Goal: Complete application form: Complete application form

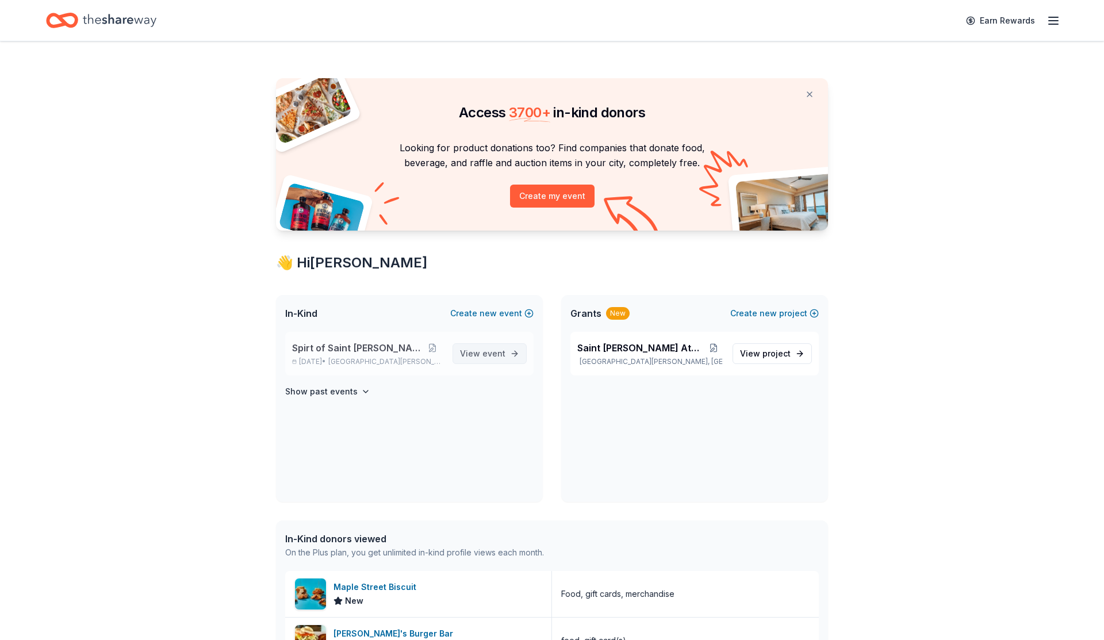
click at [504, 357] on span "event" at bounding box center [493, 353] width 23 height 10
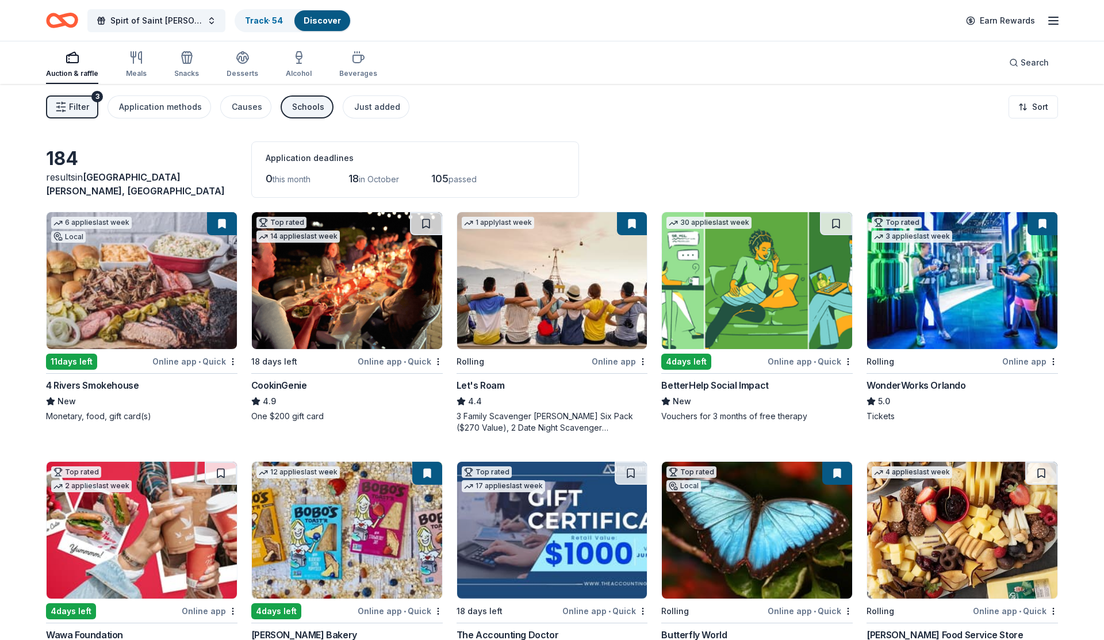
click at [745, 277] on img at bounding box center [757, 280] width 190 height 137
click at [836, 224] on button at bounding box center [837, 223] width 30 height 23
click at [841, 225] on button at bounding box center [837, 223] width 30 height 23
click at [251, 20] on link "Track · 55" at bounding box center [263, 21] width 37 height 10
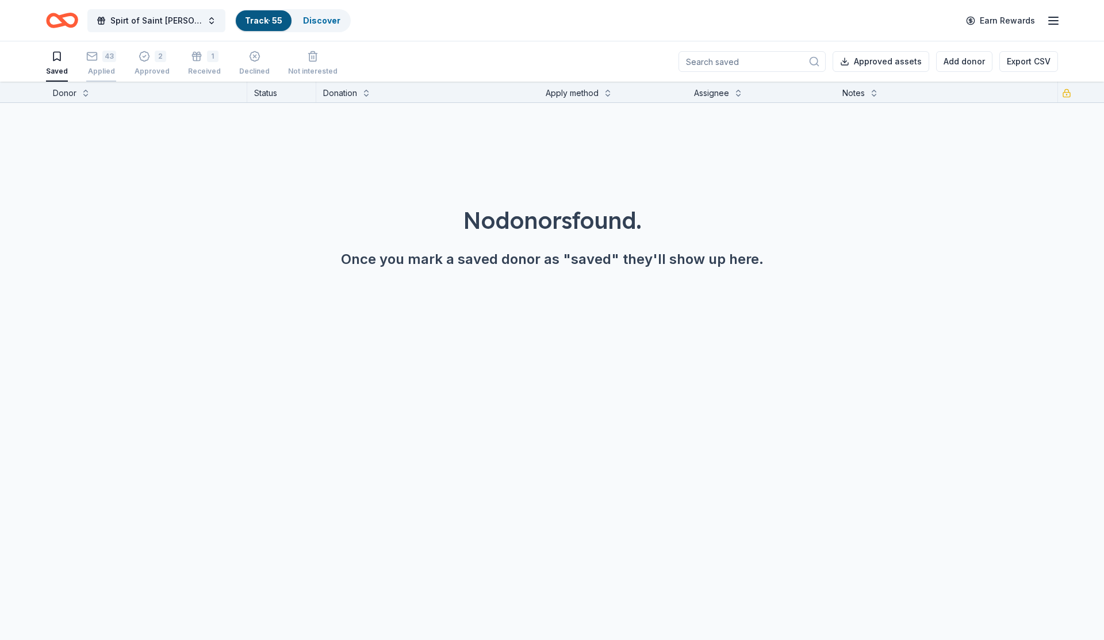
click at [105, 67] on div "Applied" at bounding box center [101, 71] width 30 height 9
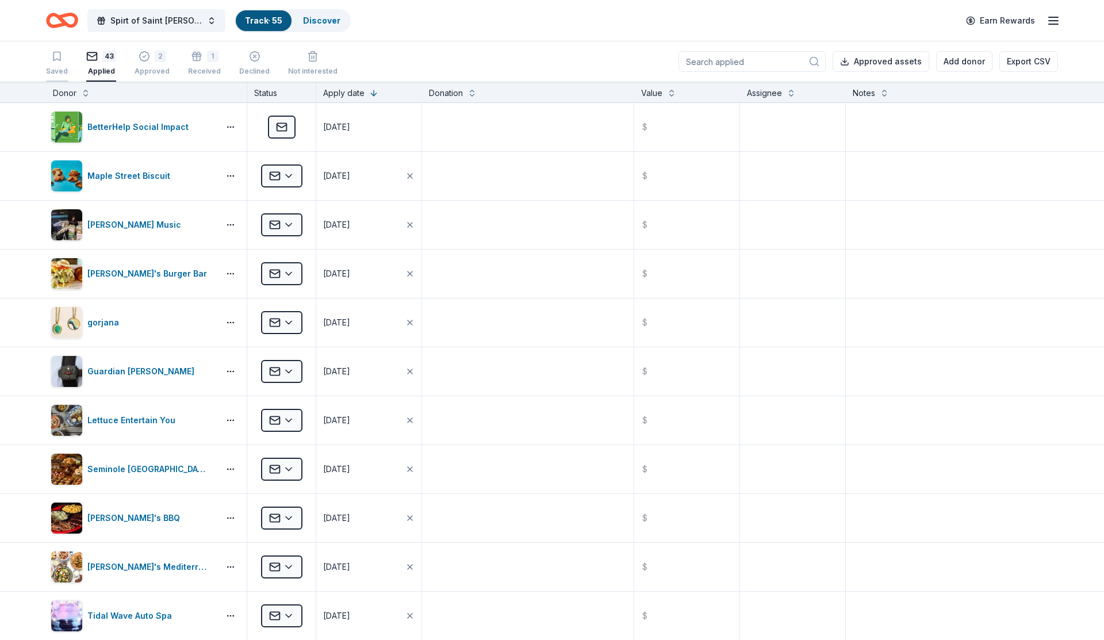
click at [52, 56] on icon "button" at bounding box center [57, 57] width 12 height 12
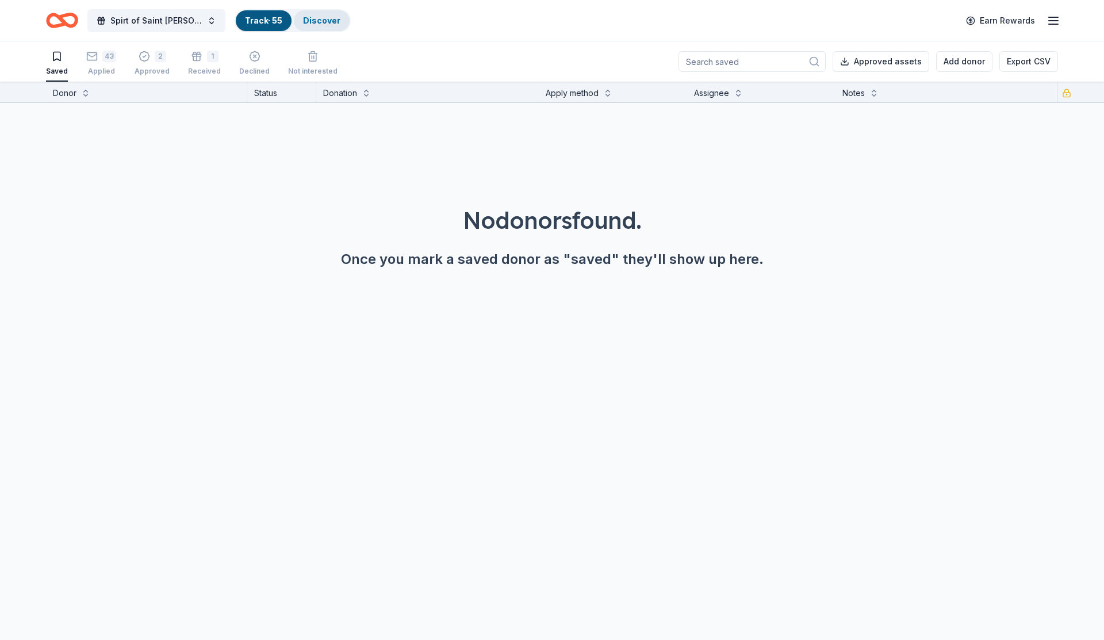
click at [303, 21] on link "Discover" at bounding box center [321, 21] width 37 height 10
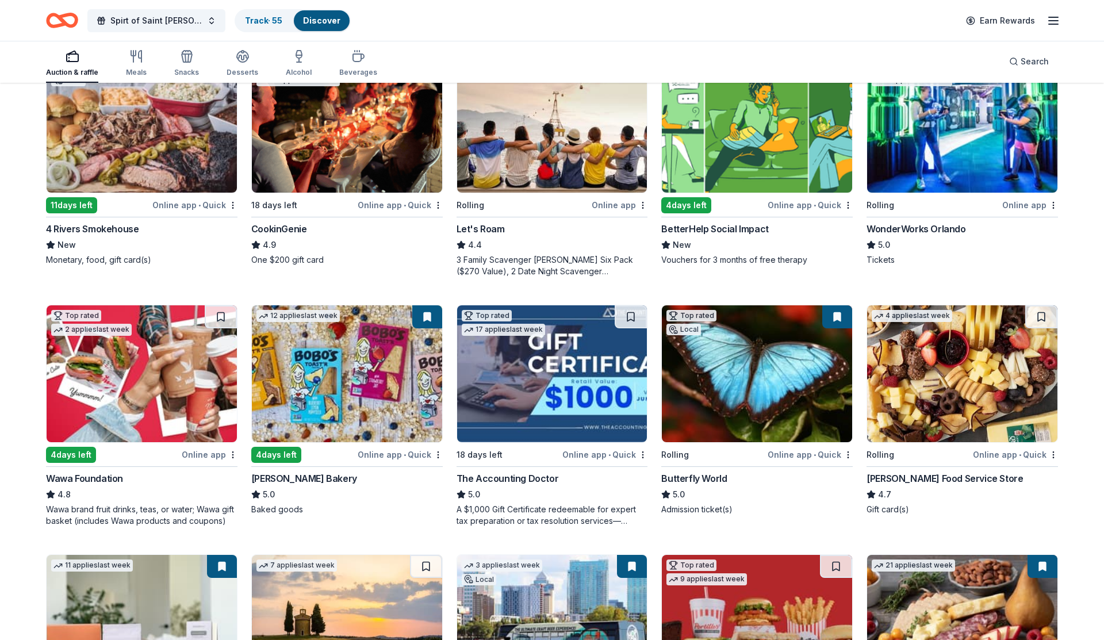
scroll to position [161, 0]
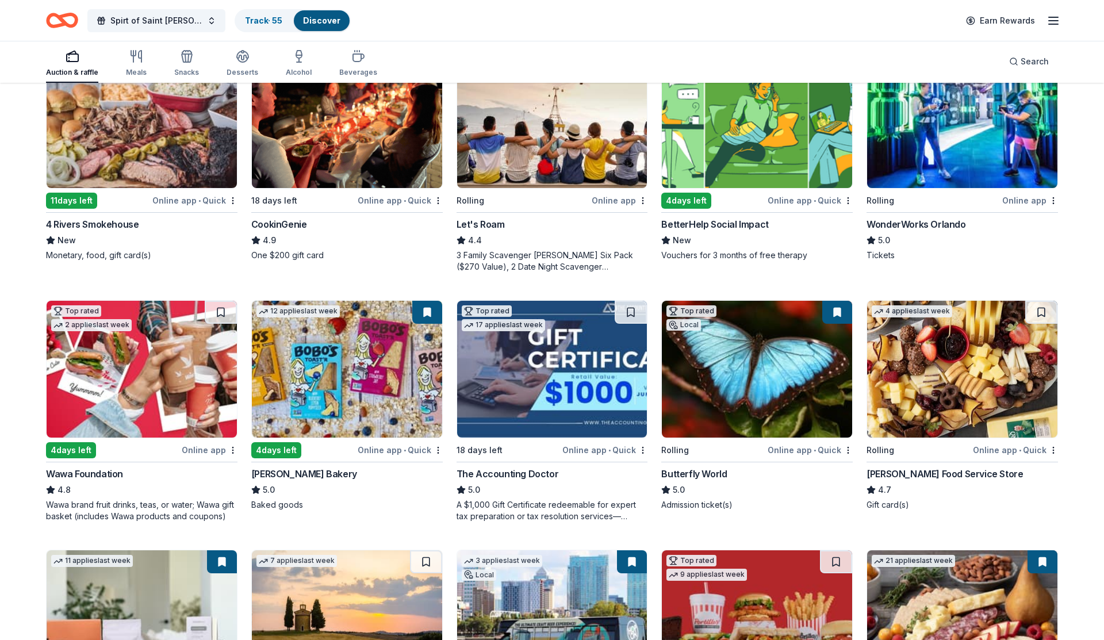
click at [127, 415] on img at bounding box center [142, 369] width 190 height 137
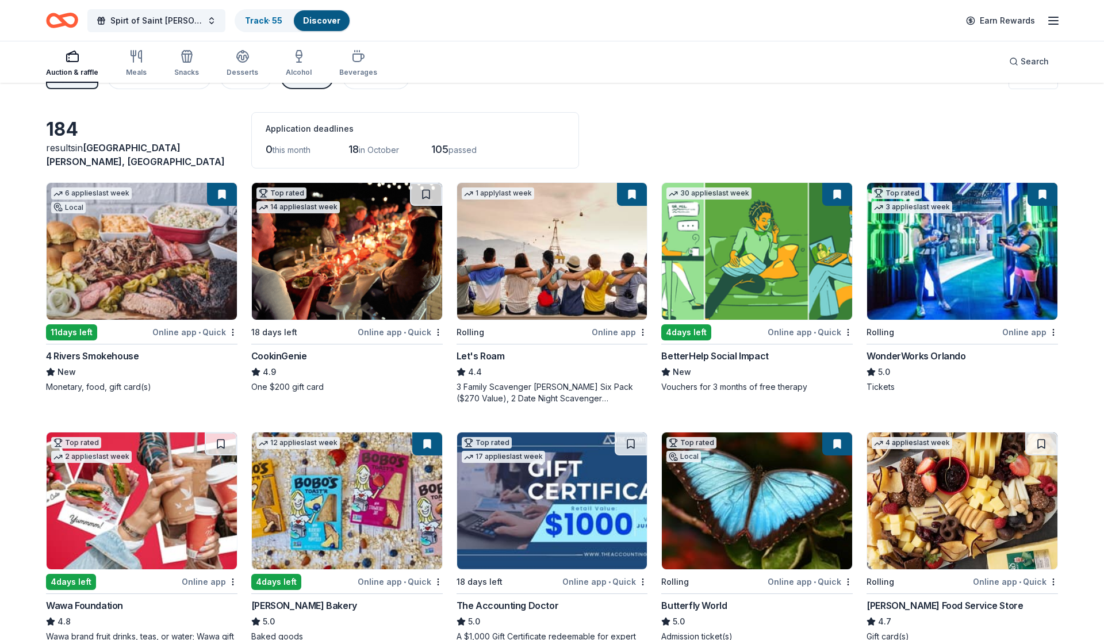
scroll to position [0, 0]
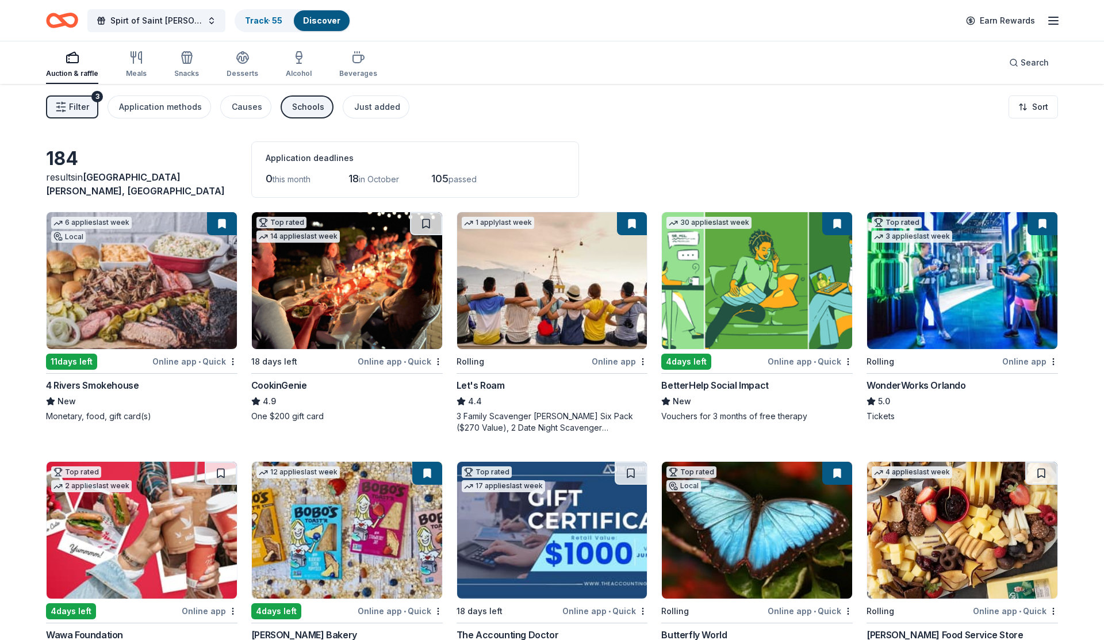
click at [359, 301] on img at bounding box center [347, 280] width 190 height 137
click at [250, 15] on div "Track · 56" at bounding box center [264, 20] width 56 height 21
click at [247, 21] on link "Track · 56" at bounding box center [264, 21] width 38 height 10
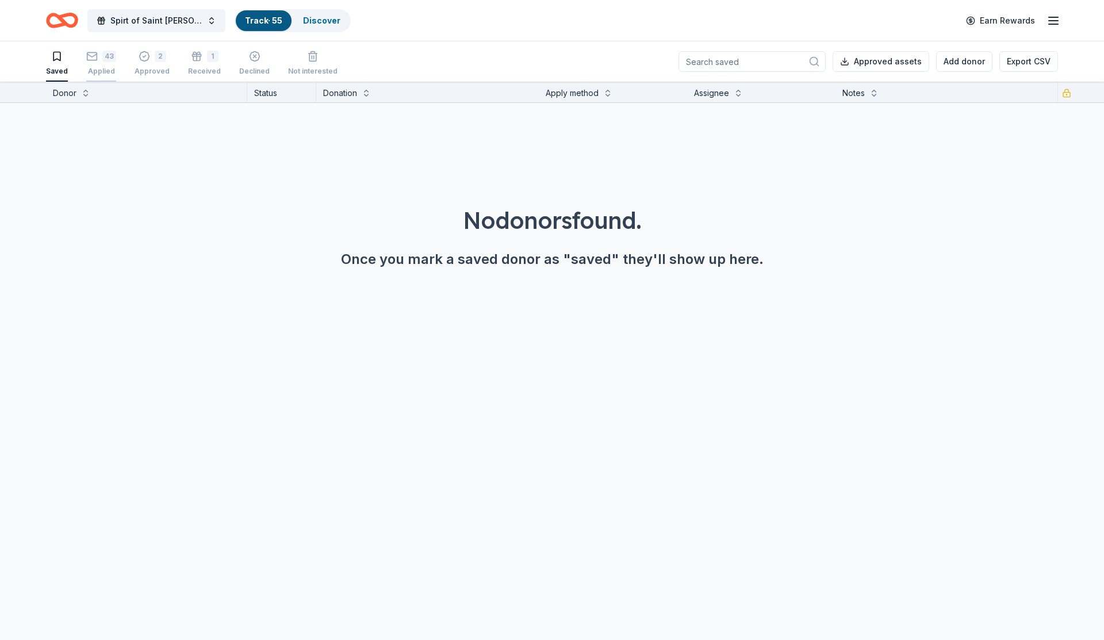
click at [99, 62] on div "43" at bounding box center [101, 57] width 30 height 12
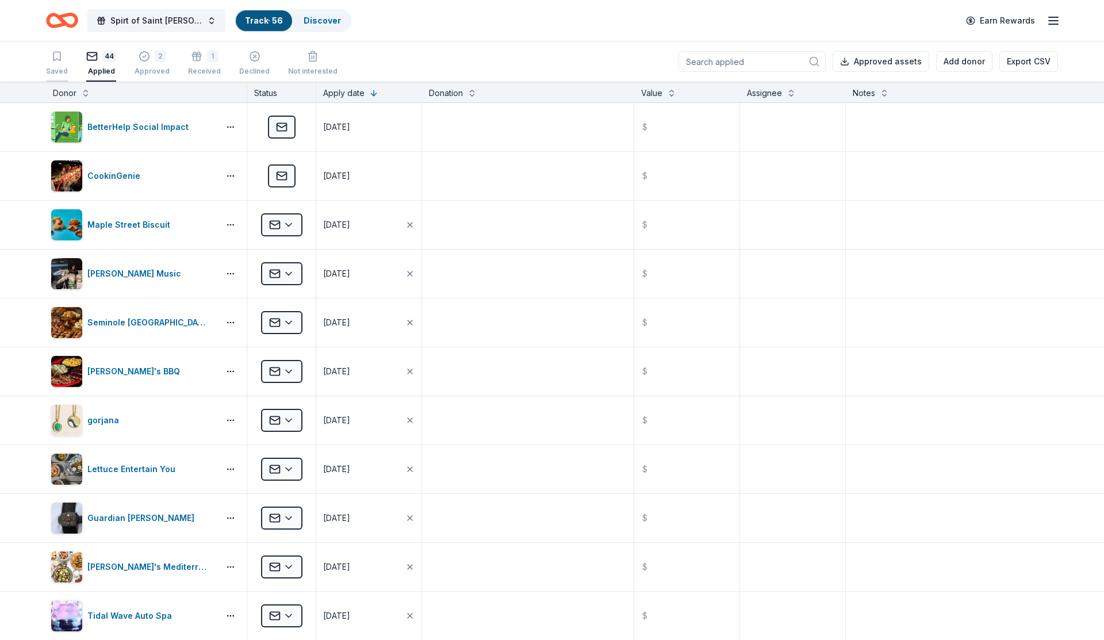
click at [56, 56] on icon "button" at bounding box center [57, 57] width 12 height 12
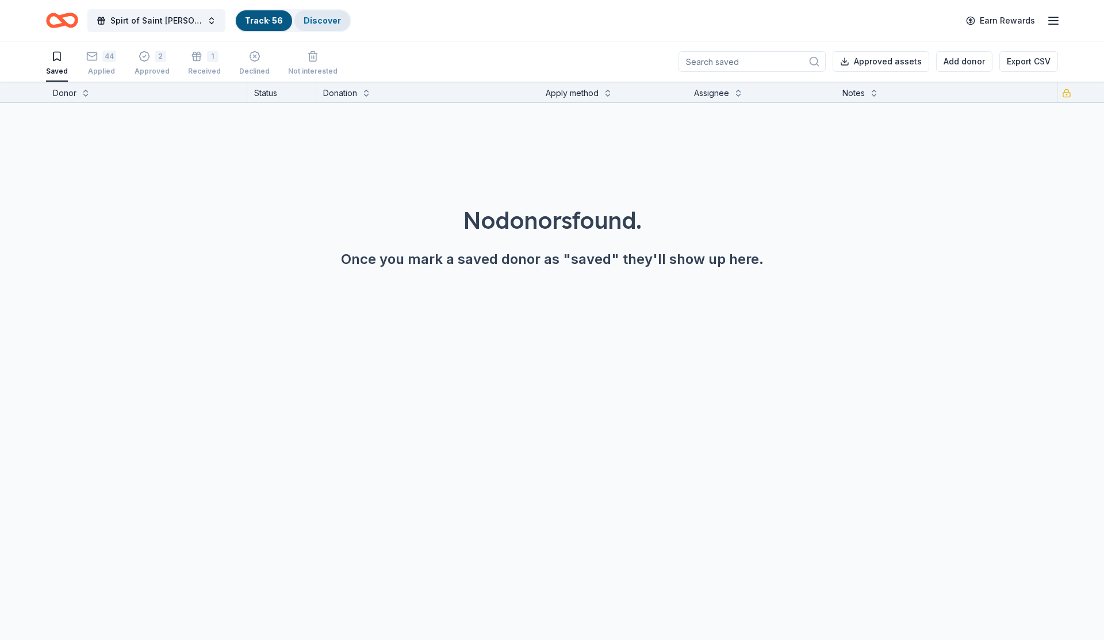
click at [307, 18] on link "Discover" at bounding box center [322, 21] width 37 height 10
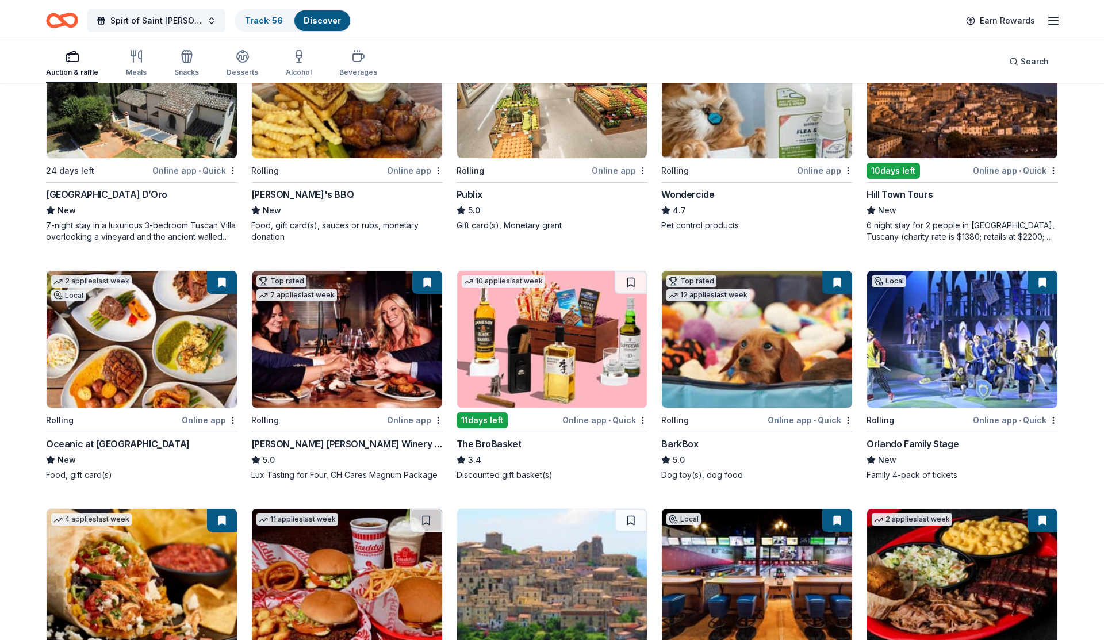
scroll to position [941, 0]
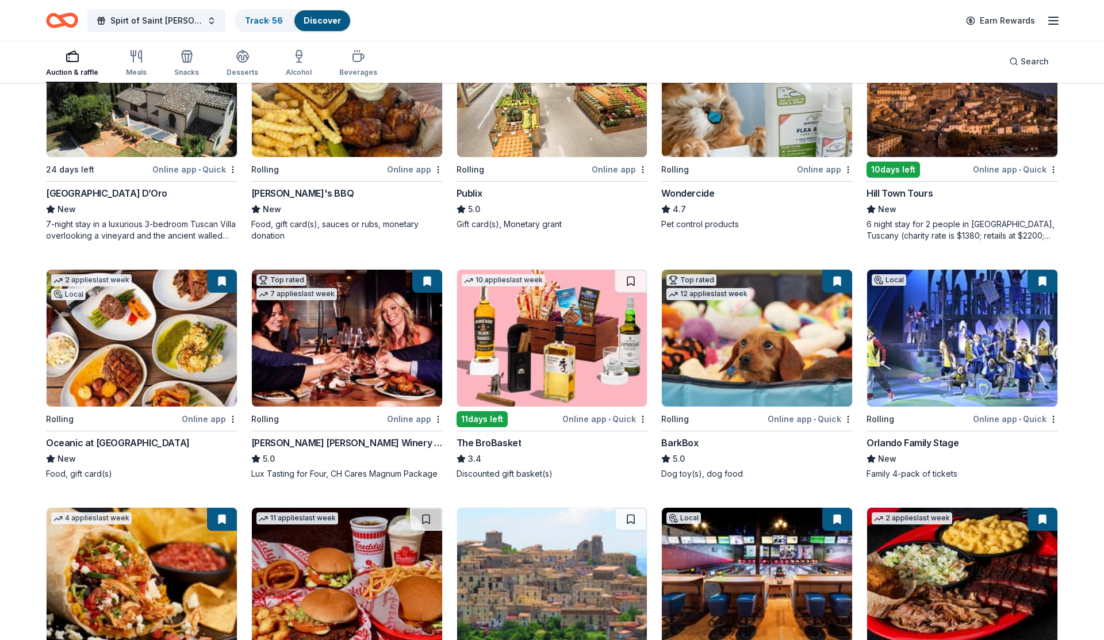
click at [571, 348] on img at bounding box center [552, 338] width 190 height 137
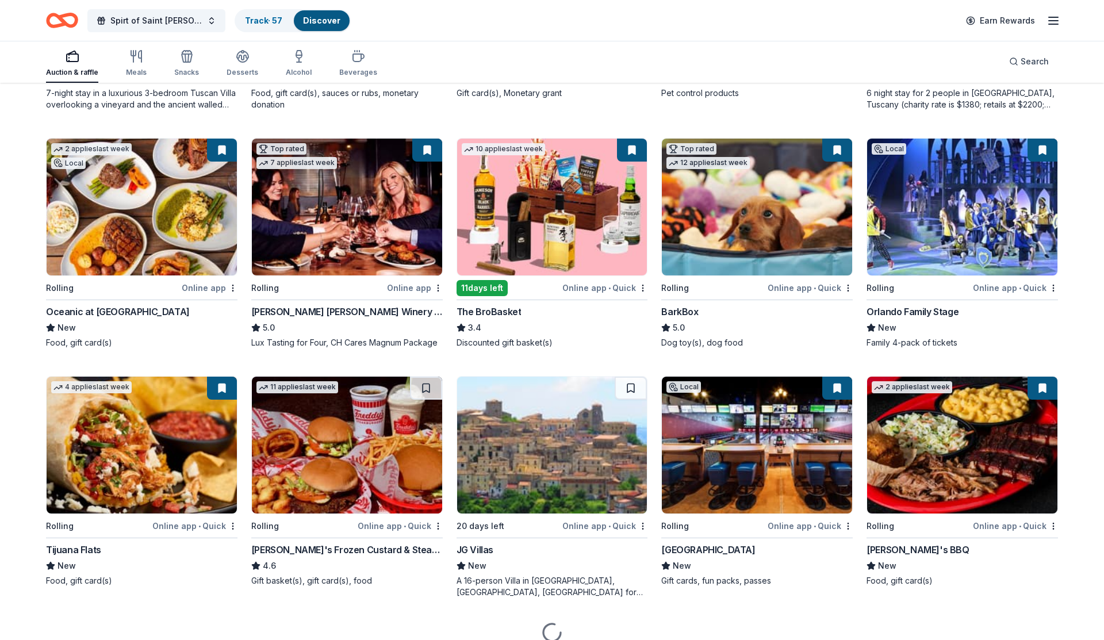
scroll to position [1122, 0]
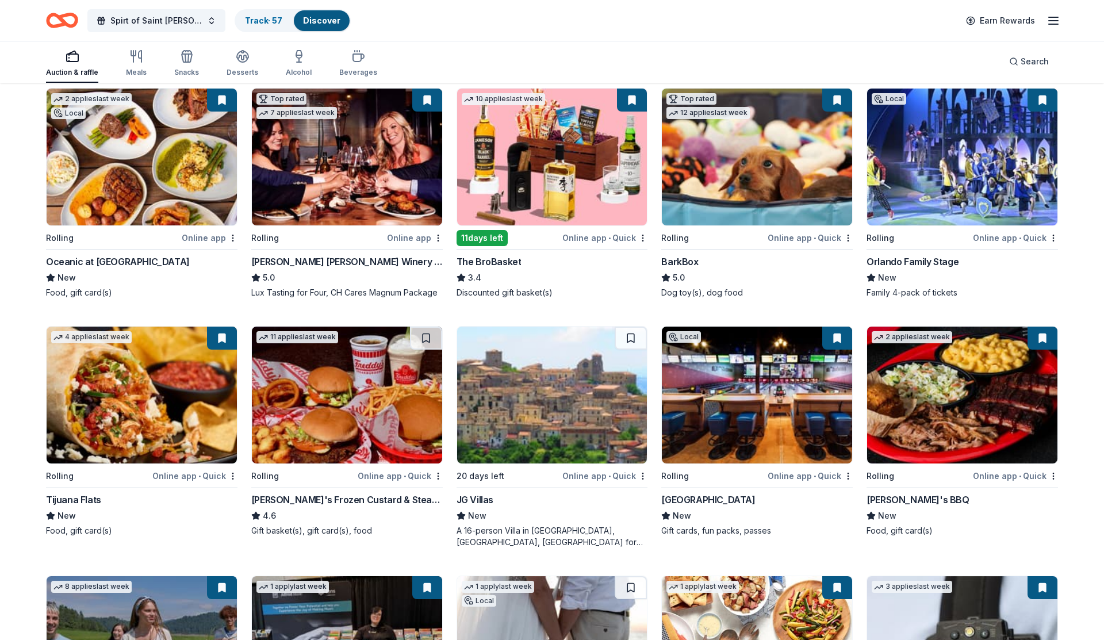
click at [369, 435] on img at bounding box center [347, 395] width 190 height 137
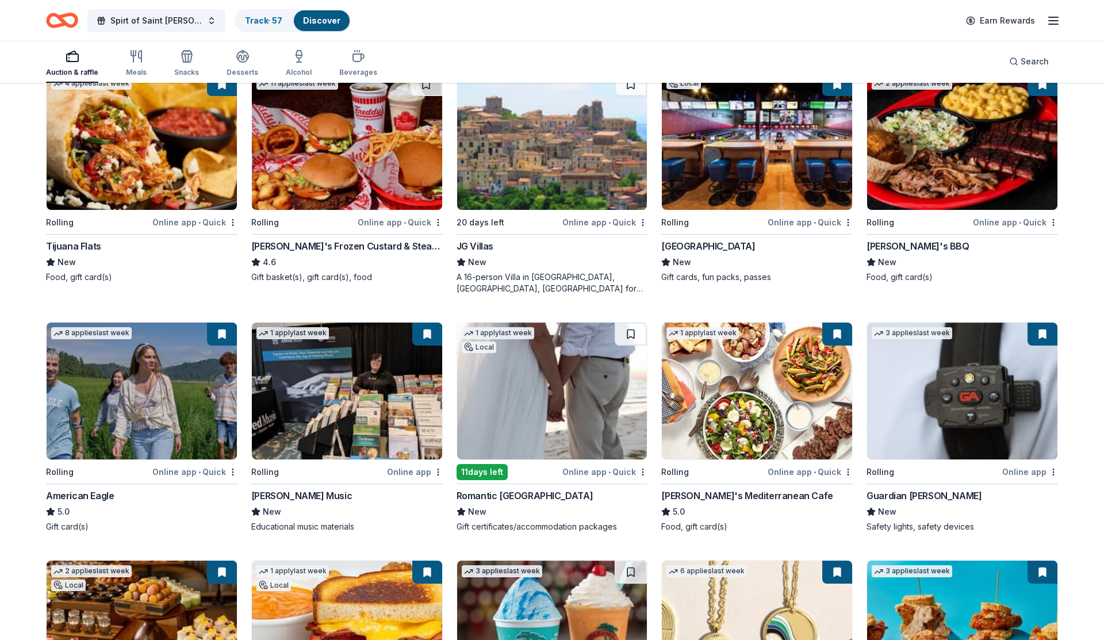
scroll to position [1377, 0]
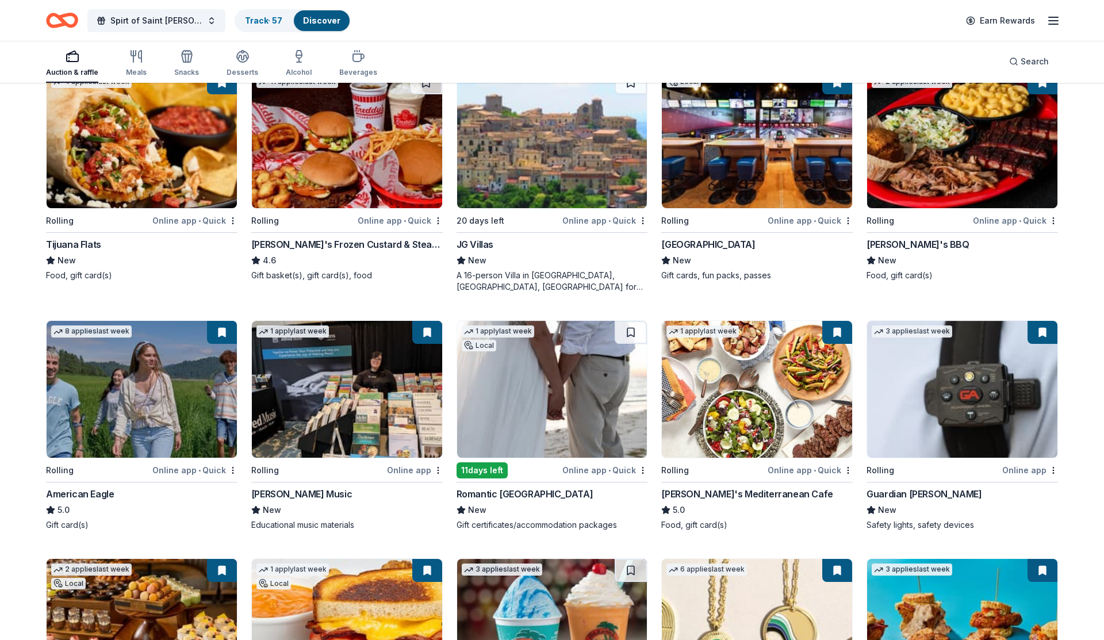
click at [566, 390] on img at bounding box center [552, 389] width 190 height 137
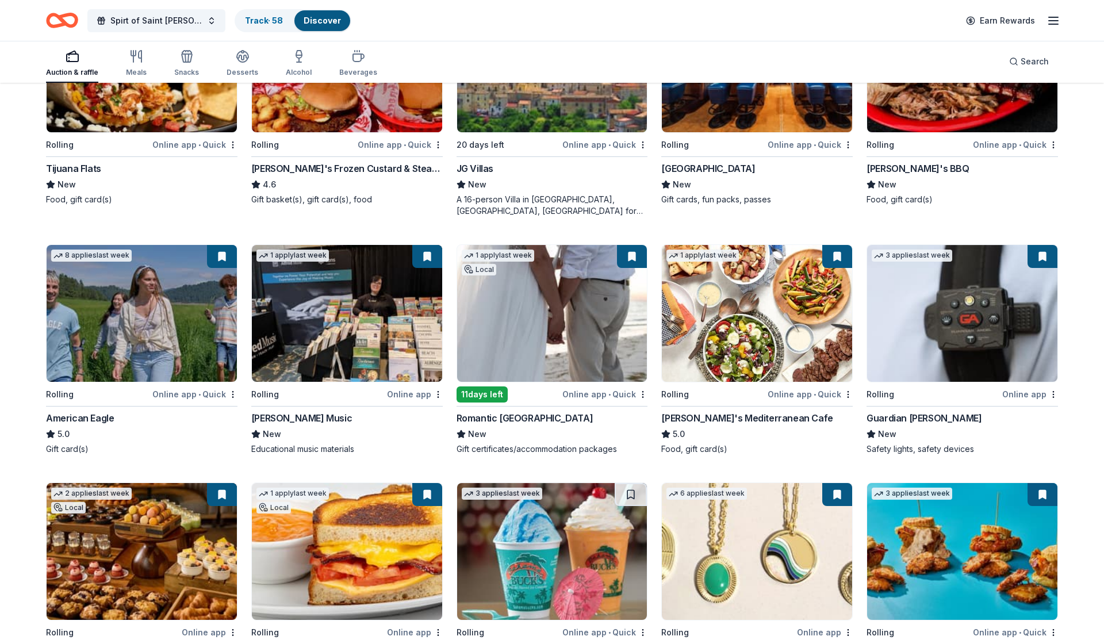
scroll to position [1598, 0]
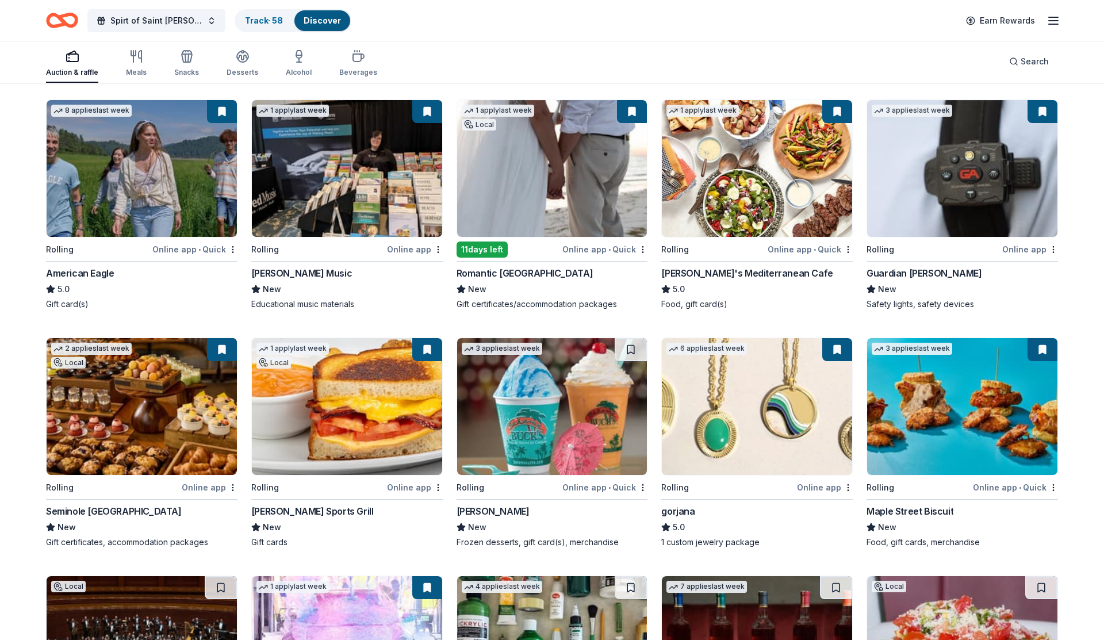
click at [531, 435] on img at bounding box center [552, 406] width 190 height 137
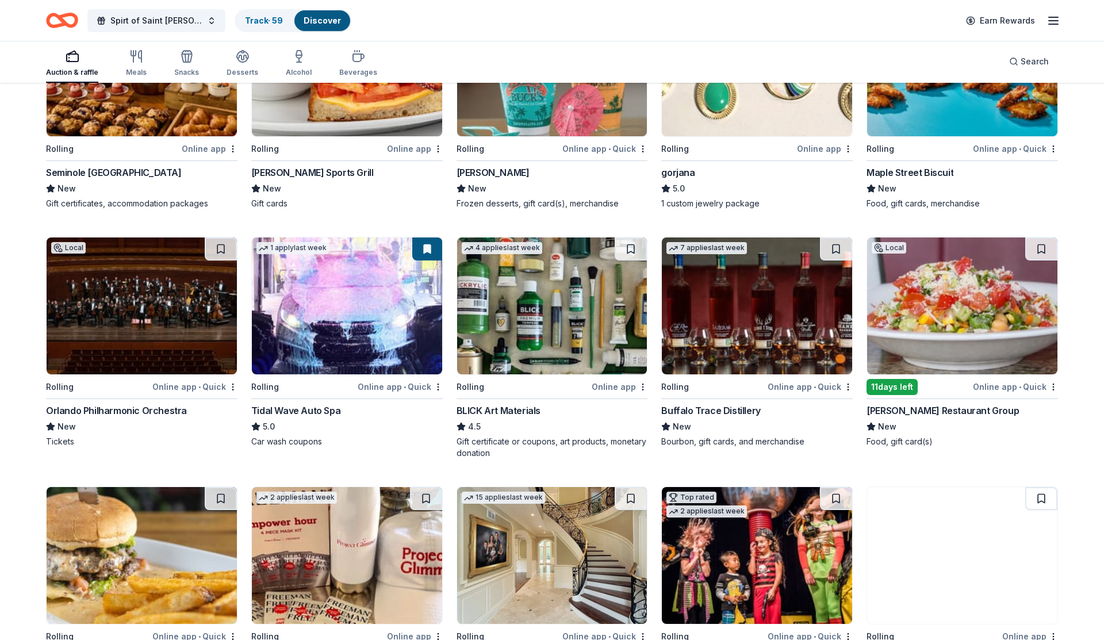
scroll to position [1996, 0]
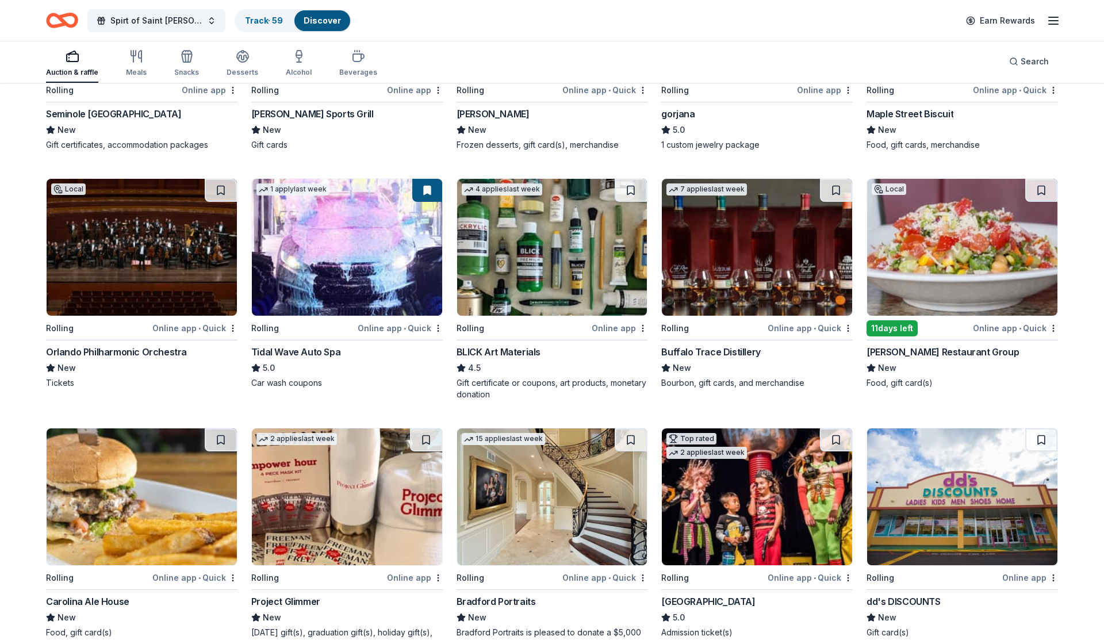
click at [576, 277] on img at bounding box center [552, 247] width 190 height 137
click at [188, 274] on img at bounding box center [142, 247] width 190 height 137
click at [238, 9] on button "Track · 61 Discover" at bounding box center [292, 20] width 115 height 23
click at [245, 16] on link "Track · 61" at bounding box center [263, 21] width 36 height 10
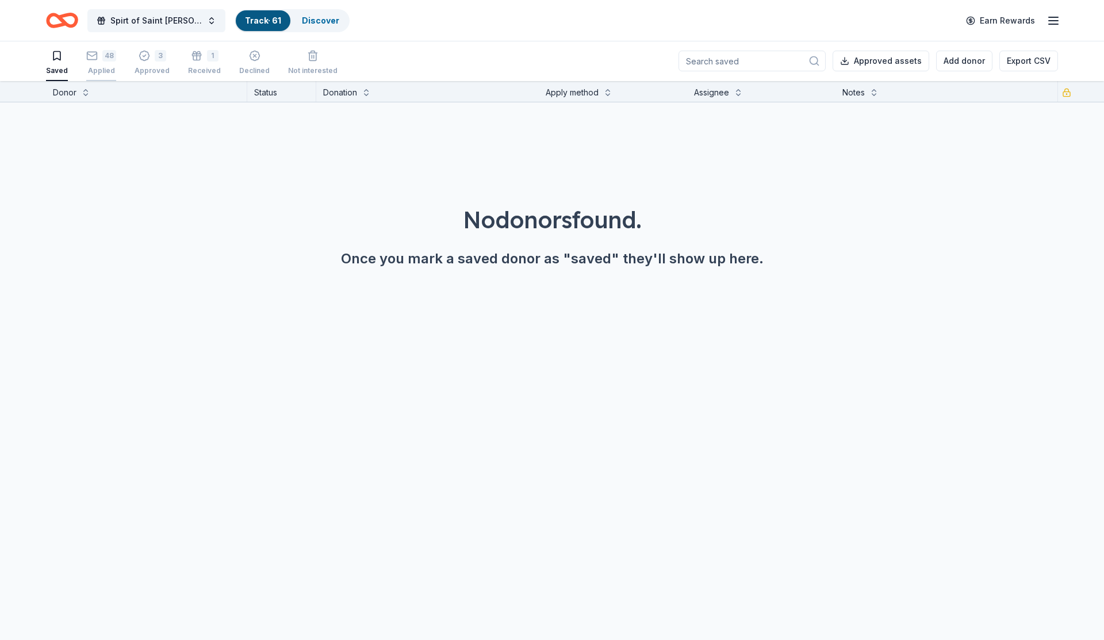
click at [99, 60] on div "48" at bounding box center [101, 56] width 30 height 12
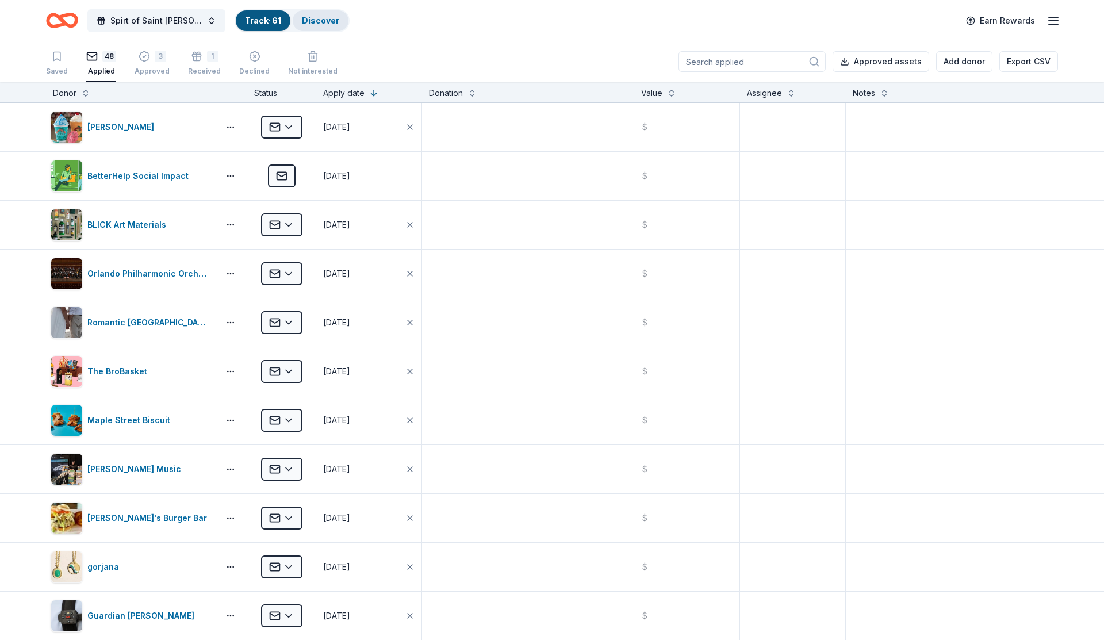
click at [293, 19] on div "Discover" at bounding box center [321, 20] width 56 height 21
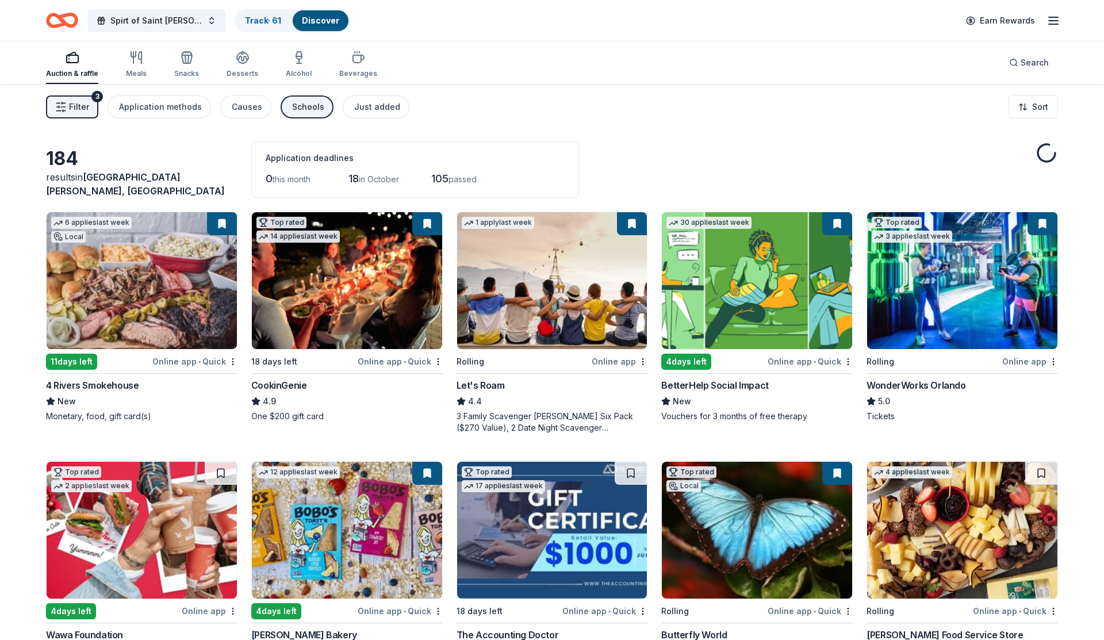
click at [302, 21] on link "Discover" at bounding box center [320, 21] width 37 height 10
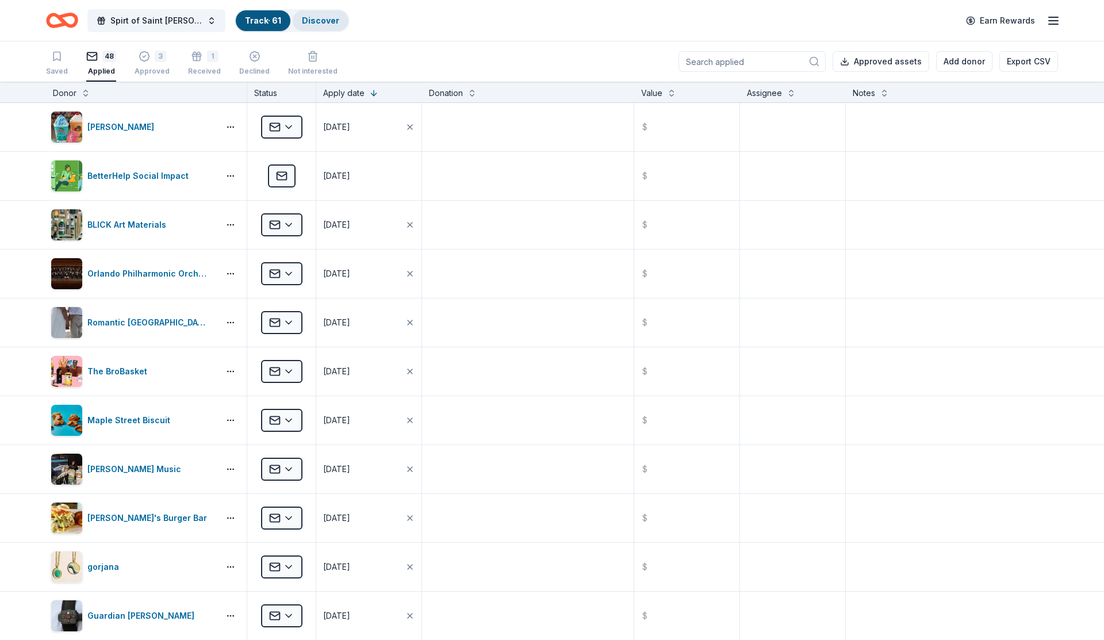
scroll to position [1, 0]
click at [302, 16] on link "Discover" at bounding box center [320, 21] width 37 height 10
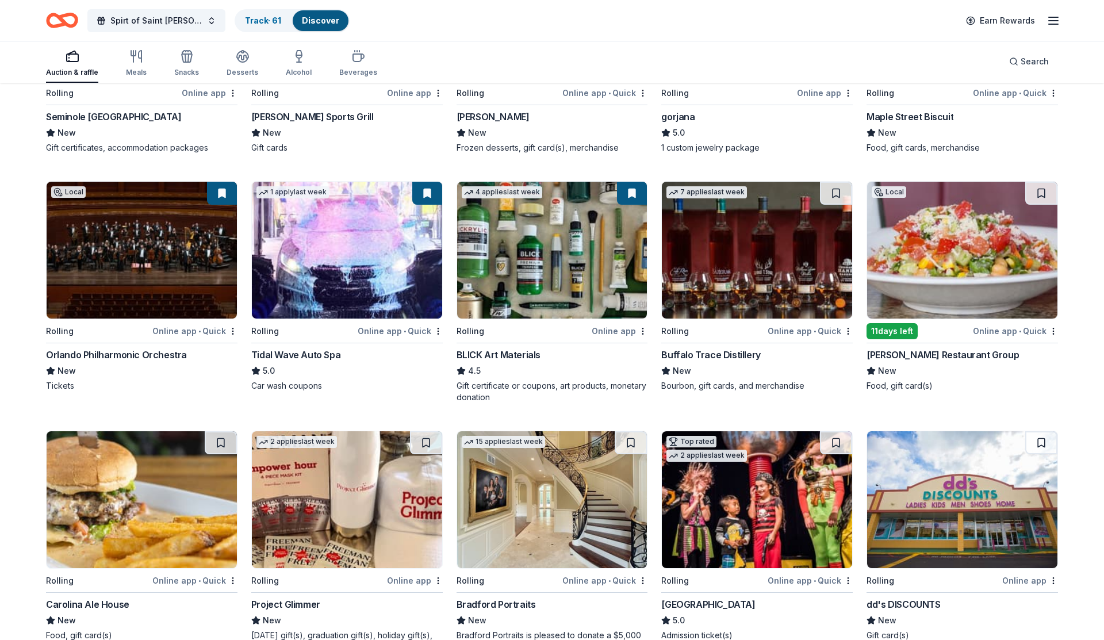
scroll to position [1993, 0]
click at [922, 281] on img at bounding box center [962, 249] width 190 height 137
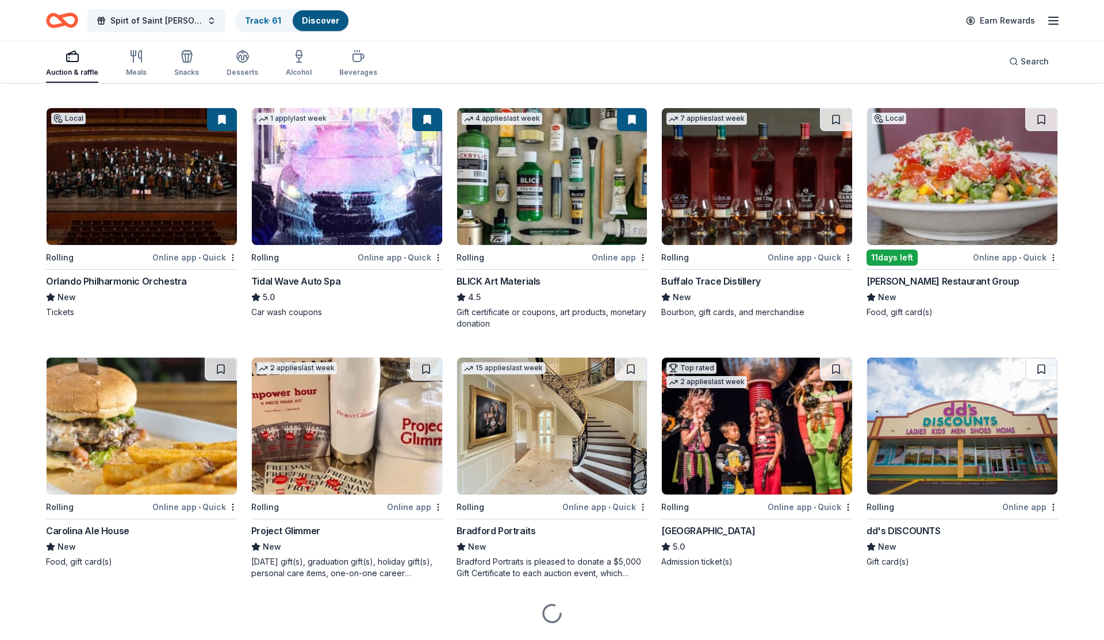
scroll to position [2069, 0]
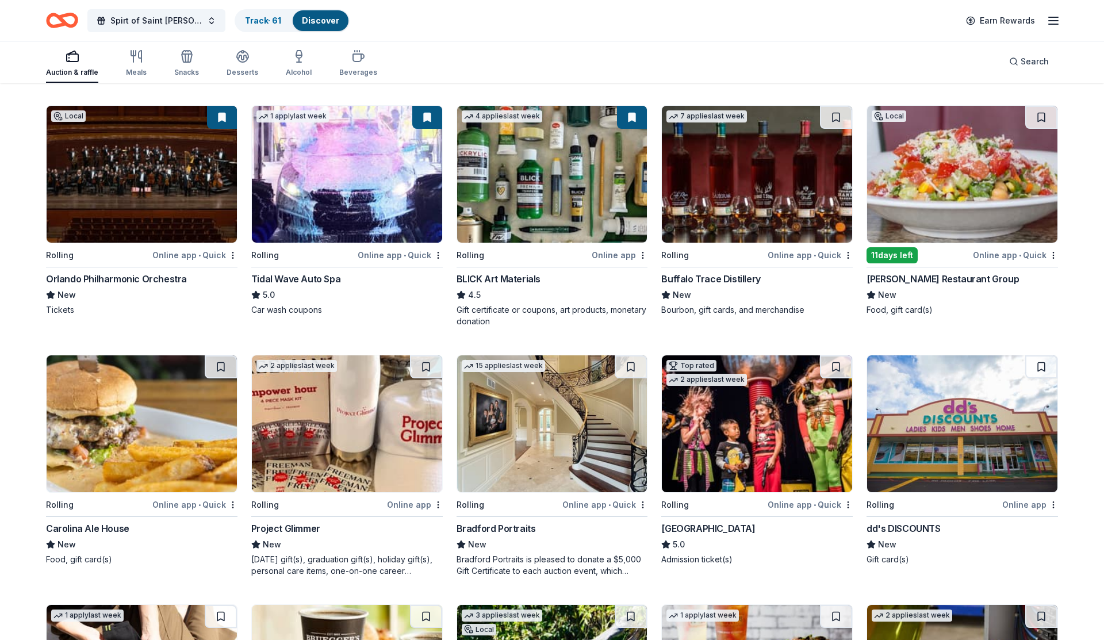
click at [772, 449] on img at bounding box center [757, 423] width 190 height 137
click at [325, 485] on img at bounding box center [347, 423] width 190 height 137
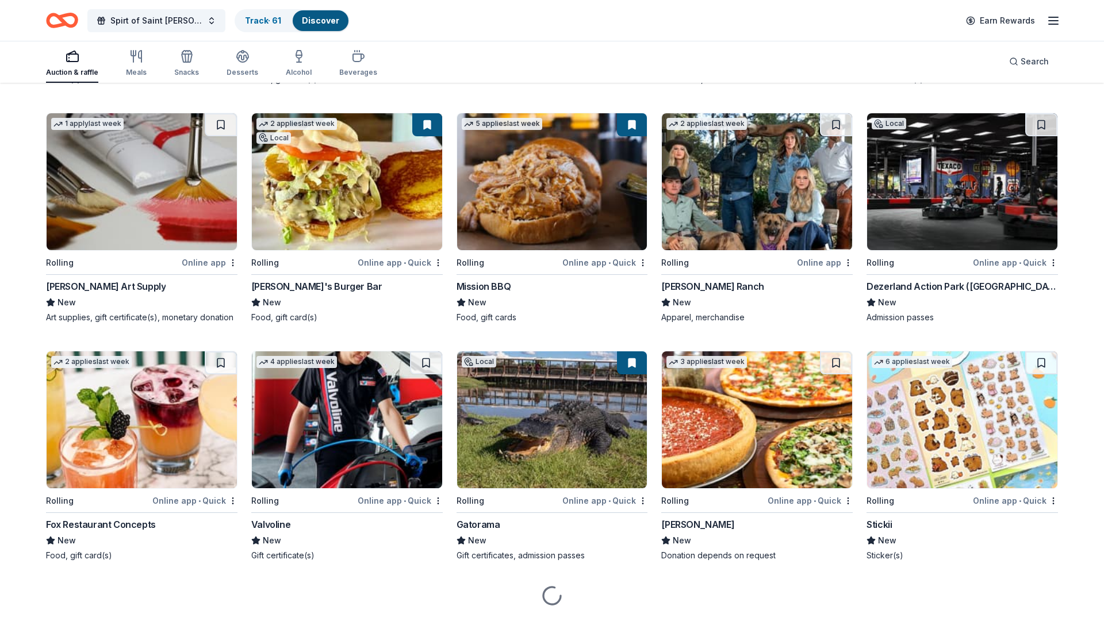
scroll to position [3037, 0]
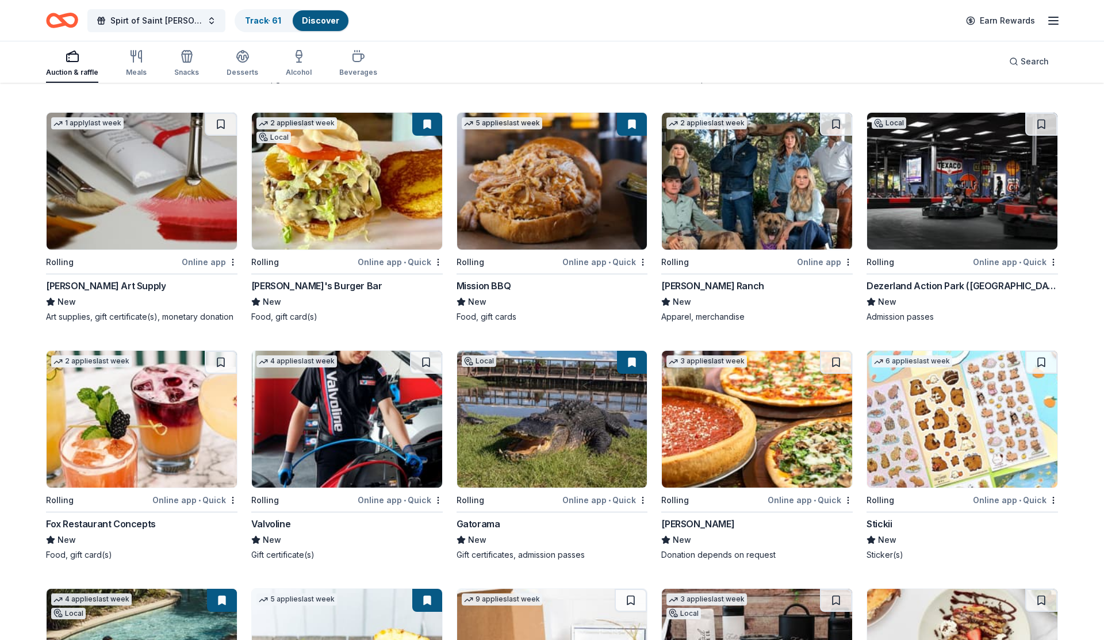
click at [795, 419] on img at bounding box center [757, 419] width 190 height 137
click at [359, 443] on img at bounding box center [347, 419] width 190 height 137
click at [947, 161] on img at bounding box center [962, 181] width 190 height 137
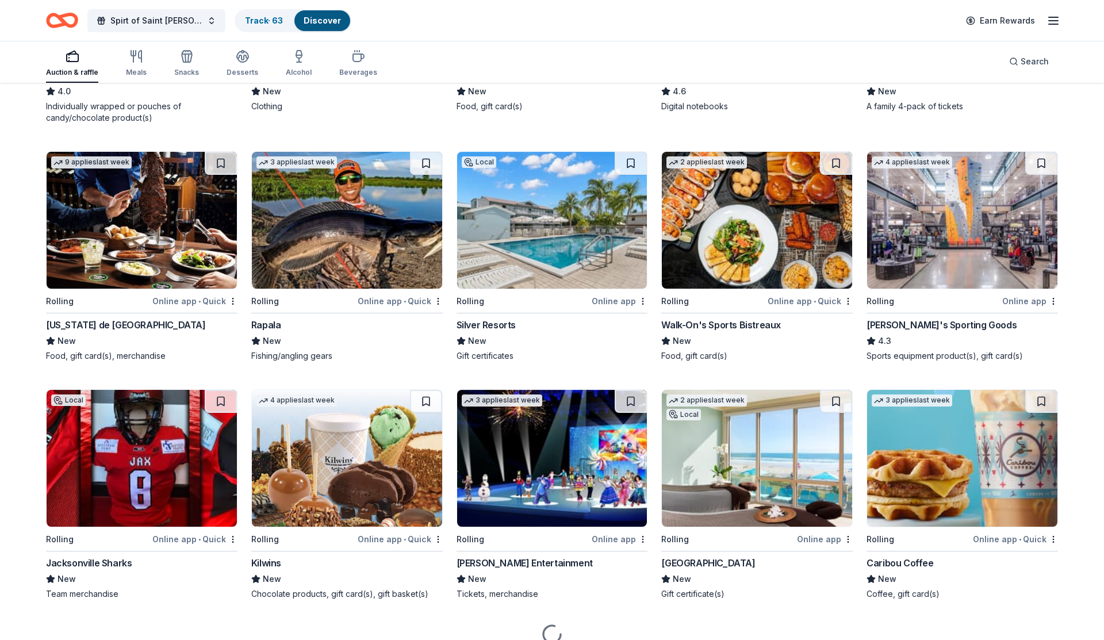
scroll to position [3971, 0]
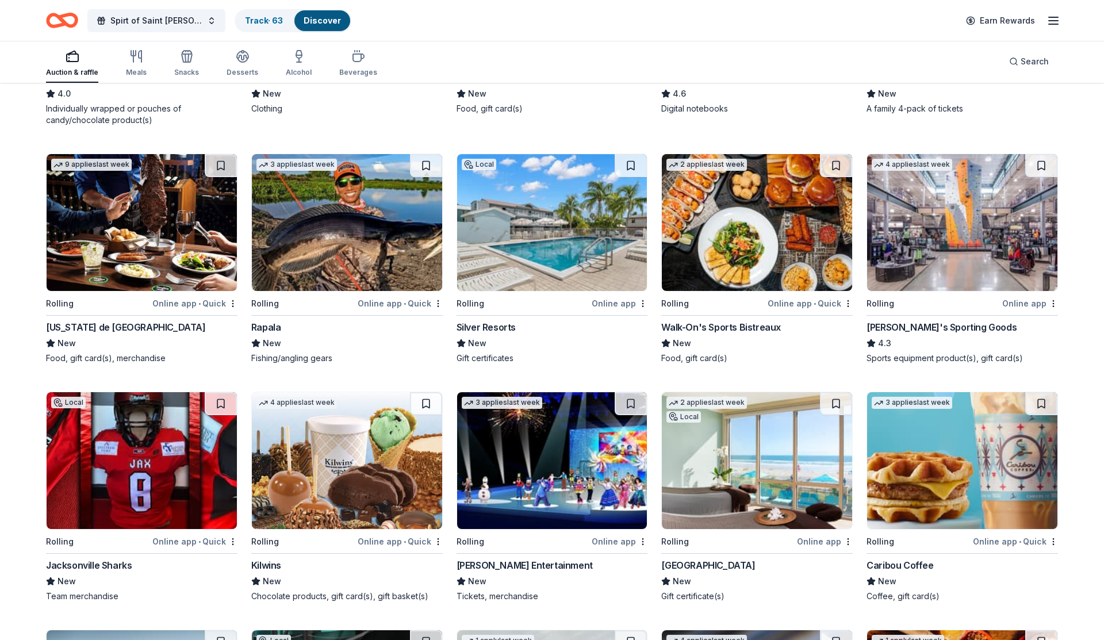
click at [698, 236] on img at bounding box center [757, 222] width 190 height 137
click at [903, 466] on img at bounding box center [962, 460] width 190 height 137
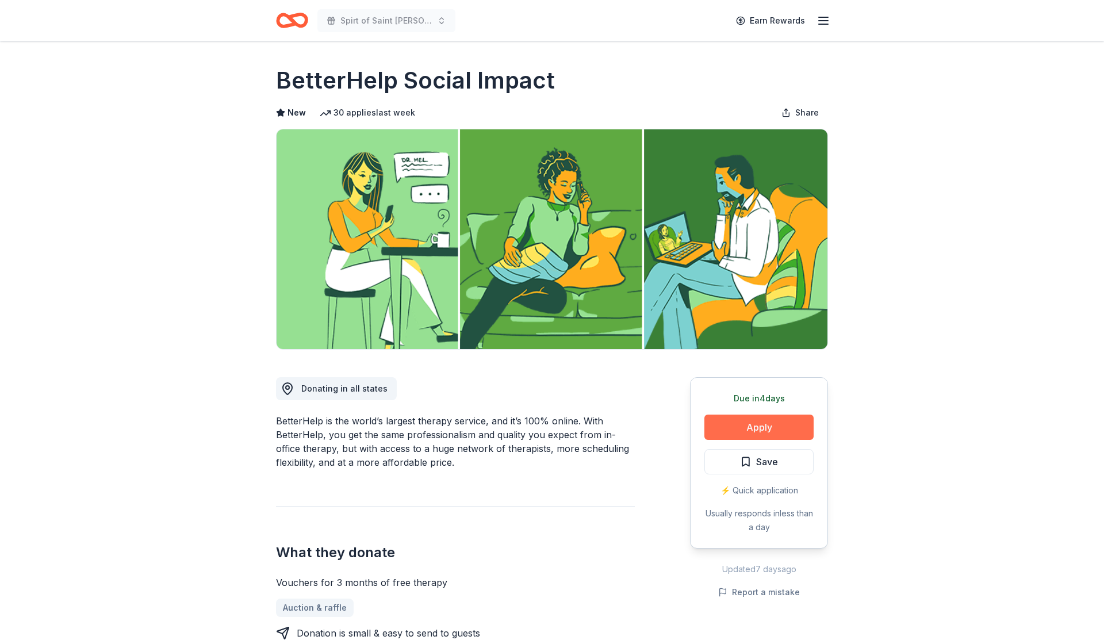
click at [746, 426] on button "Apply" at bounding box center [758, 427] width 109 height 25
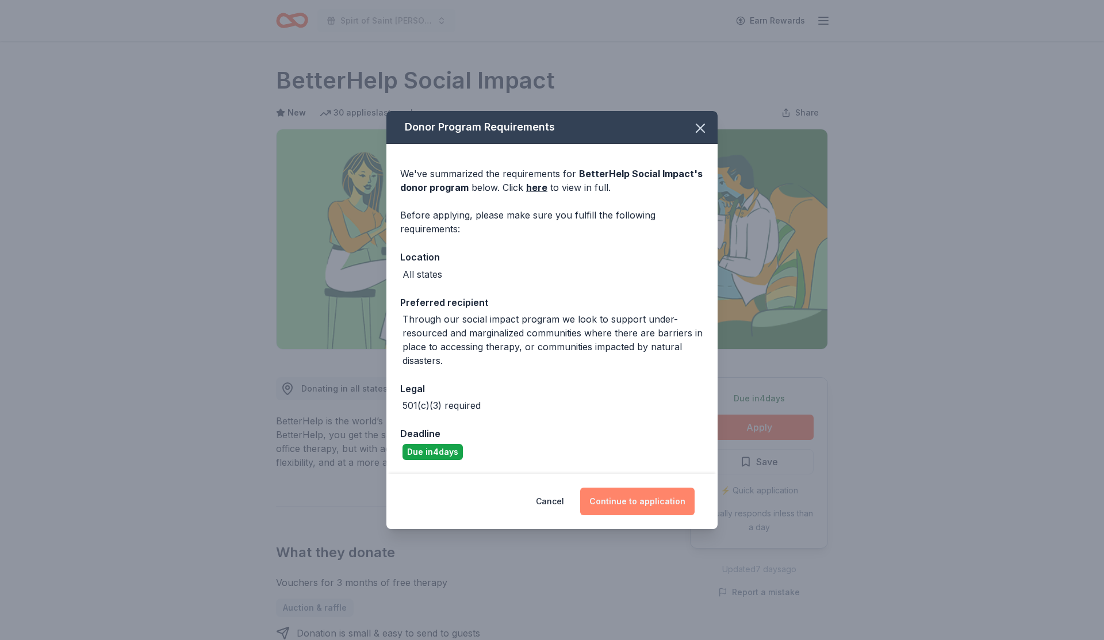
click at [646, 500] on button "Continue to application" at bounding box center [637, 502] width 114 height 28
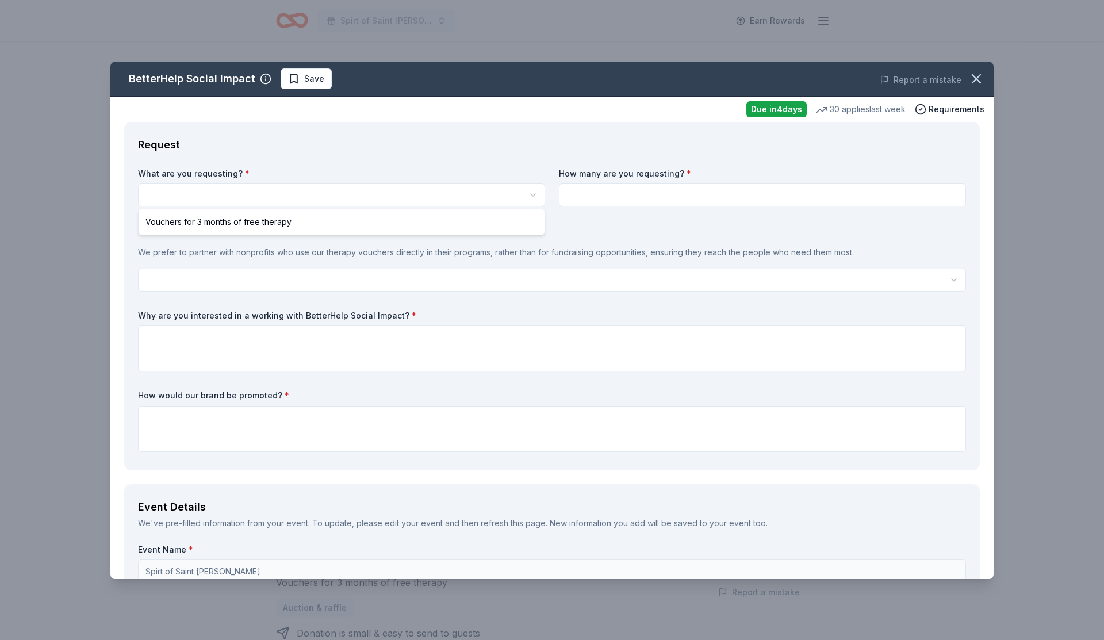
click at [236, 192] on html "Spirt of Saint Leo Earn Rewards Due in 4 days Share BetterHelp Social Impact Ne…" at bounding box center [552, 320] width 1104 height 640
select select "Vouchers for 3 months of free therapy"
click at [672, 205] on input at bounding box center [762, 194] width 407 height 23
type input "1"
click at [409, 284] on html "Spirt of Saint Leo Earn Rewards Due in 4 days Share BetterHelp Social Impact Ne…" at bounding box center [552, 320] width 1104 height 640
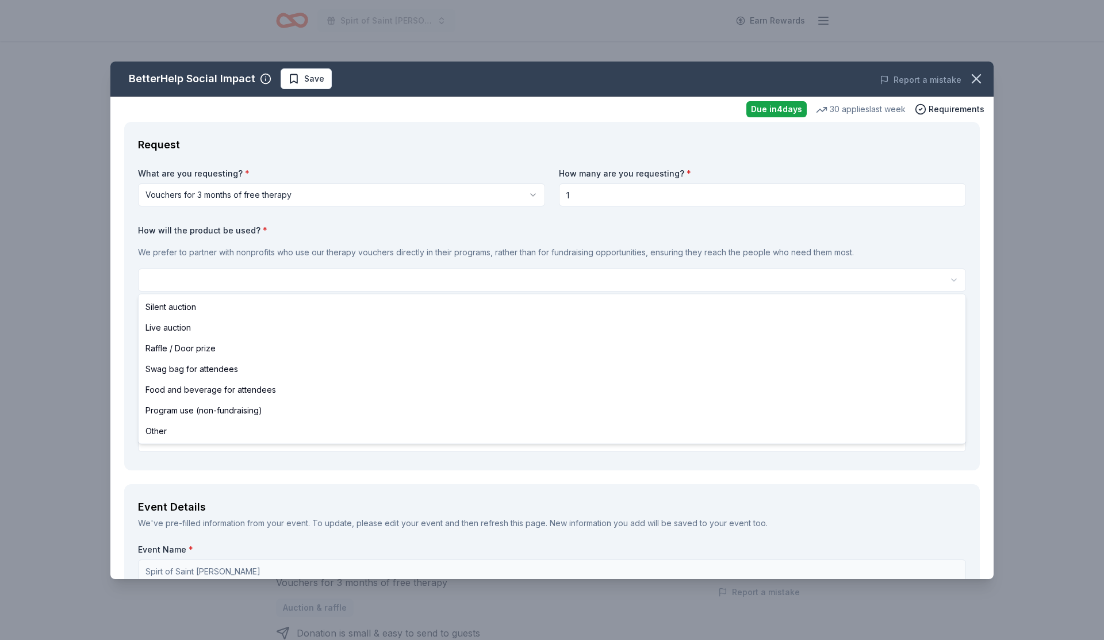
select select "raffleDoorPrize"
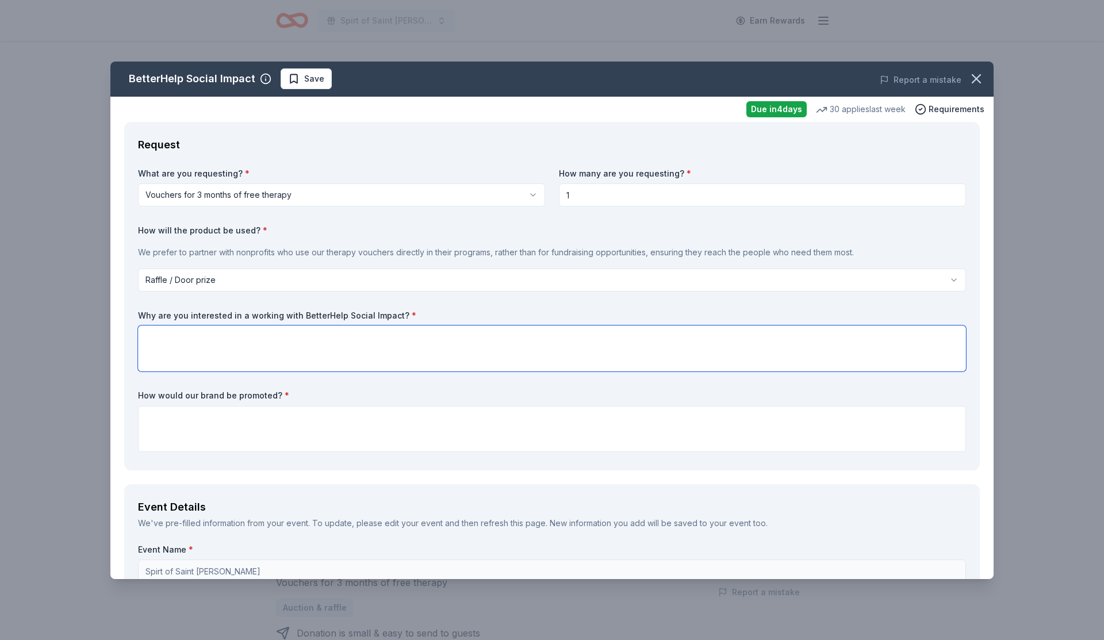
click at [292, 338] on textarea at bounding box center [552, 348] width 828 height 46
paste textarea "I hope this finds you well. My name is Jesse Vervelde, and I am the Assistant A…"
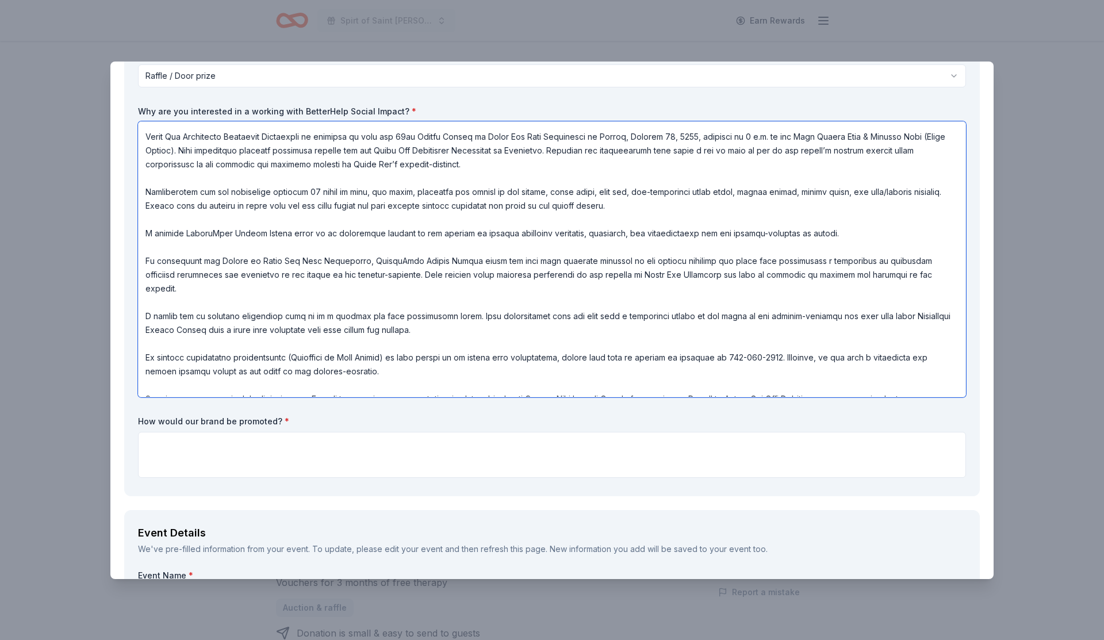
scroll to position [206, 0]
type textarea "I hope this finds you well. My name is Jesse Vervelde, and I am the Assistant A…"
click at [241, 441] on textarea at bounding box center [552, 453] width 828 height 46
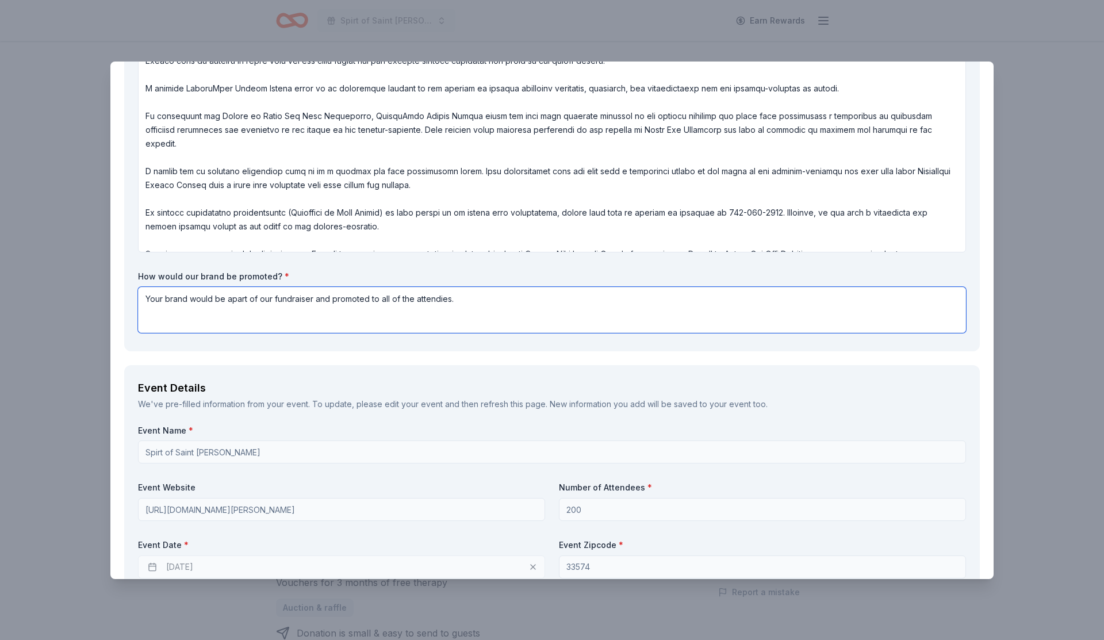
scroll to position [351, 0]
type textarea "Your brand would be apart of our fundraiser and promoted to all of the attendie…"
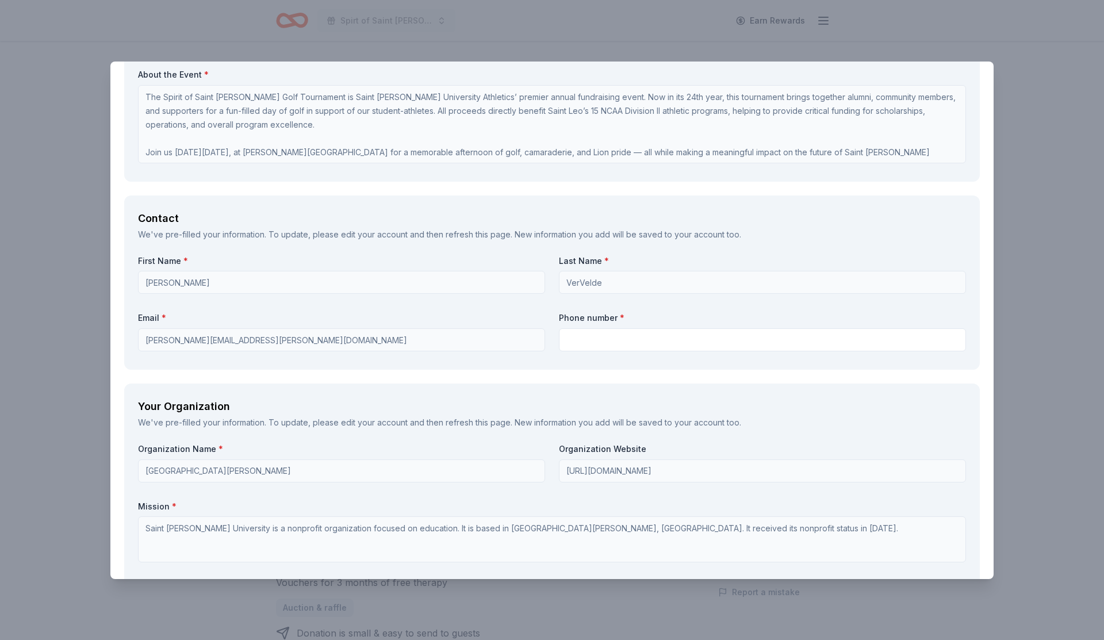
scroll to position [952, 0]
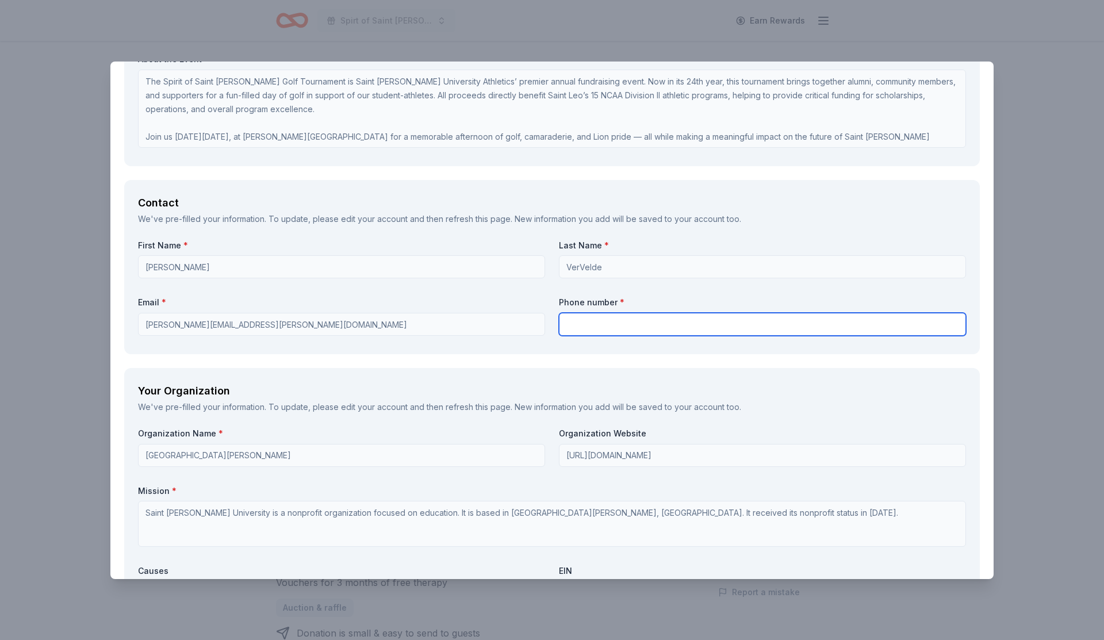
click at [572, 325] on input "text" at bounding box center [762, 324] width 407 height 23
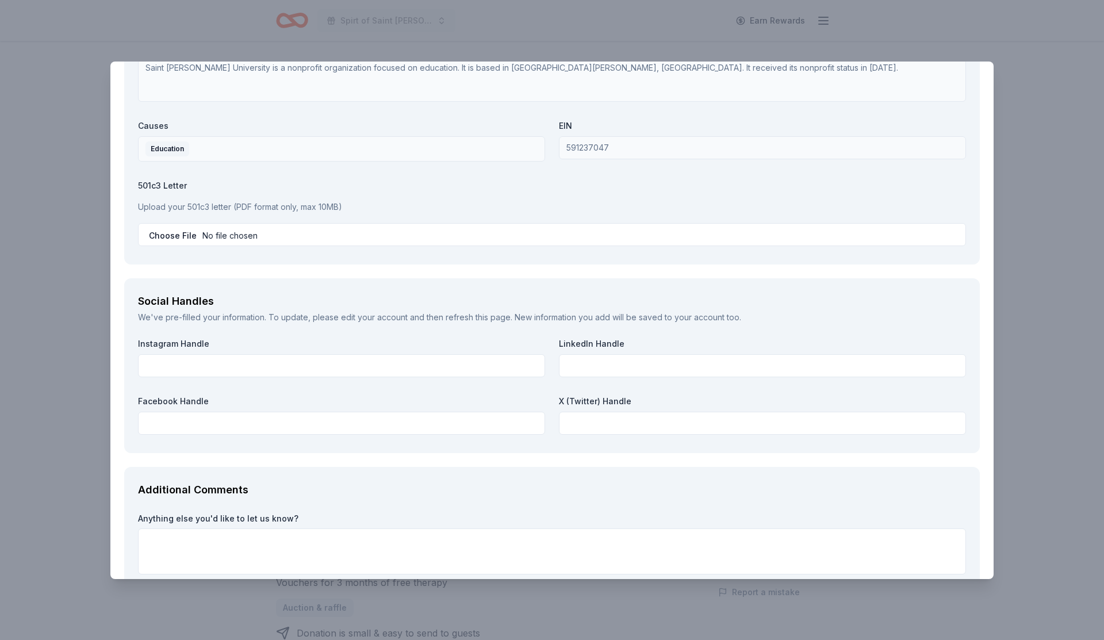
scroll to position [1409, 0]
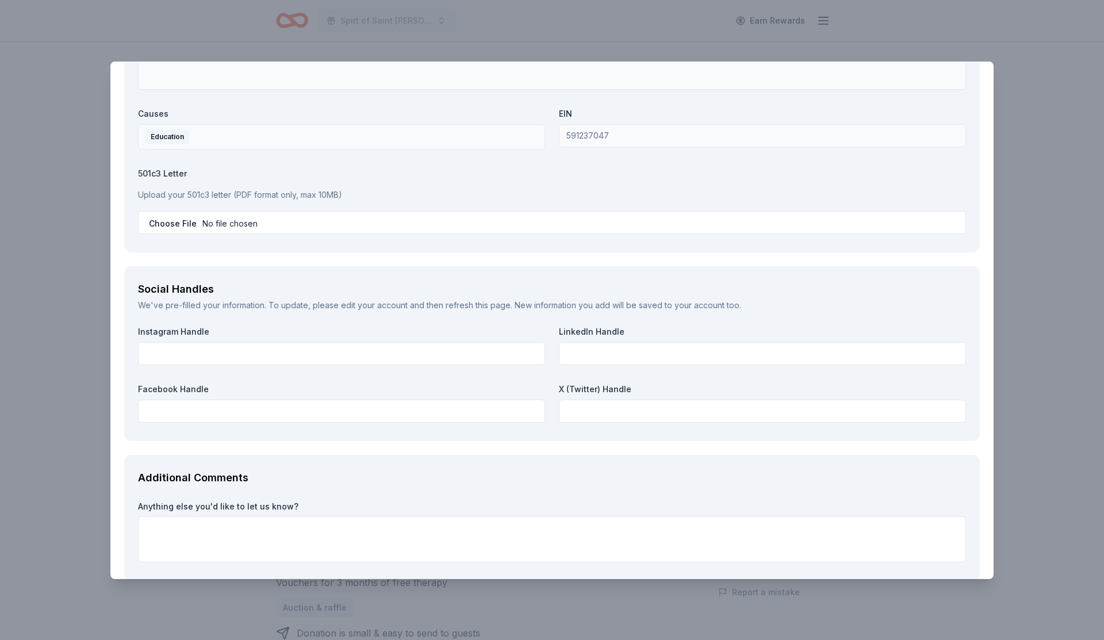
type input "9206298301"
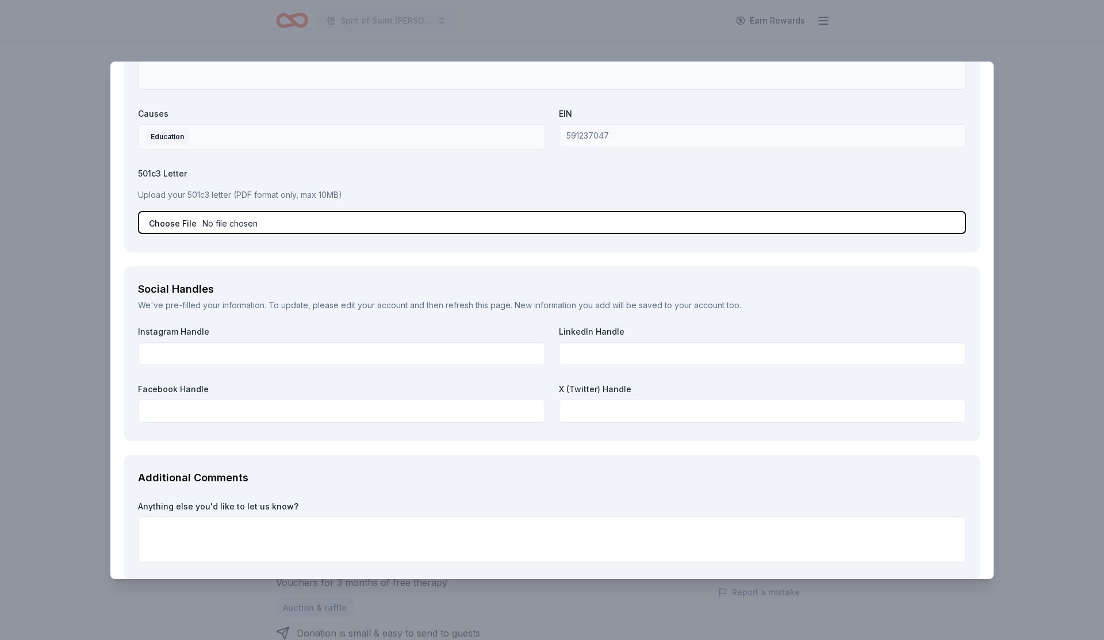
click at [177, 223] on input "file" at bounding box center [552, 222] width 828 height 23
type input "C:\fakepath\04be397f-25e9-4225-8c2f-1037d825e78d.pdf"
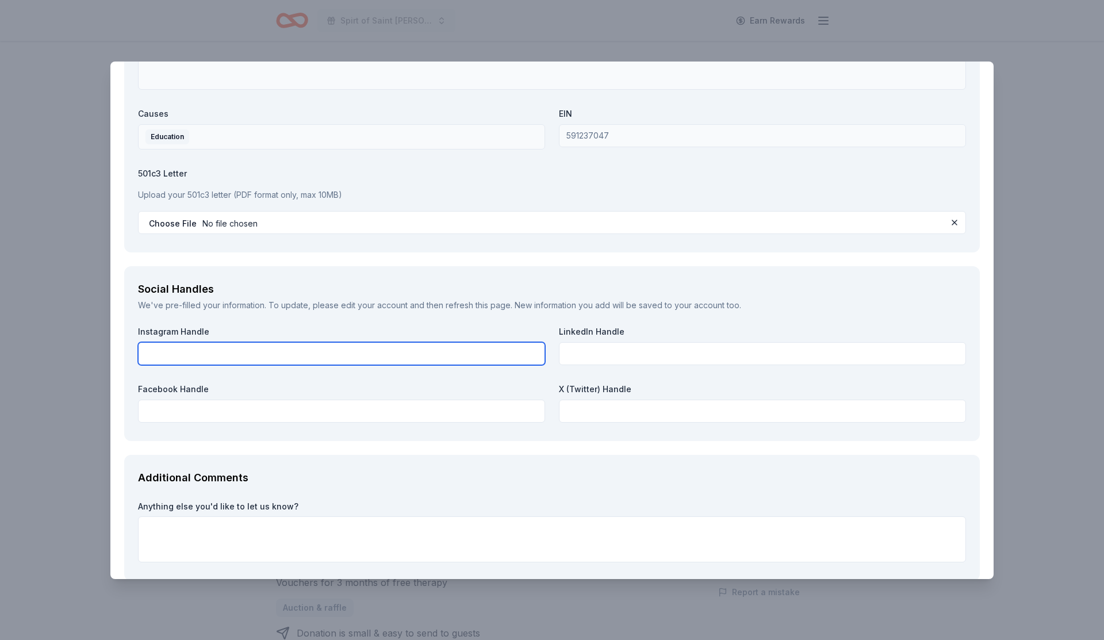
click at [415, 352] on input "text" at bounding box center [341, 353] width 407 height 23
type input "@saintleolions"
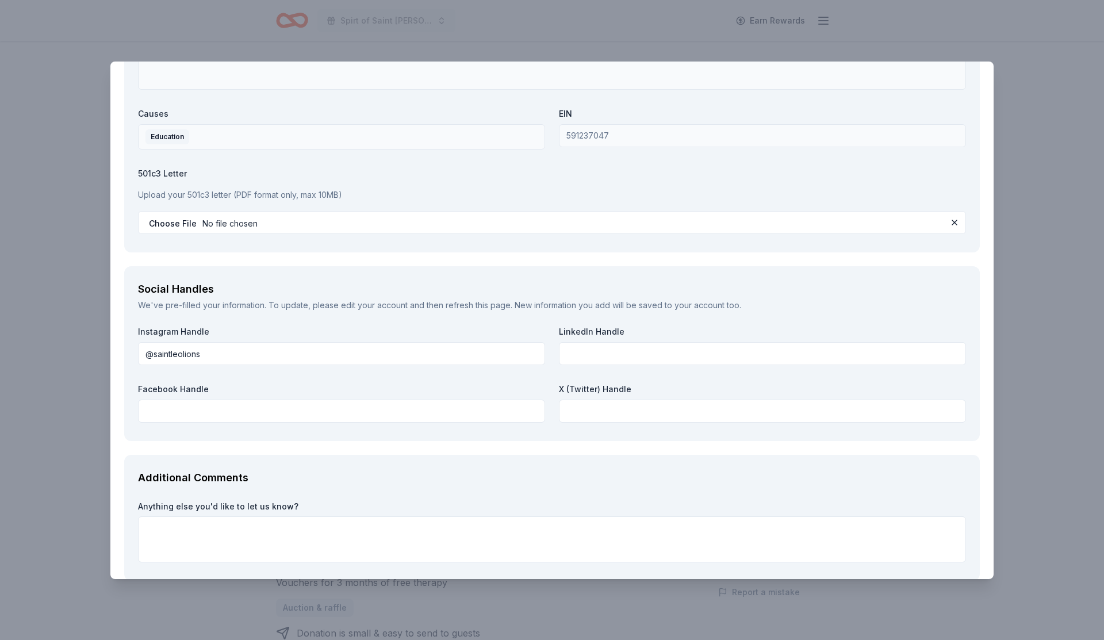
click at [453, 312] on div "We've pre-filled your information. To update, please edit your account and then…" at bounding box center [552, 305] width 828 height 14
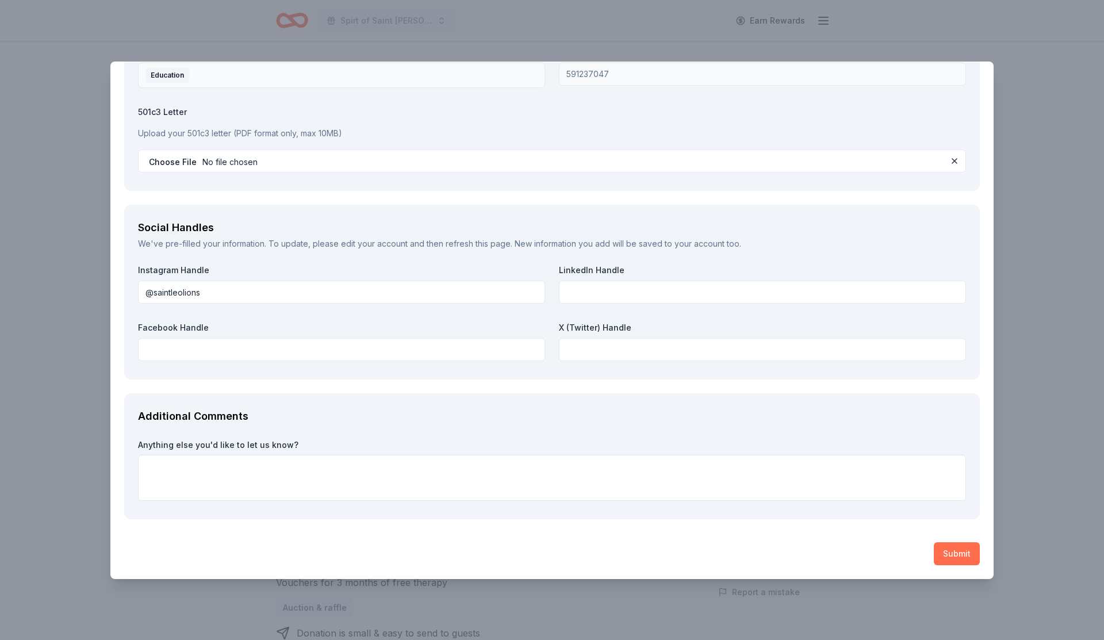
click at [955, 550] on button "Submit" at bounding box center [957, 553] width 46 height 23
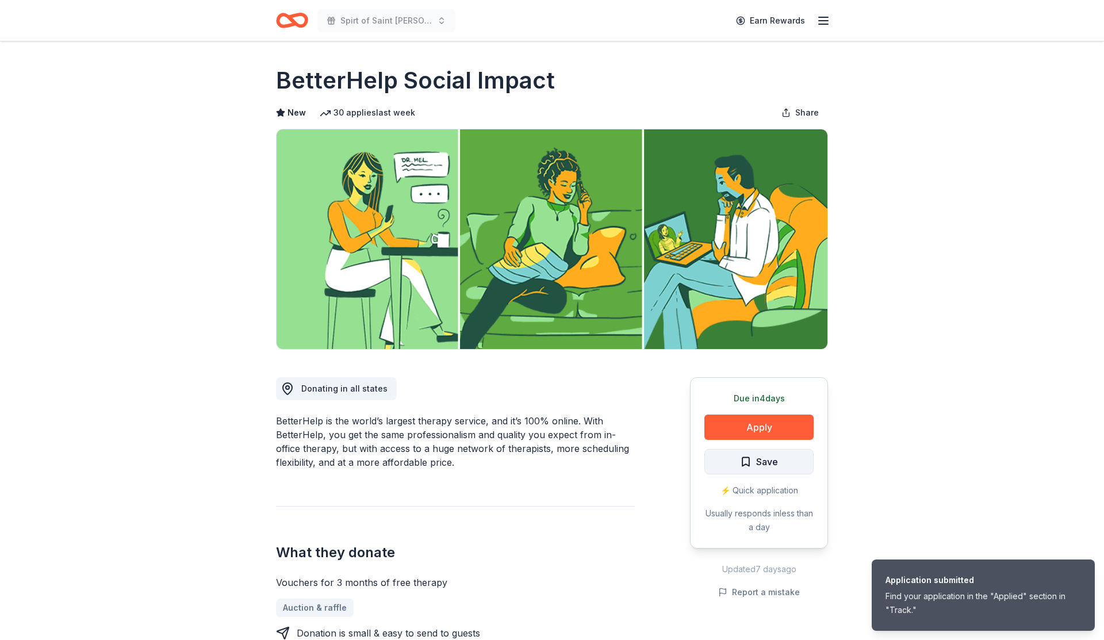
click at [762, 469] on span "Save" at bounding box center [767, 461] width 22 height 15
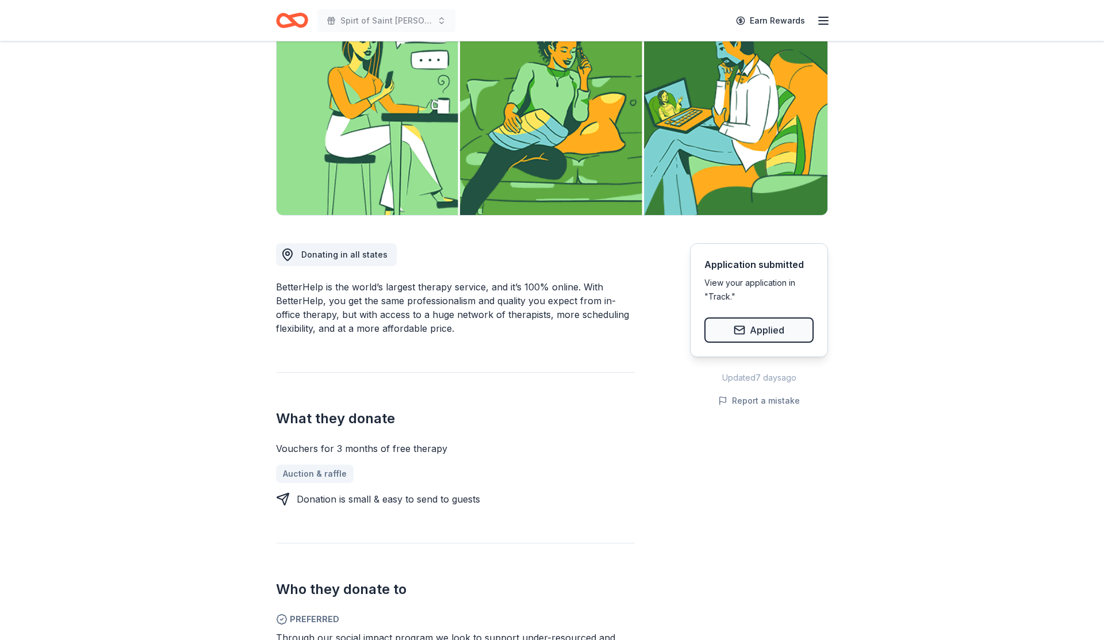
scroll to position [0, 0]
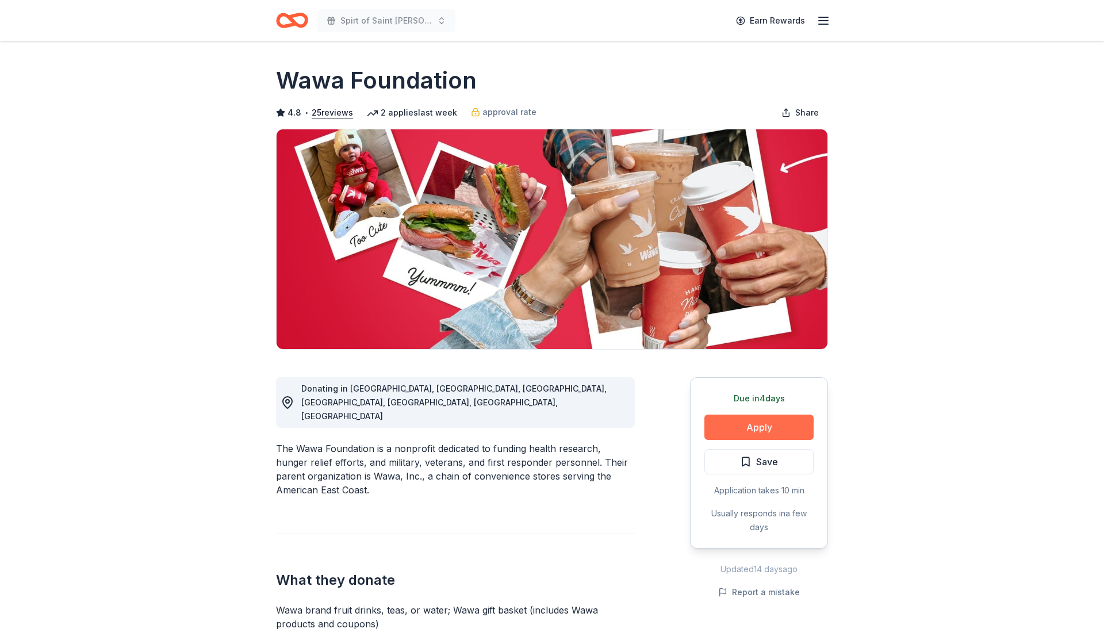
click at [780, 427] on button "Apply" at bounding box center [758, 427] width 109 height 25
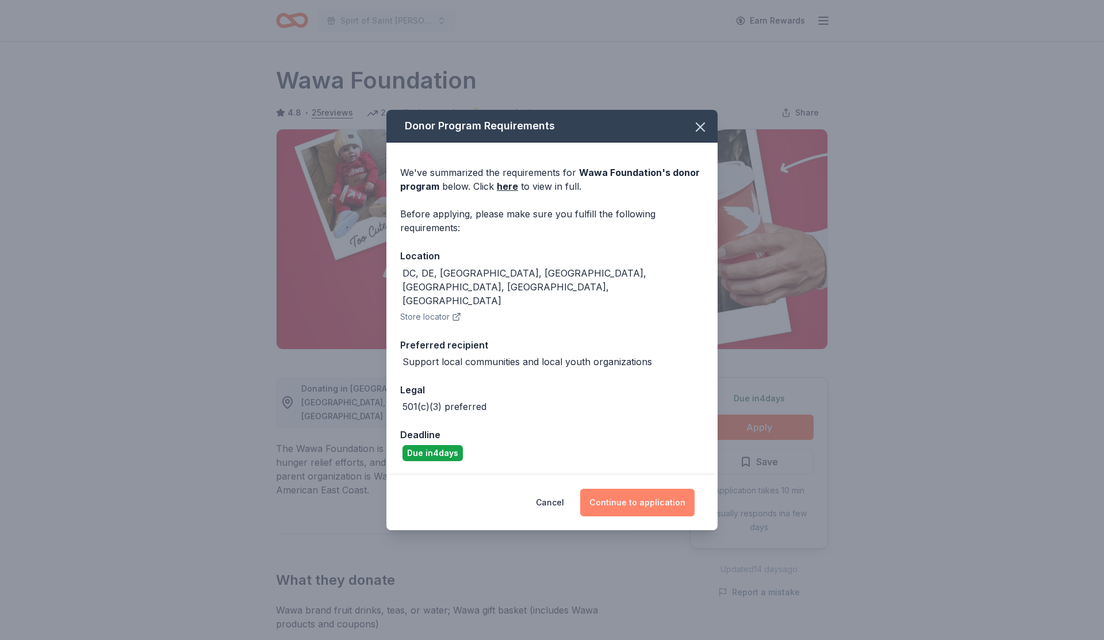
click at [638, 492] on button "Continue to application" at bounding box center [637, 503] width 114 height 28
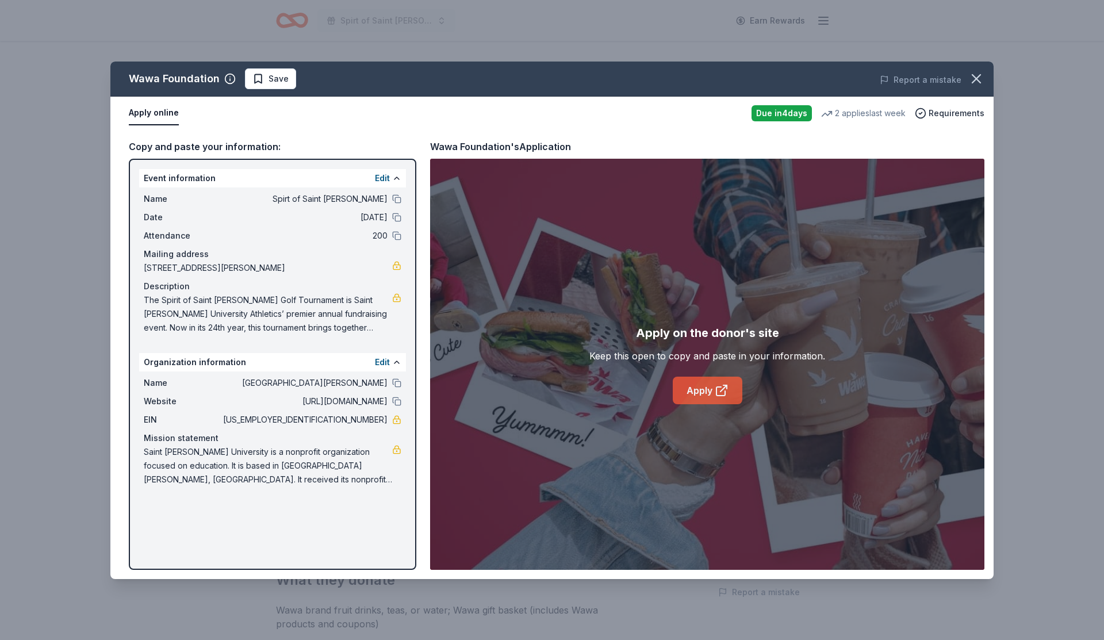
click at [722, 392] on icon at bounding box center [722, 391] width 14 height 14
click at [976, 79] on icon "button" at bounding box center [976, 79] width 16 height 16
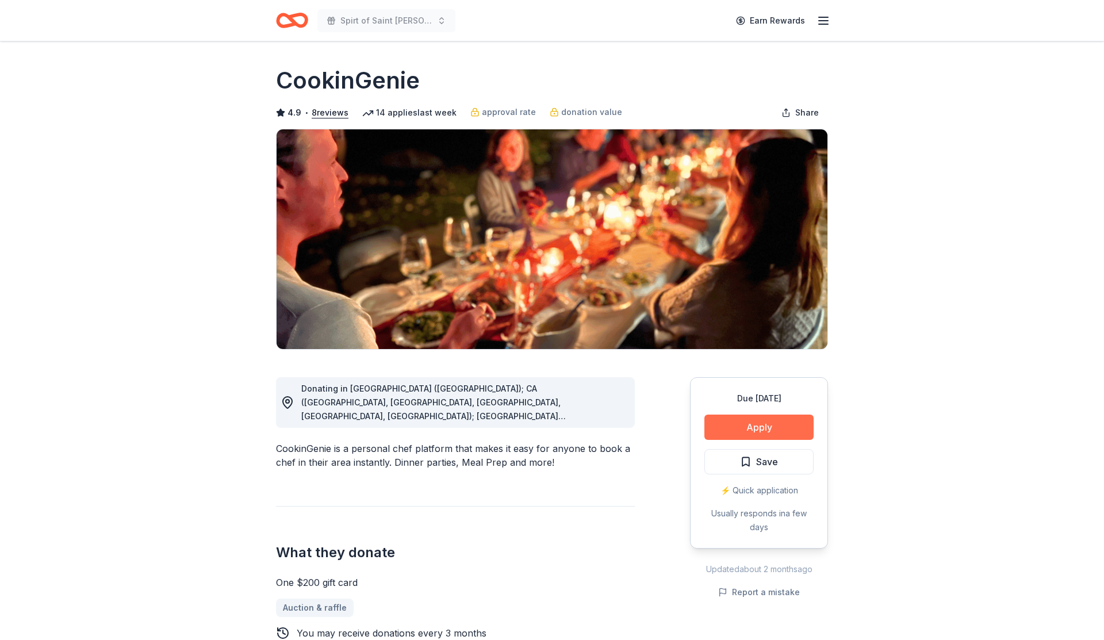
click at [768, 424] on button "Apply" at bounding box center [758, 427] width 109 height 25
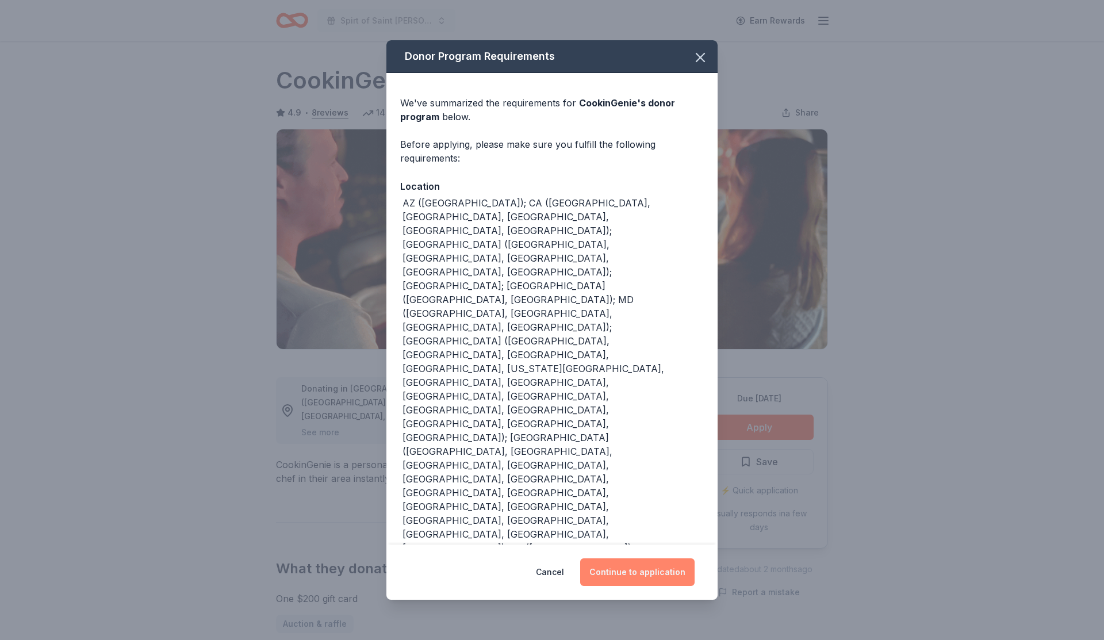
click at [633, 578] on button "Continue to application" at bounding box center [637, 572] width 114 height 28
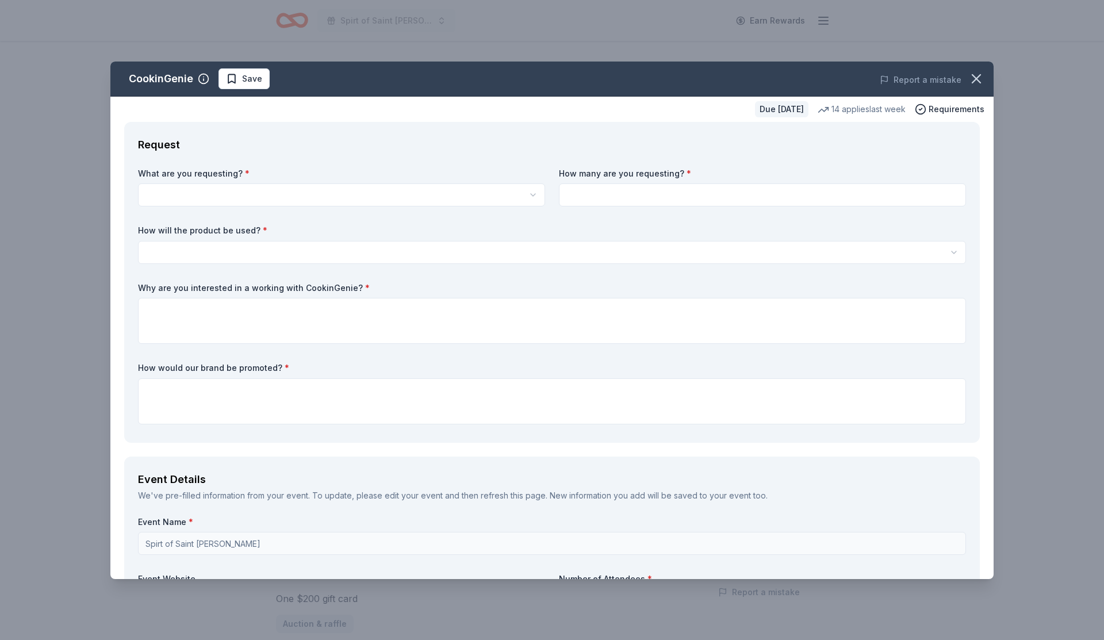
click at [504, 199] on html "Spirt of Saint Leo Earn Rewards Due in 18 days Share CookinGenie 4.9 • 8 review…" at bounding box center [552, 320] width 1104 height 640
select select "One $200 gift card"
click at [632, 192] on input at bounding box center [762, 194] width 407 height 23
type input "1"
click at [294, 247] on html "Spirt of Saint Leo Earn Rewards Due in 18 days Share CookinGenie 4.9 • 8 review…" at bounding box center [552, 320] width 1104 height 640
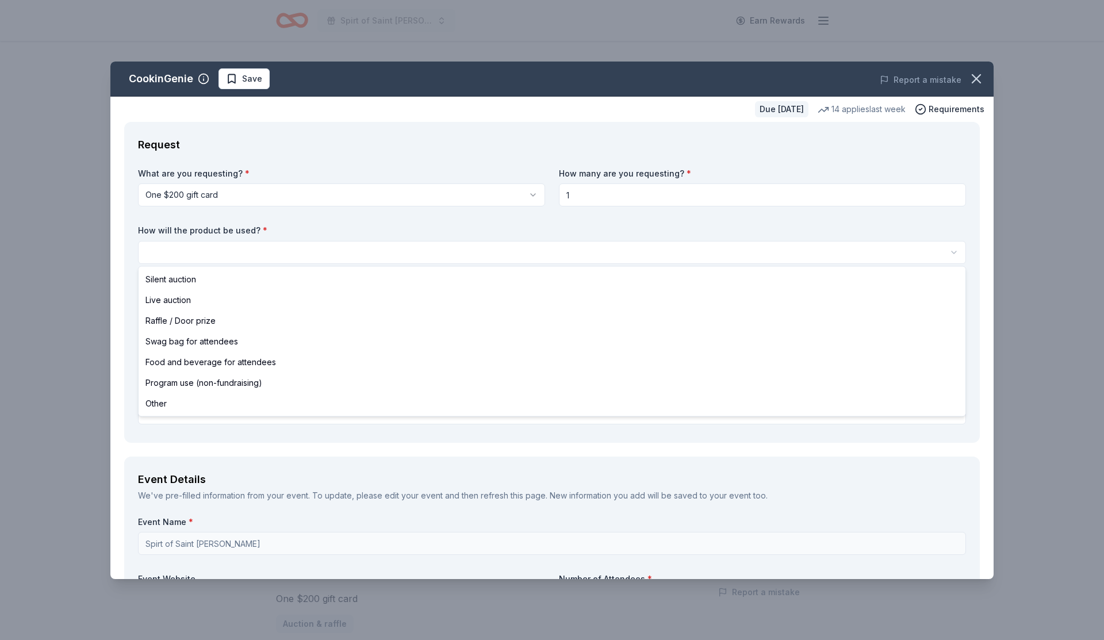
select select "raffleDoorPrize"
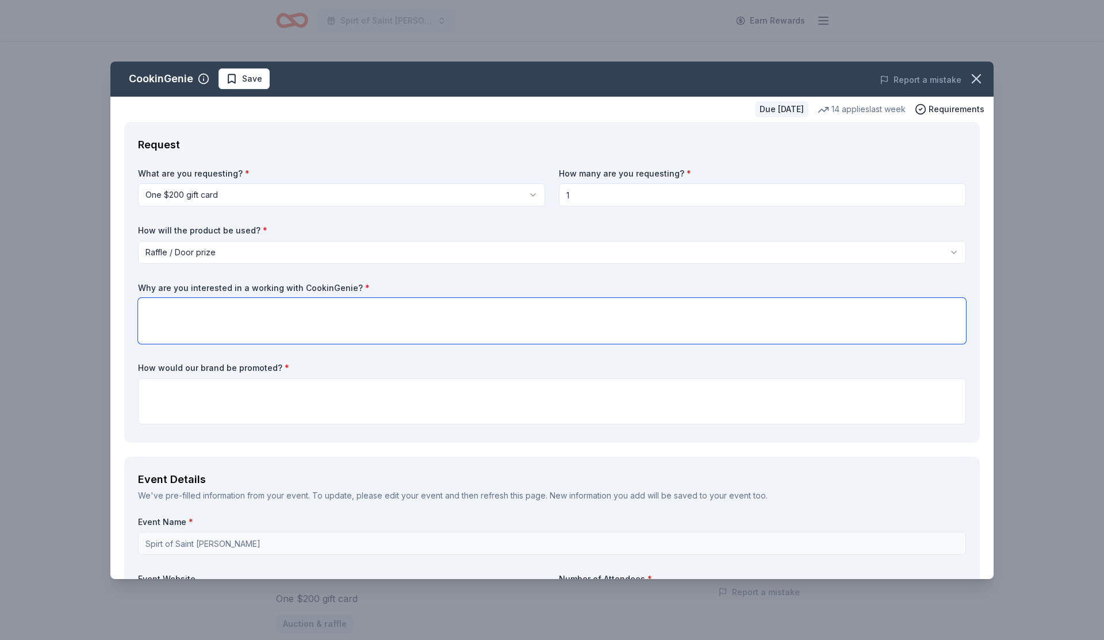
click at [235, 317] on textarea at bounding box center [552, 321] width 828 height 46
paste textarea "I hope this finds you well. My name is Jesse Vervelde, and I am the Assistant A…"
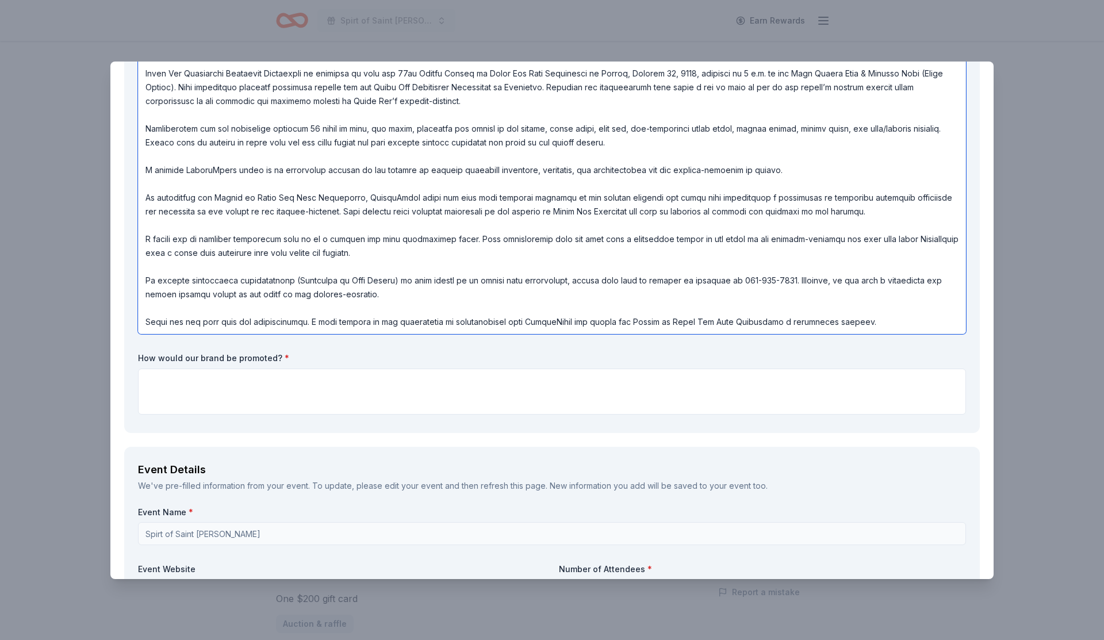
scroll to position [319, 0]
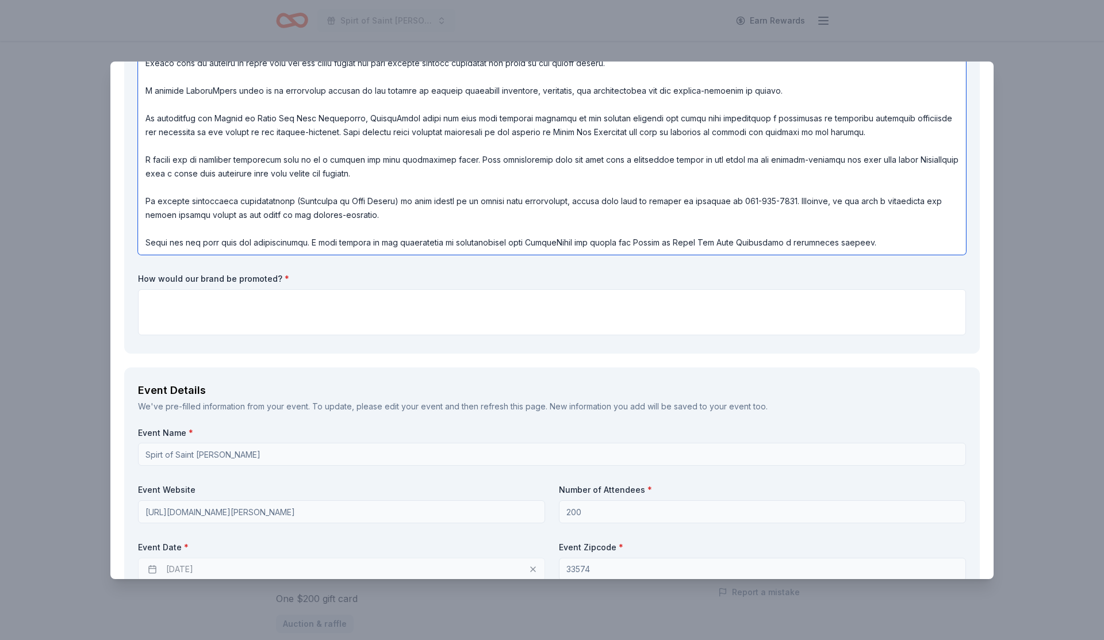
type textarea "I hope this finds you well. My name is Jesse Vervelde, and I am the Assistant A…"
click at [246, 295] on textarea at bounding box center [552, 312] width 828 height 46
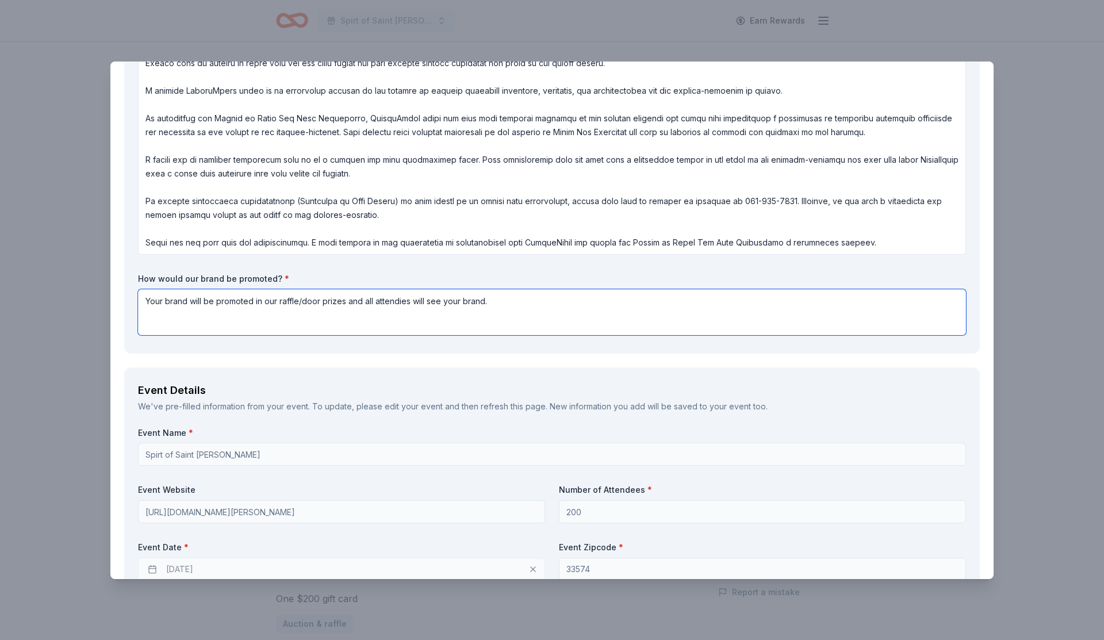
click at [400, 300] on textarea "Your brand will be promoted in our raffle/door prizes and all attendies will se…" at bounding box center [552, 312] width 828 height 46
click at [395, 304] on textarea "Your brand will be promoted in our raffle/door prizes and all attendies will se…" at bounding box center [552, 312] width 828 height 46
click at [401, 302] on textarea "Your brand will be promoted in our raffle/door prizes and all attendies will se…" at bounding box center [552, 312] width 828 height 46
click at [403, 304] on textarea "Your brand will be promoted in our raffle/door prizes and all attendes will see…" at bounding box center [552, 312] width 828 height 46
click at [401, 303] on textarea "Your brand will be promoted in our raffle/door prizes and all attends will see …" at bounding box center [552, 312] width 828 height 46
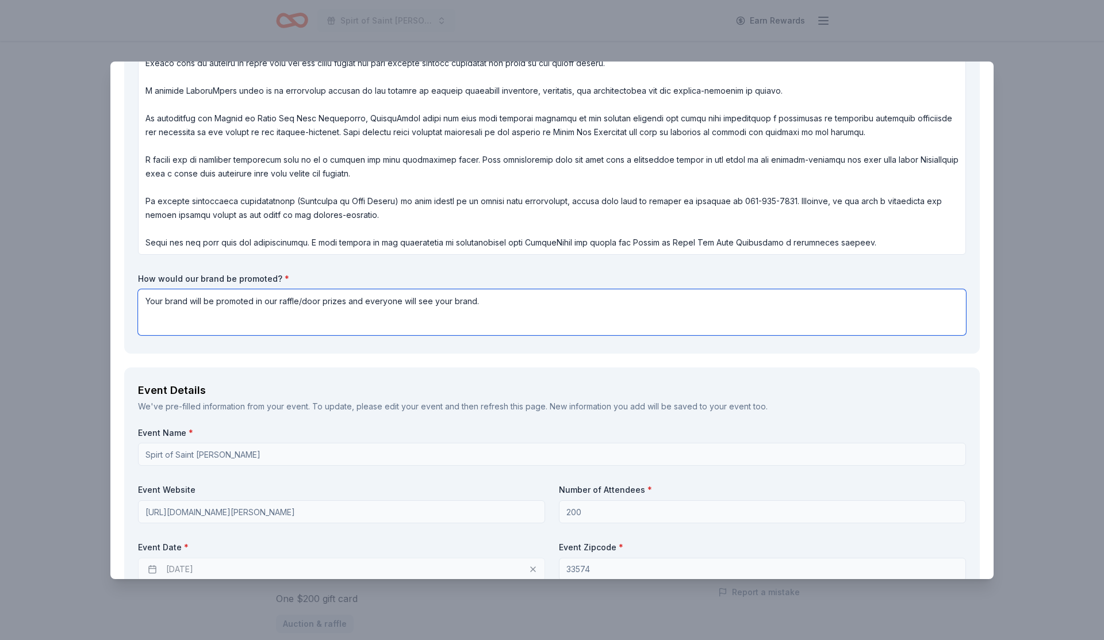
click at [507, 298] on textarea "Your brand will be promoted in our raffle/door prizes and everyone will see you…" at bounding box center [552, 312] width 828 height 46
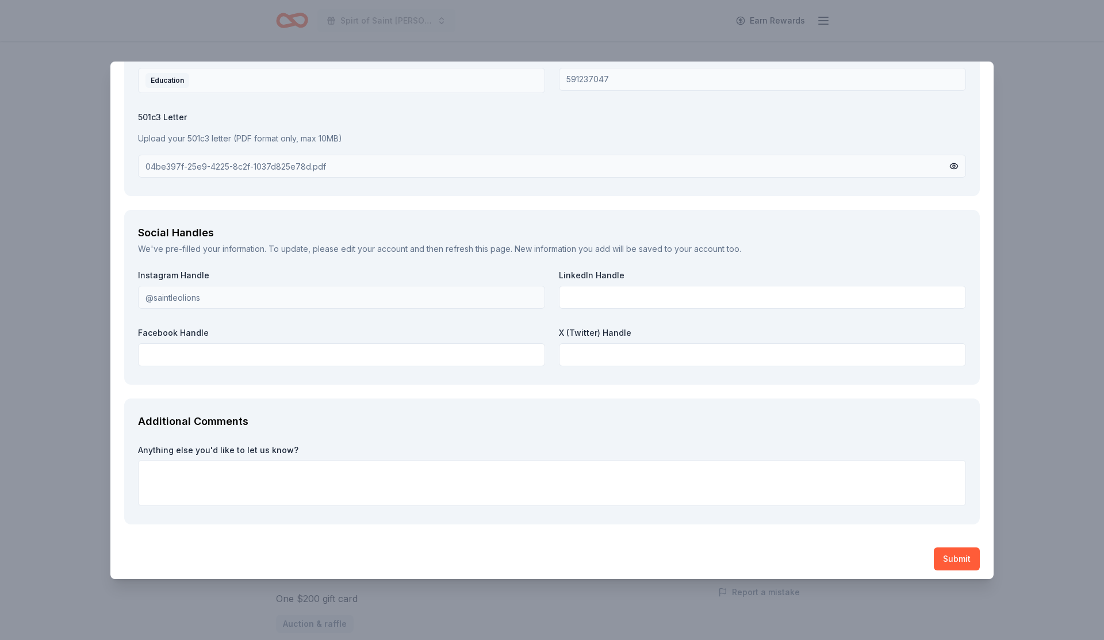
scroll to position [1443, 0]
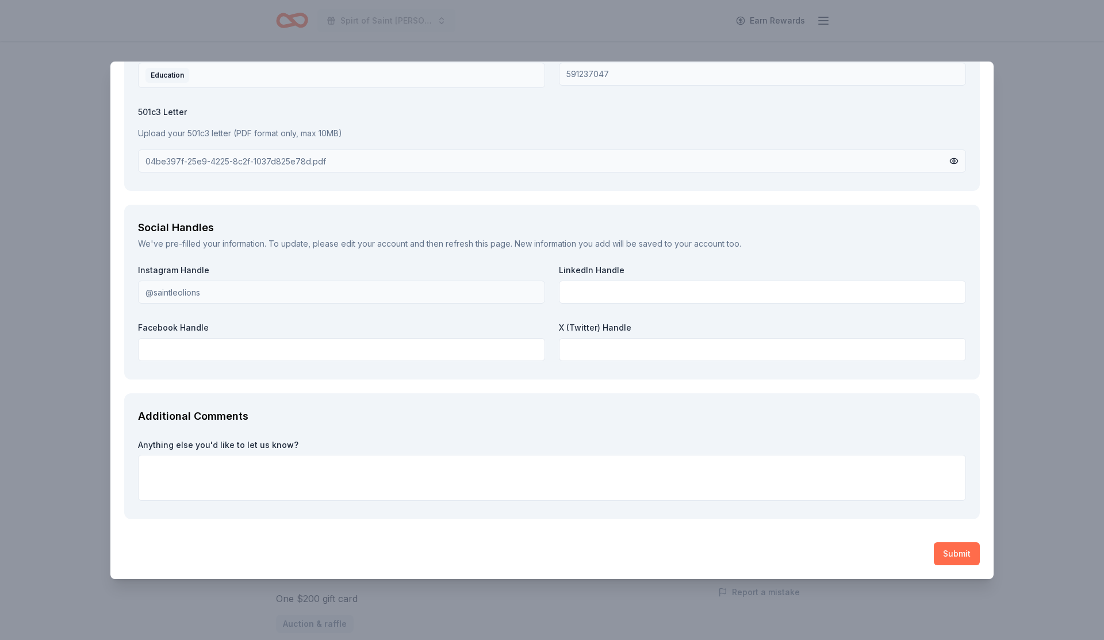
type textarea "Your brand will be promoted in our raffle/door prizes and everyone will see you…"
click at [960, 556] on button "Submit" at bounding box center [957, 553] width 46 height 23
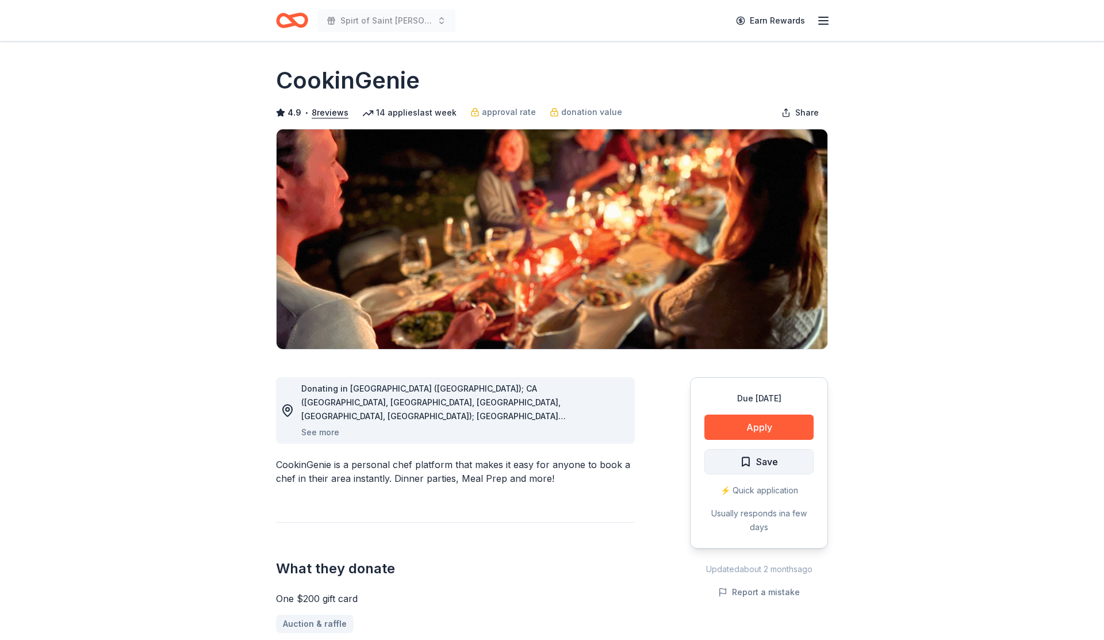
click at [741, 459] on span "Save" at bounding box center [759, 461] width 38 height 15
click at [786, 462] on button "Save" at bounding box center [758, 461] width 109 height 25
click at [734, 464] on button "Save" at bounding box center [758, 461] width 109 height 25
click at [776, 459] on span "Save" at bounding box center [767, 461] width 22 height 15
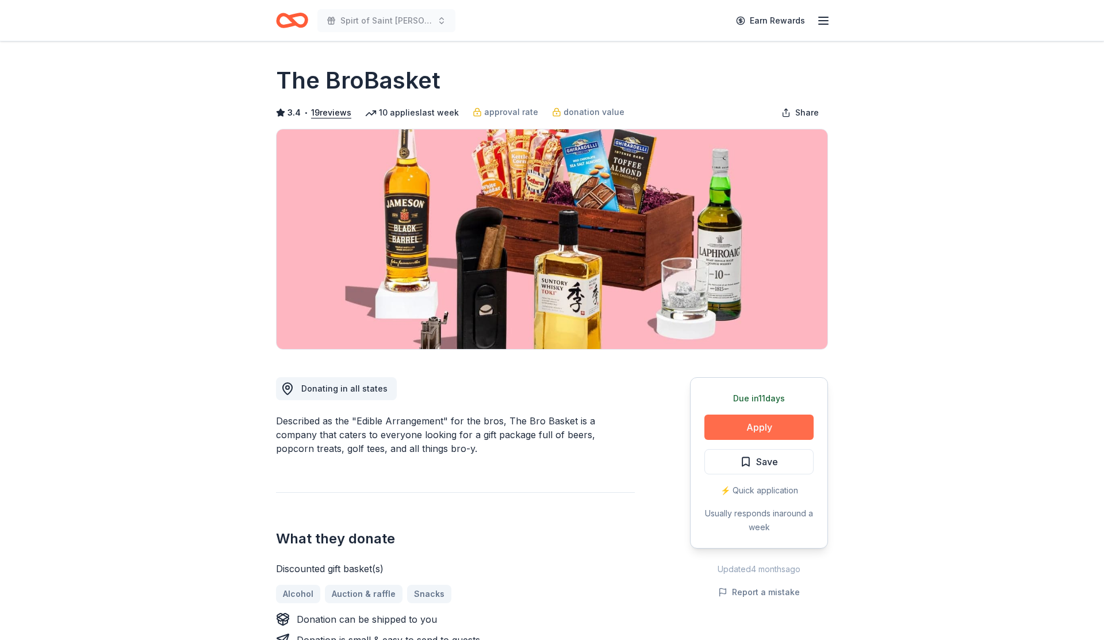
click at [792, 423] on button "Apply" at bounding box center [758, 427] width 109 height 25
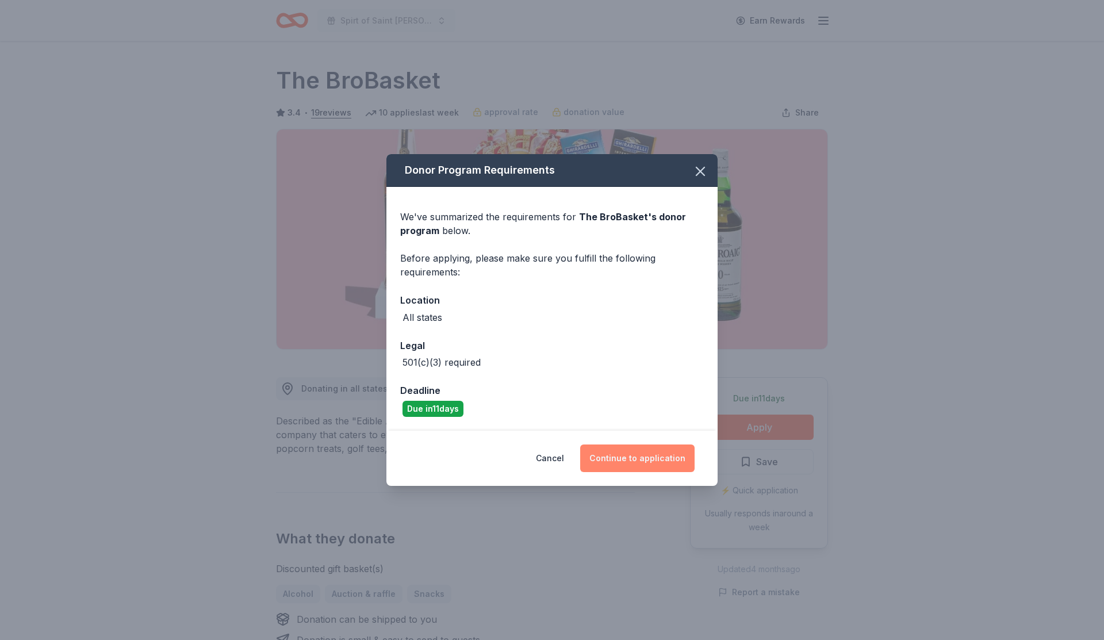
click at [628, 459] on button "Continue to application" at bounding box center [637, 459] width 114 height 28
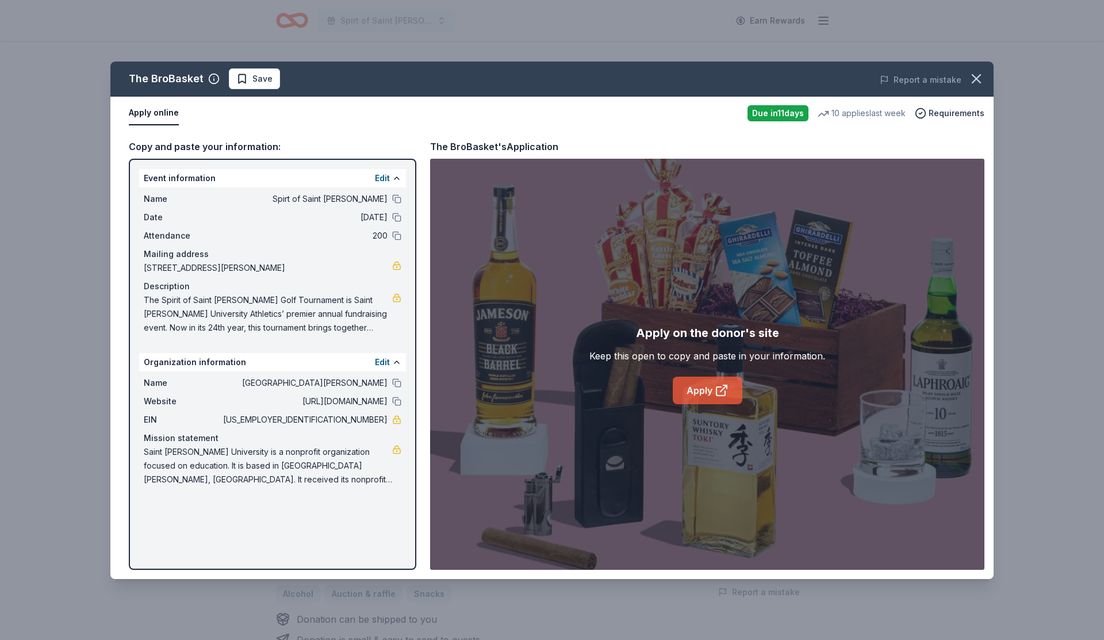
click at [736, 385] on link "Apply" at bounding box center [708, 391] width 70 height 28
click at [393, 418] on link at bounding box center [396, 419] width 9 height 9
click at [252, 85] on button "Save" at bounding box center [254, 78] width 51 height 21
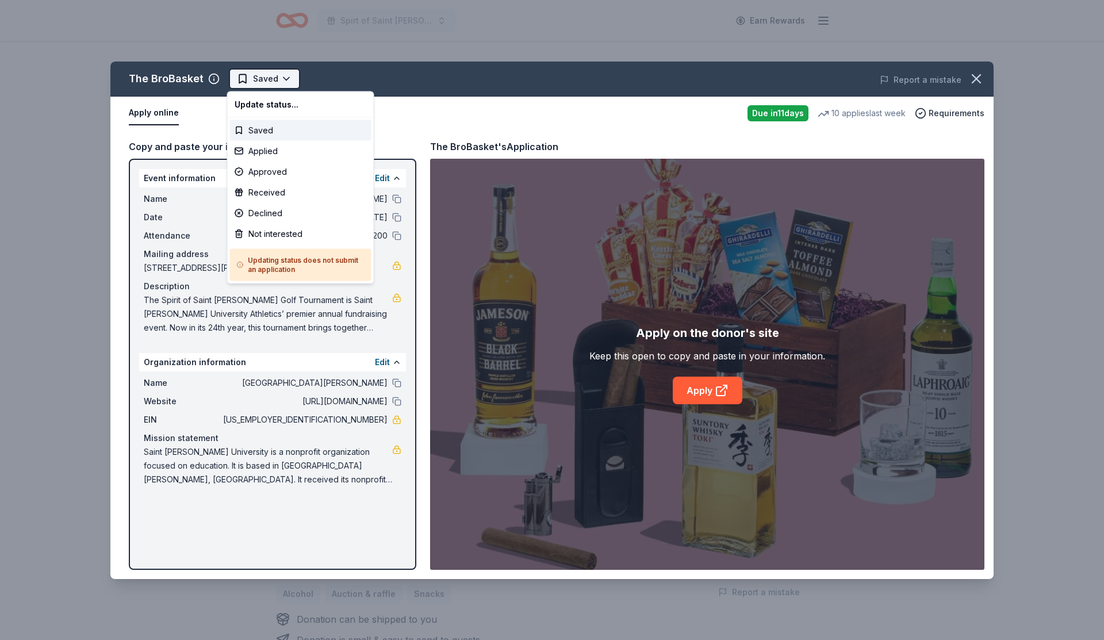
click at [267, 81] on html "Spirt of Saint [PERSON_NAME] Earn Rewards Due [DATE] Share The BroBasket 3.4 • …" at bounding box center [552, 320] width 1104 height 640
click at [274, 155] on div "Applied" at bounding box center [300, 151] width 141 height 21
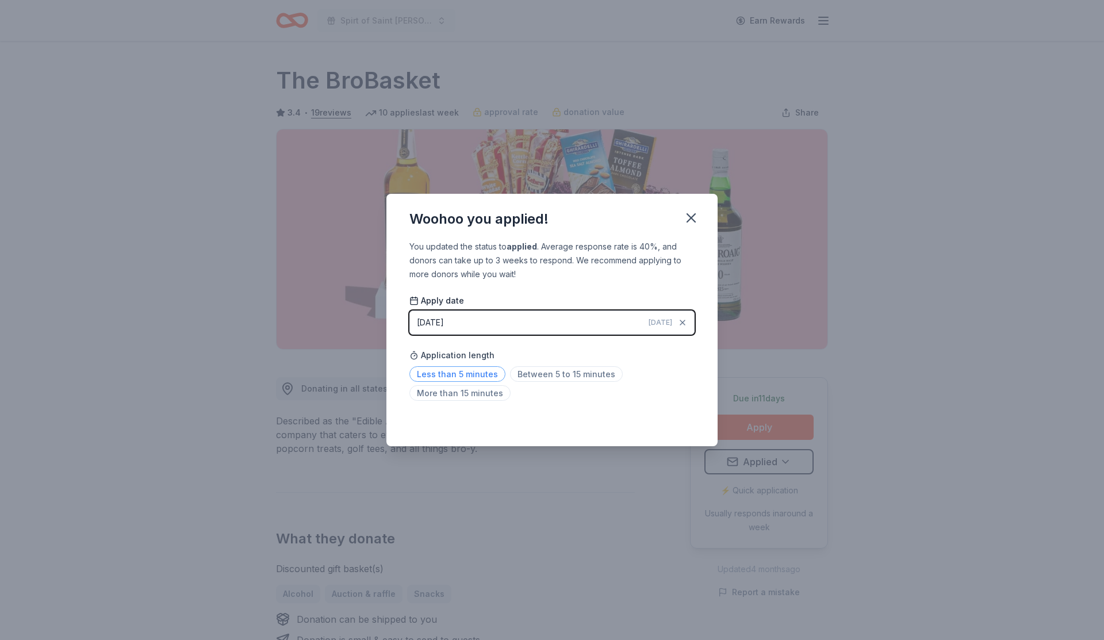
click at [478, 371] on span "Less than 5 minutes" at bounding box center [457, 374] width 96 height 16
click at [690, 226] on icon "button" at bounding box center [691, 218] width 16 height 16
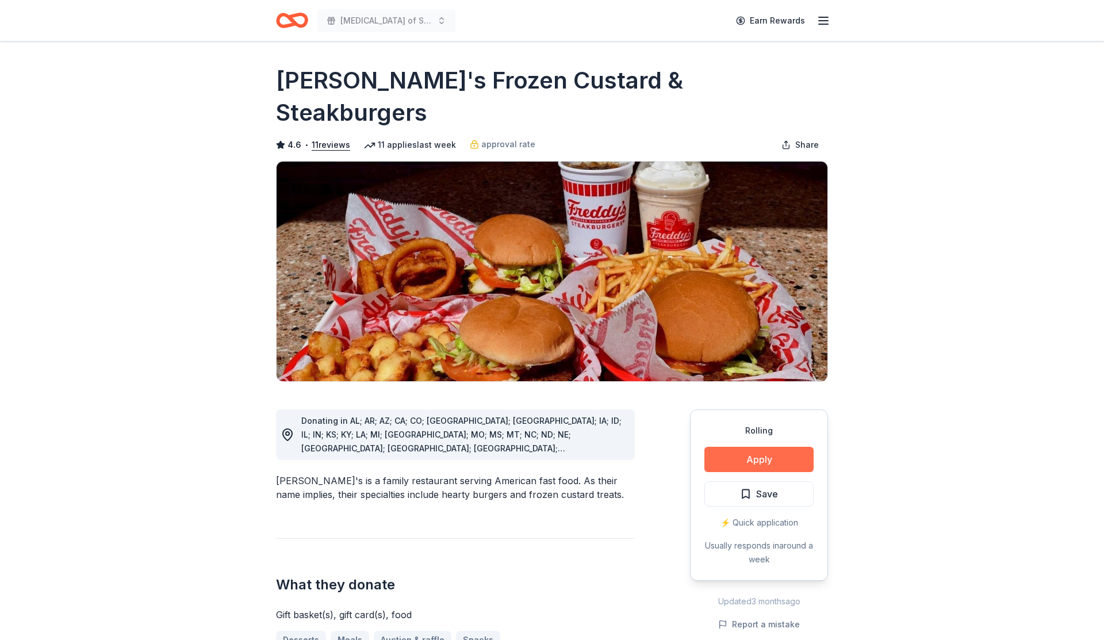
click at [783, 447] on button "Apply" at bounding box center [758, 459] width 109 height 25
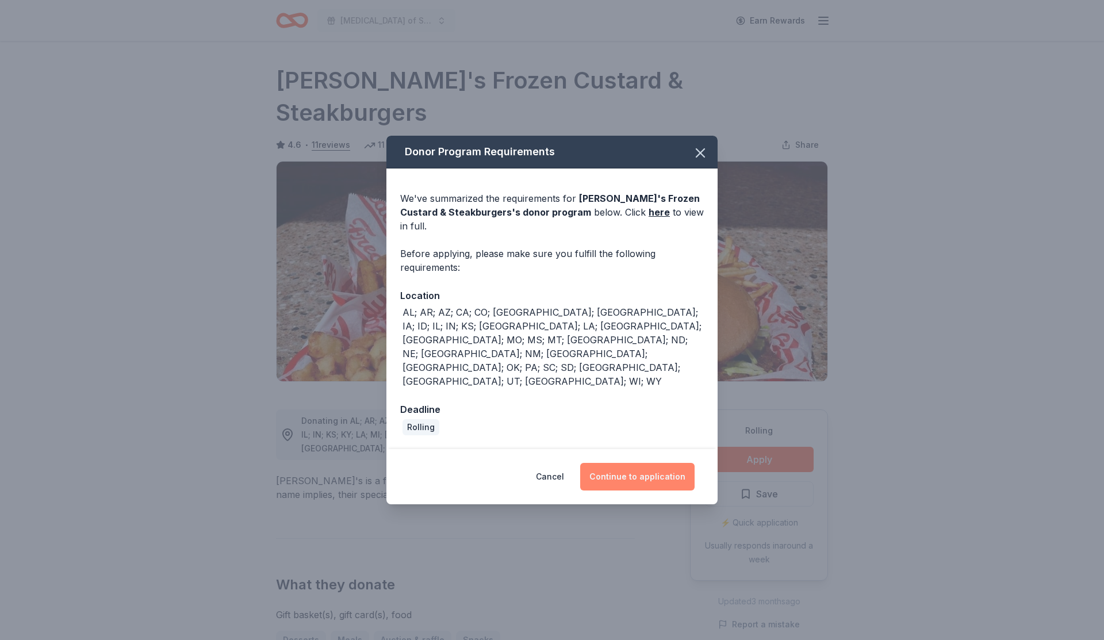
click at [675, 463] on button "Continue to application" at bounding box center [637, 477] width 114 height 28
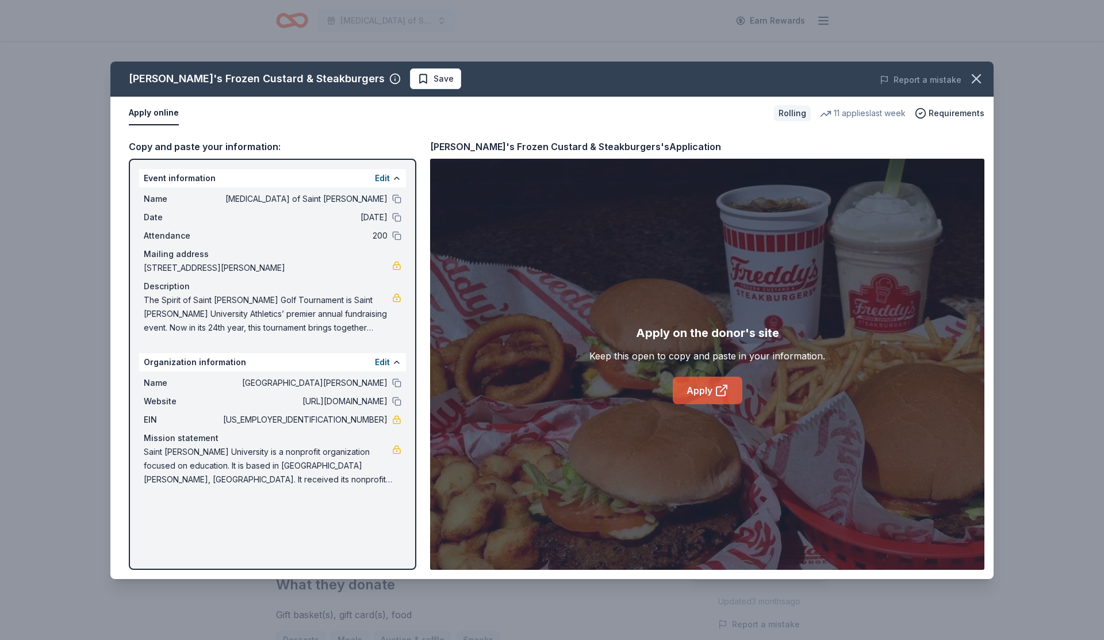
click at [718, 389] on icon at bounding box center [722, 391] width 14 height 14
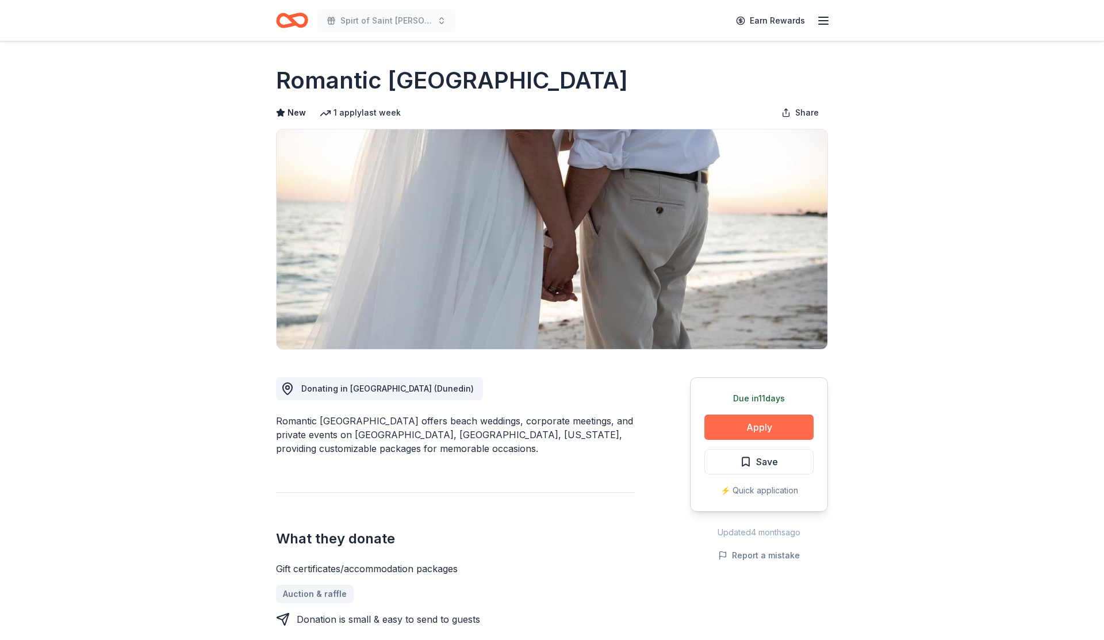
click at [722, 421] on button "Apply" at bounding box center [758, 427] width 109 height 25
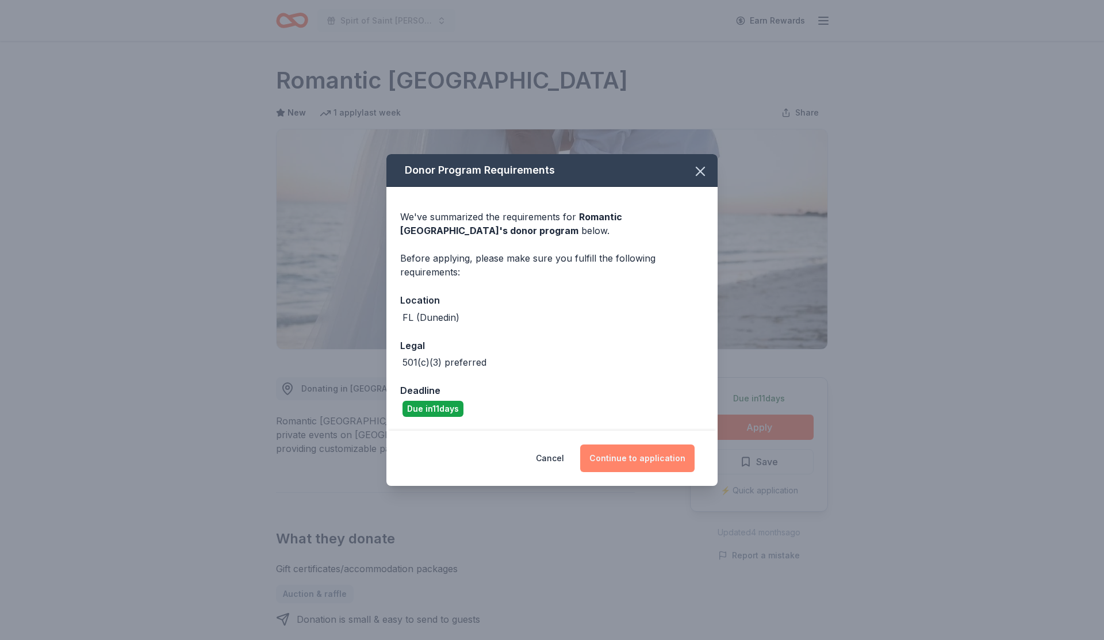
click at [632, 459] on button "Continue to application" at bounding box center [637, 459] width 114 height 28
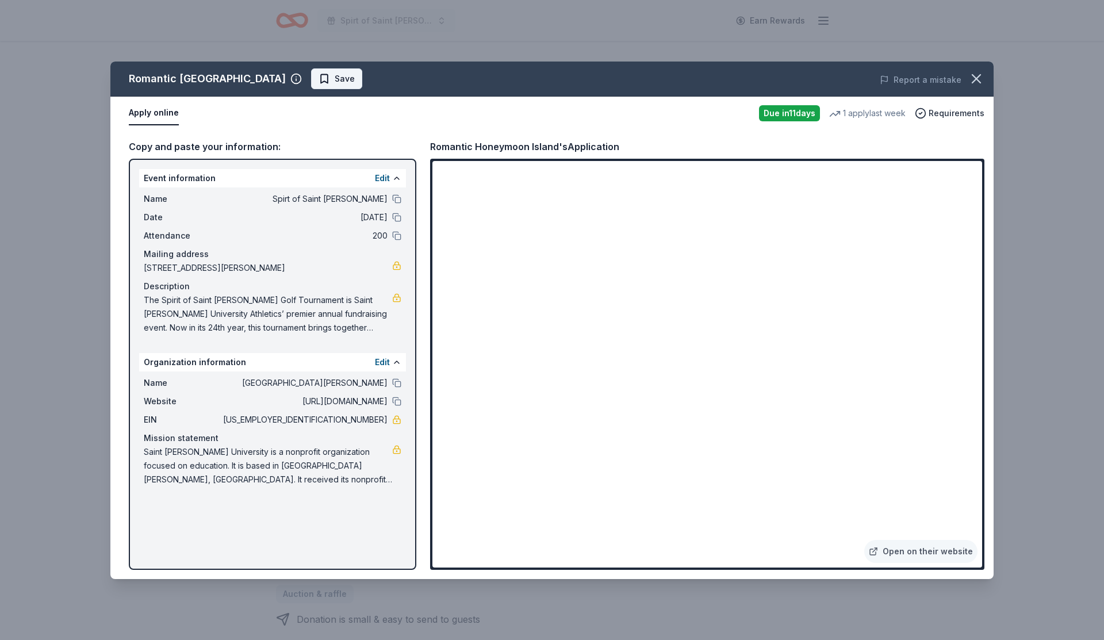
click at [319, 85] on span "Save" at bounding box center [337, 79] width 36 height 14
click at [313, 81] on html "Spirt of Saint Leo Earn Rewards Due in 11 days Share Romantic Honeymoon Island …" at bounding box center [552, 320] width 1104 height 640
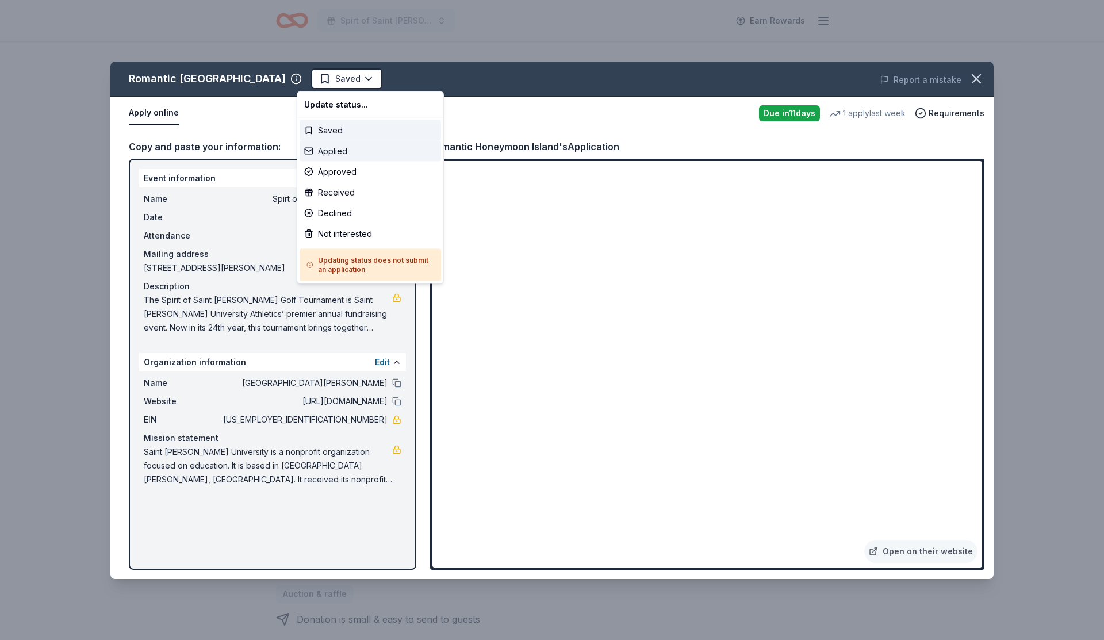
click at [315, 155] on div "Applied" at bounding box center [370, 151] width 141 height 21
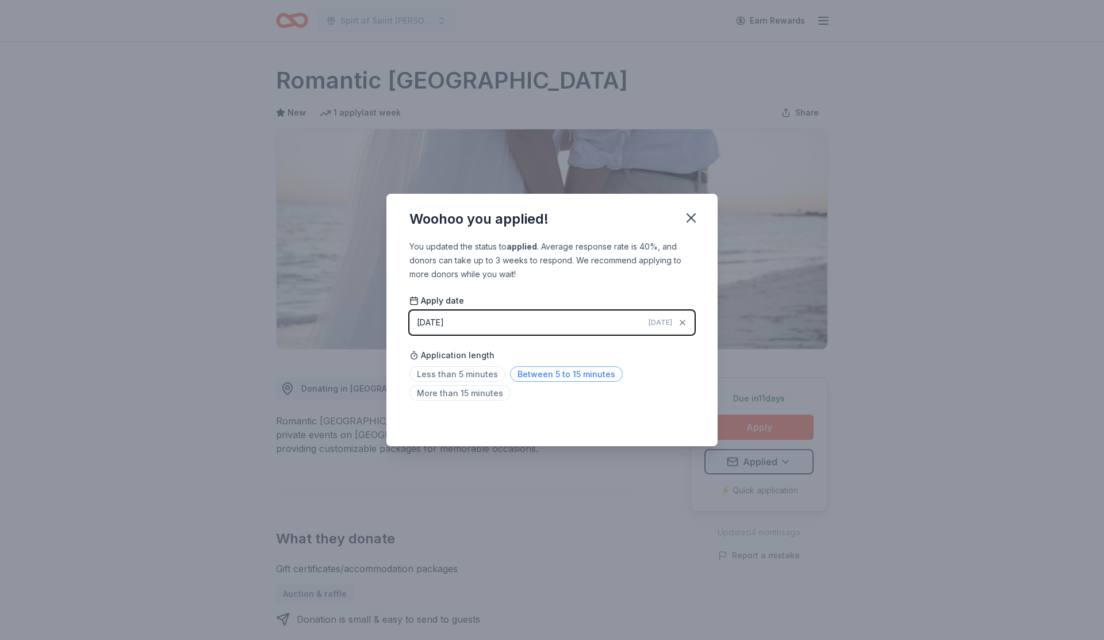
click at [530, 373] on span "Between 5 to 15 minutes" at bounding box center [566, 374] width 113 height 16
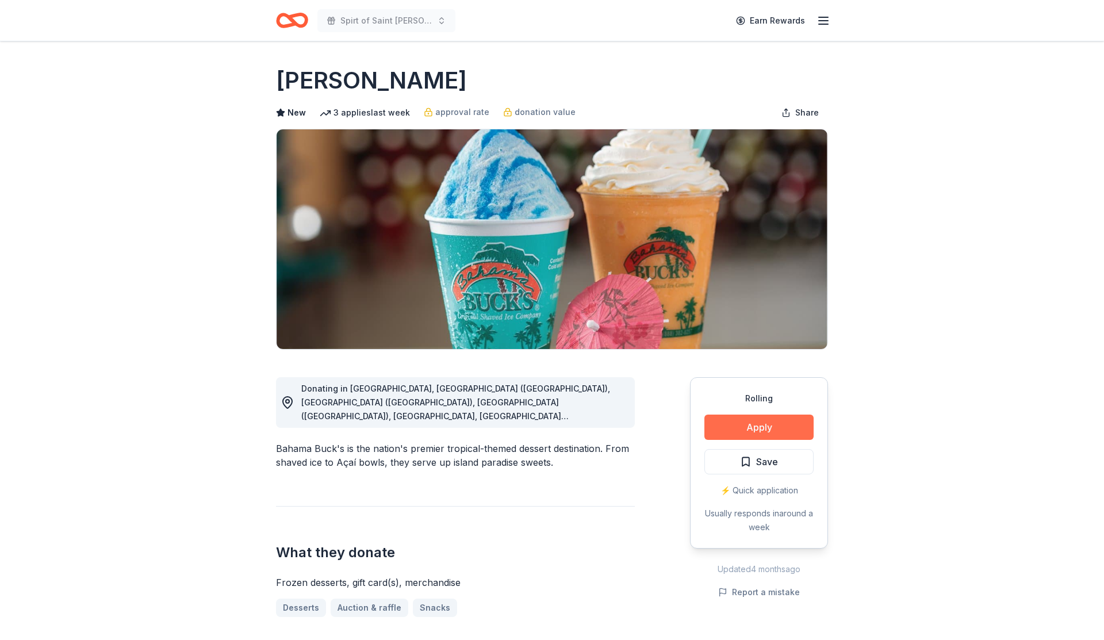
click at [775, 428] on button "Apply" at bounding box center [758, 427] width 109 height 25
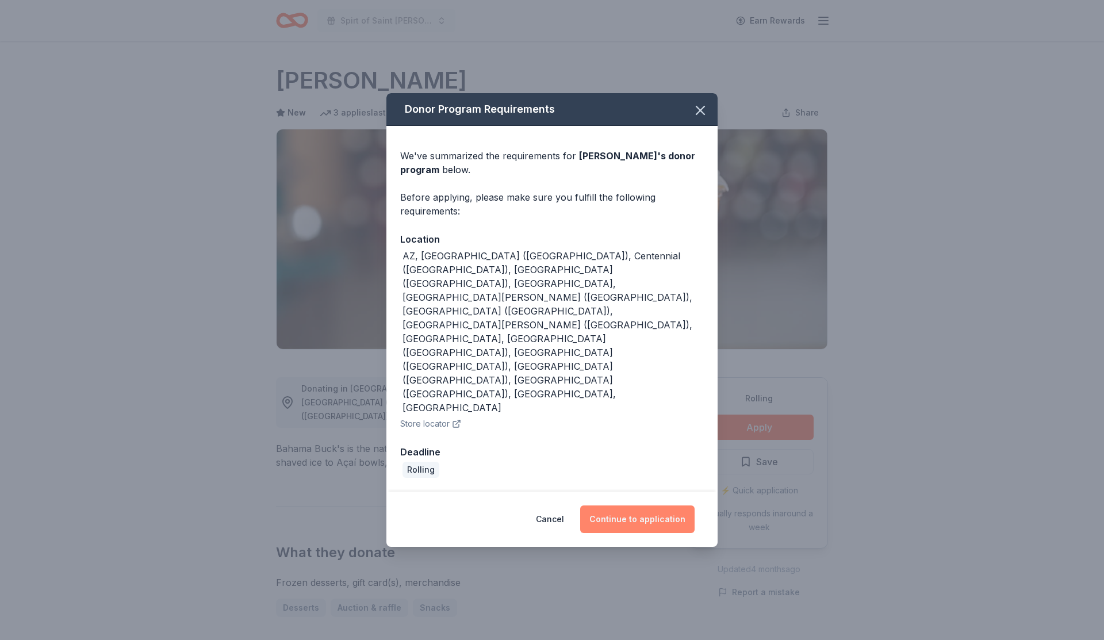
click at [678, 505] on button "Continue to application" at bounding box center [637, 519] width 114 height 28
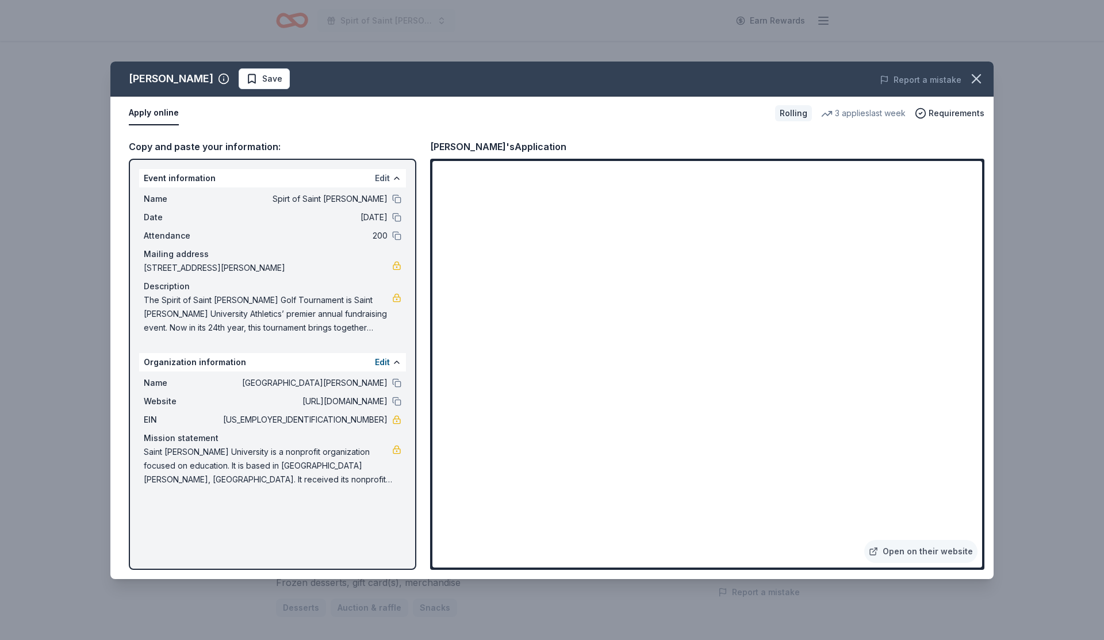
click at [382, 181] on button "Edit" at bounding box center [382, 178] width 15 height 14
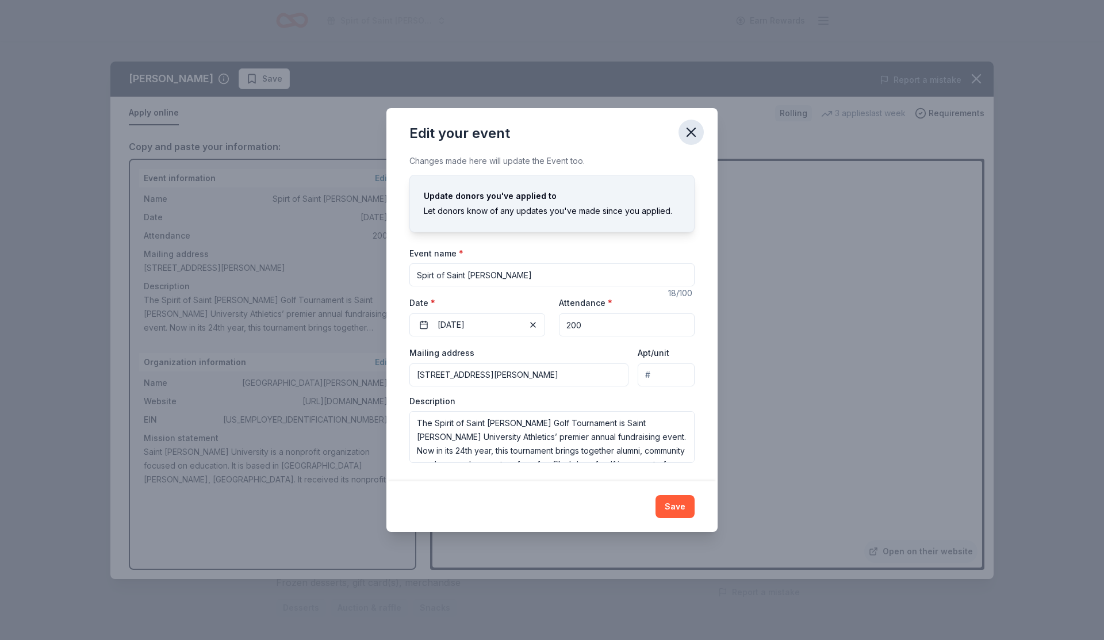
click at [693, 143] on button "button" at bounding box center [691, 132] width 25 height 25
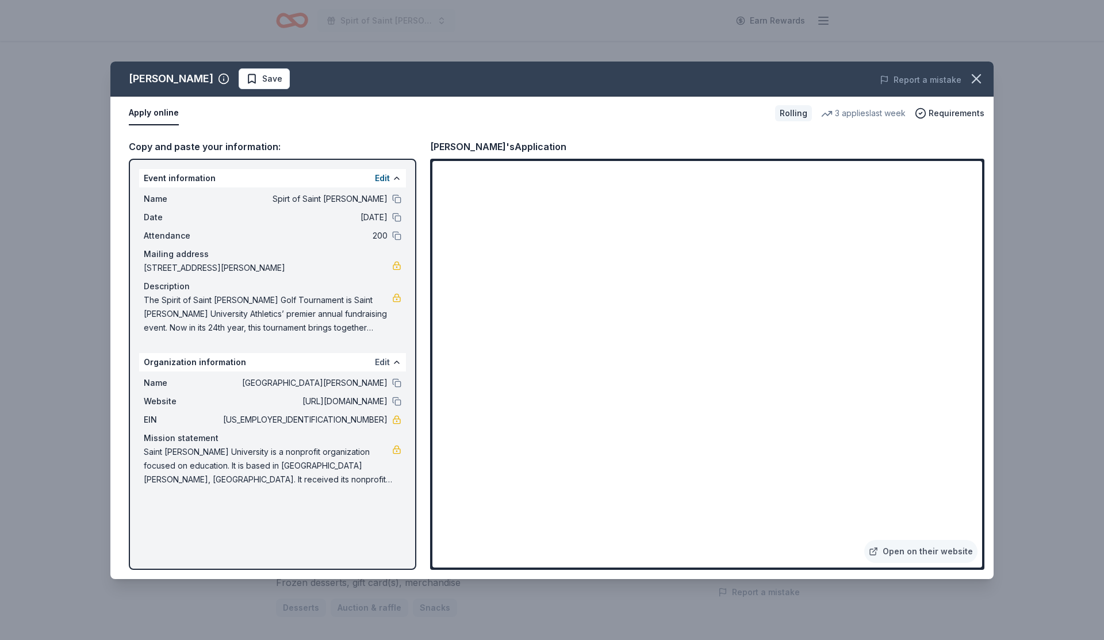
click at [378, 364] on button "Edit" at bounding box center [382, 362] width 15 height 14
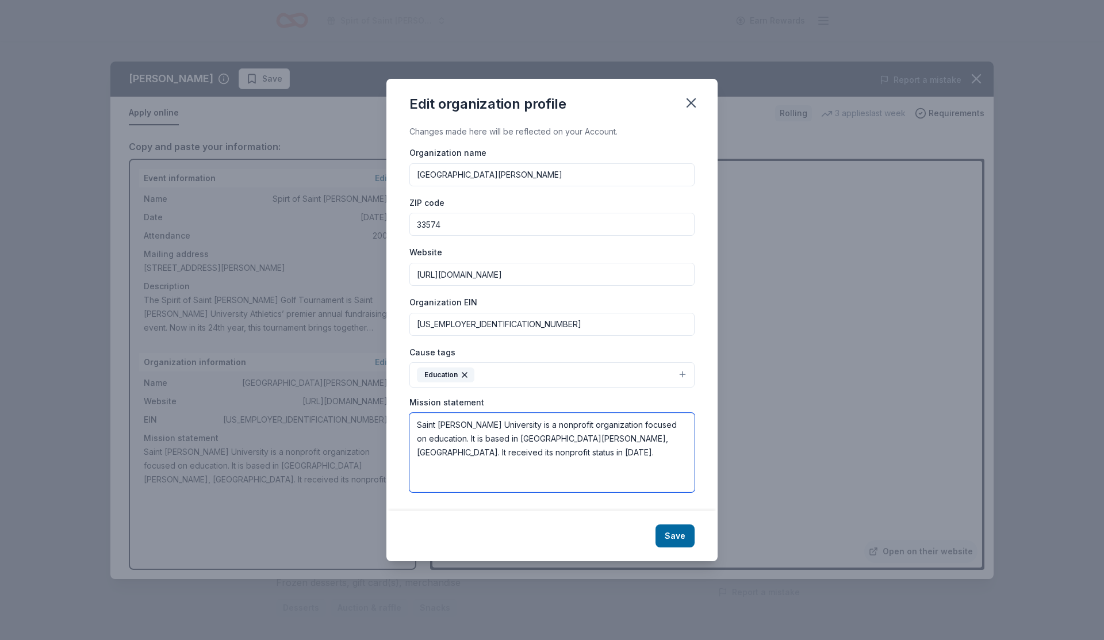
drag, startPoint x: 679, startPoint y: 445, endPoint x: 396, endPoint y: 427, distance: 284.0
click at [396, 427] on div "Changes made here will be reflected on your Account. Organization name [GEOGRAP…" at bounding box center [551, 318] width 331 height 386
click at [694, 93] on button "button" at bounding box center [691, 102] width 25 height 25
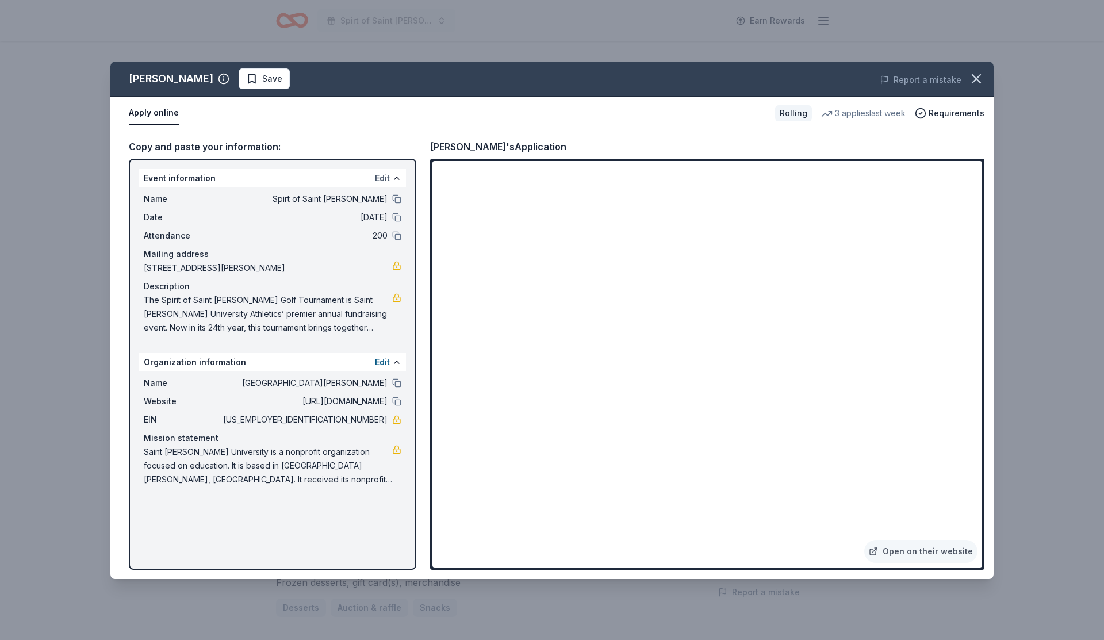
click at [380, 172] on button "Edit" at bounding box center [382, 178] width 15 height 14
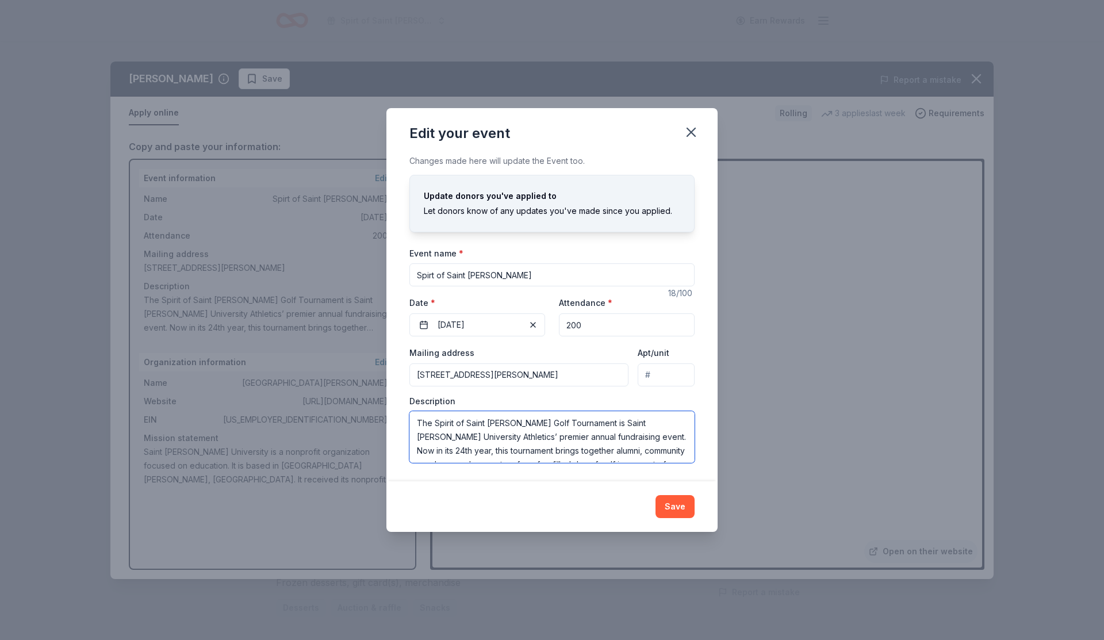
scroll to position [124, 0]
drag, startPoint x: 416, startPoint y: 419, endPoint x: 753, endPoint y: 509, distance: 348.7
click at [753, 510] on div "Edit your event Changes made here will update the Event too. Update donors you'…" at bounding box center [552, 320] width 1104 height 640
click at [695, 137] on icon "button" at bounding box center [691, 132] width 16 height 16
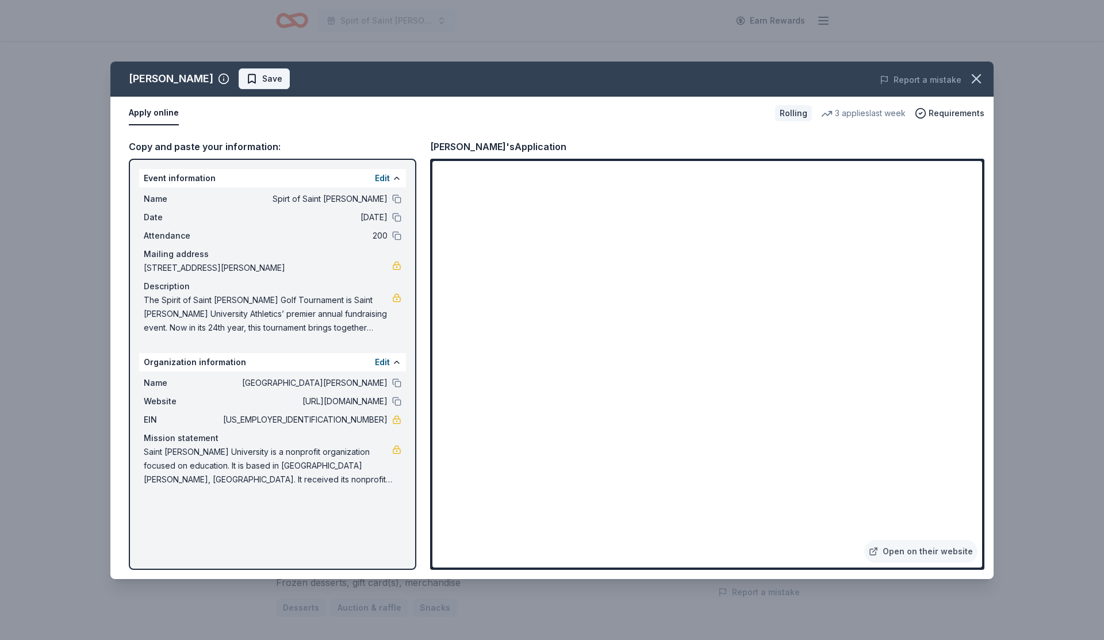
click at [262, 81] on span "Save" at bounding box center [272, 79] width 20 height 14
click at [263, 81] on html "Spirt of Saint [PERSON_NAME] Earn Rewards Rolling Share Bahama Buck's New 3 app…" at bounding box center [552, 320] width 1104 height 640
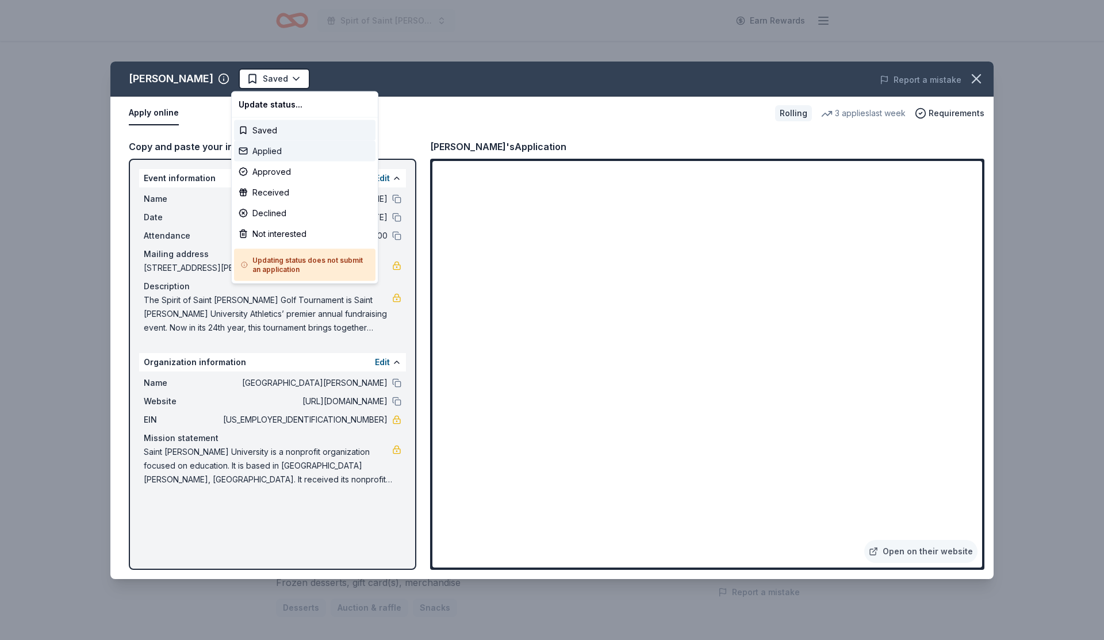
click at [270, 153] on div "Applied" at bounding box center [304, 151] width 141 height 21
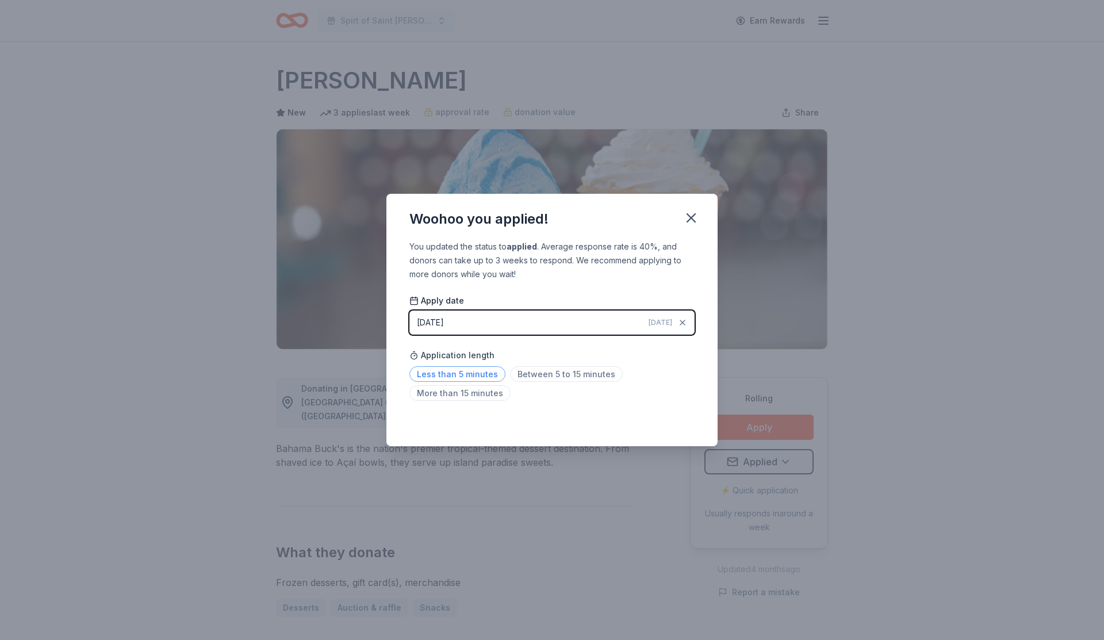
click at [470, 371] on span "Less than 5 minutes" at bounding box center [457, 374] width 96 height 16
click at [691, 215] on icon "button" at bounding box center [691, 218] width 16 height 16
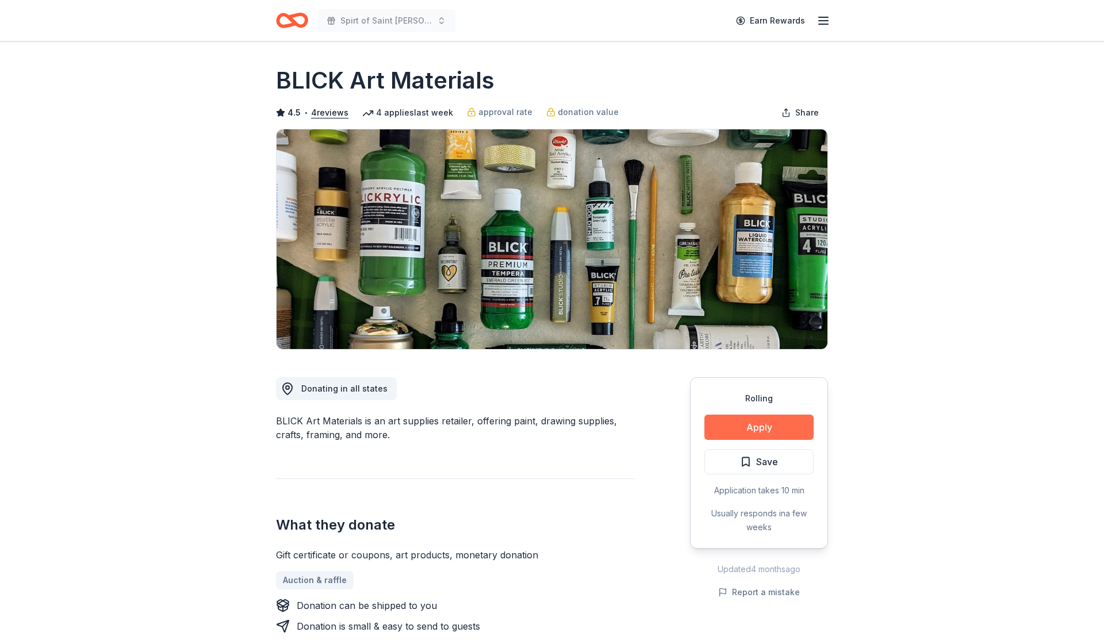
click at [796, 421] on button "Apply" at bounding box center [758, 427] width 109 height 25
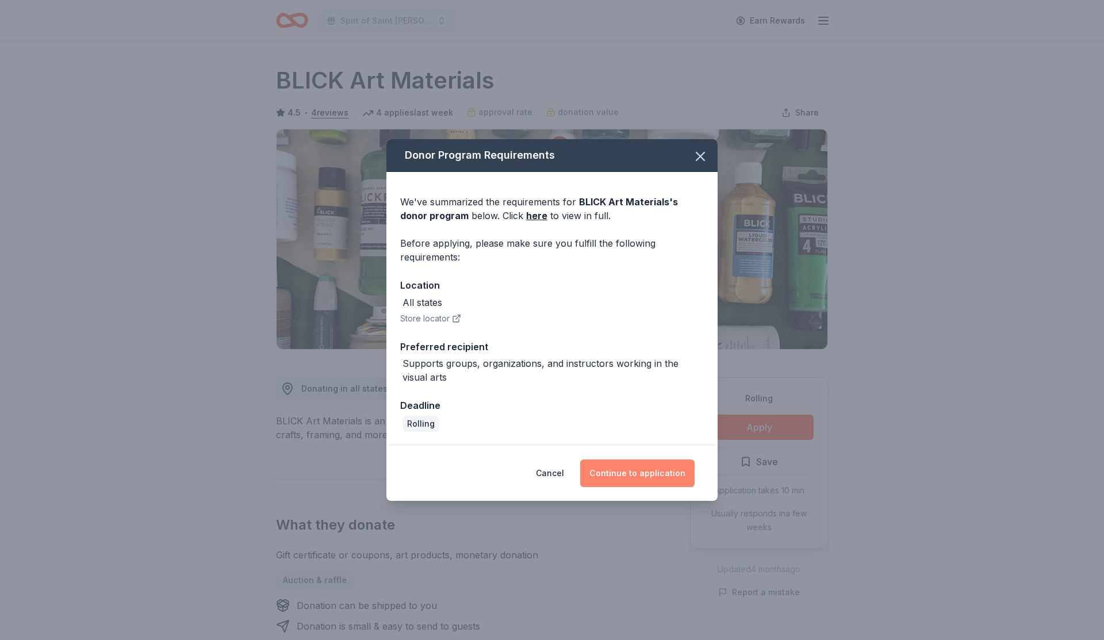
click at [633, 480] on button "Continue to application" at bounding box center [637, 473] width 114 height 28
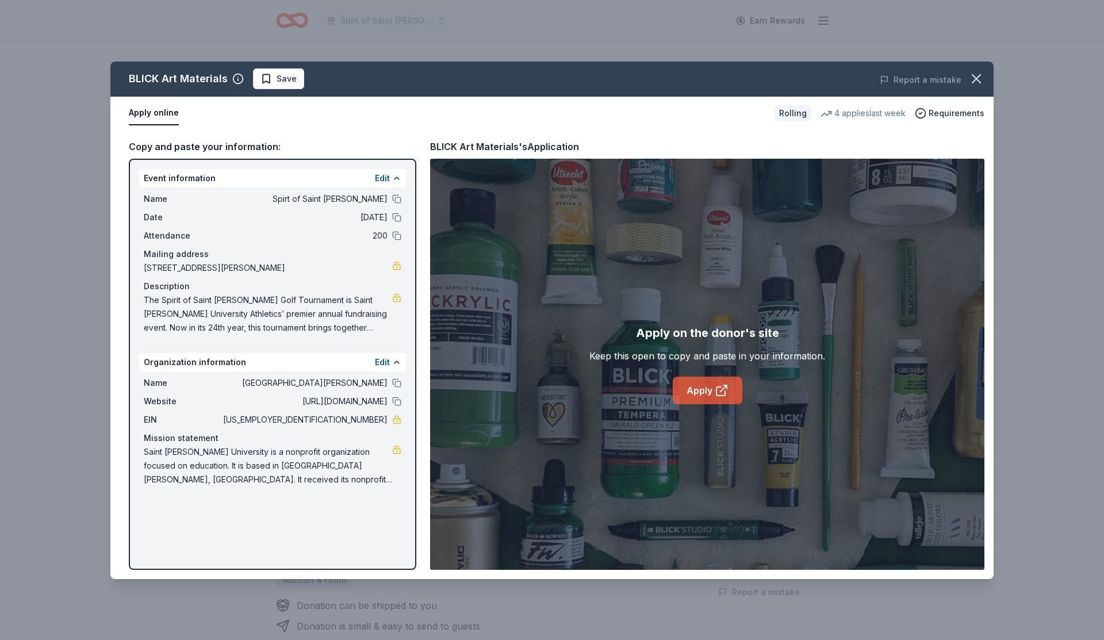
click at [705, 387] on link "Apply" at bounding box center [708, 391] width 70 height 28
click at [285, 73] on span "Save" at bounding box center [287, 79] width 20 height 14
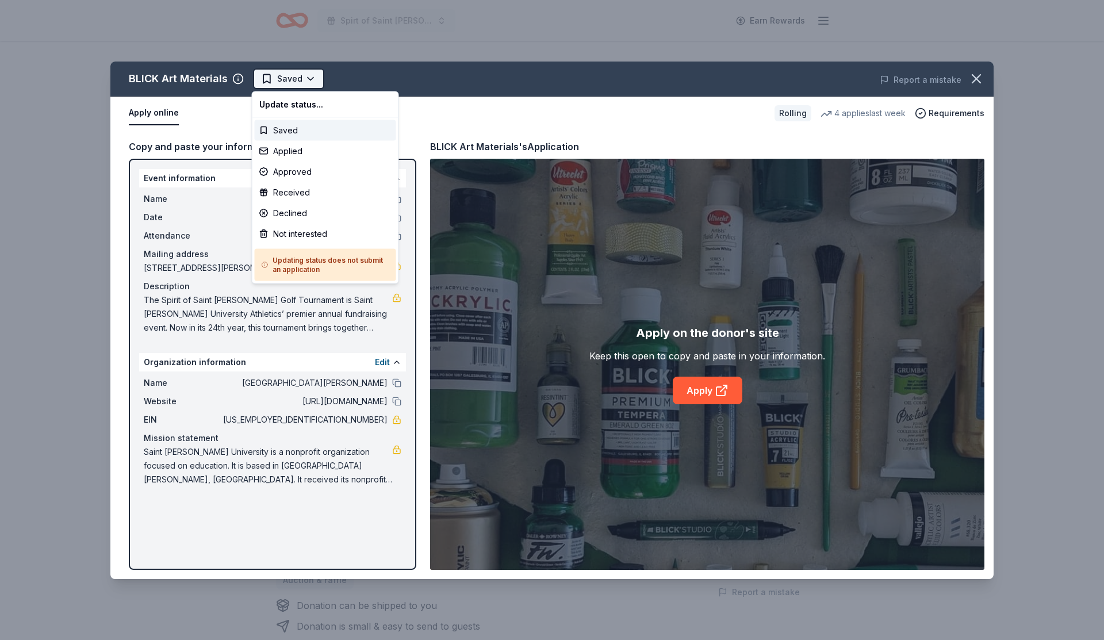
click at [290, 76] on html "Spirt of Saint Leo Earn Rewards Rolling Share BLICK Art Materials 4.5 • 4 revie…" at bounding box center [552, 320] width 1104 height 640
click at [284, 152] on div "Applied" at bounding box center [325, 151] width 141 height 21
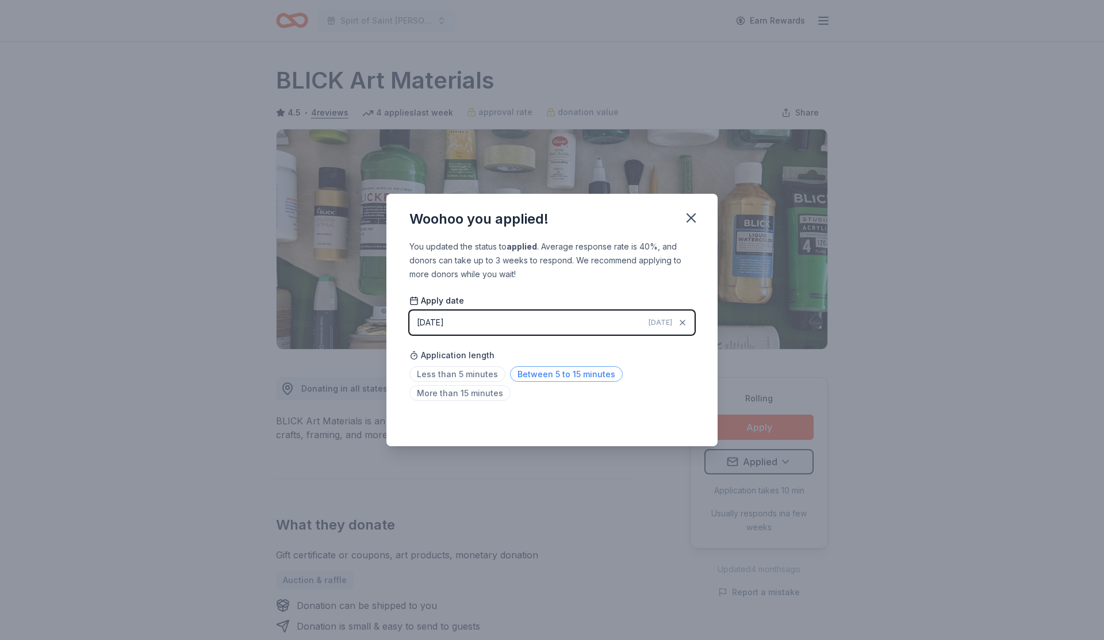
click at [528, 375] on span "Between 5 to 15 minutes" at bounding box center [566, 374] width 113 height 16
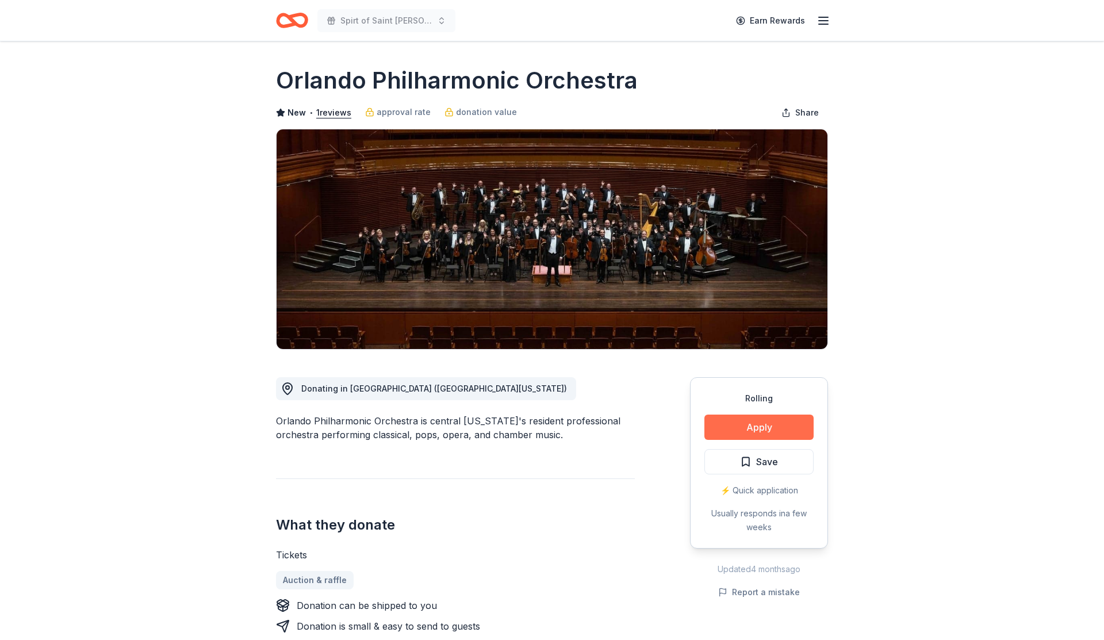
click at [740, 423] on button "Apply" at bounding box center [758, 427] width 109 height 25
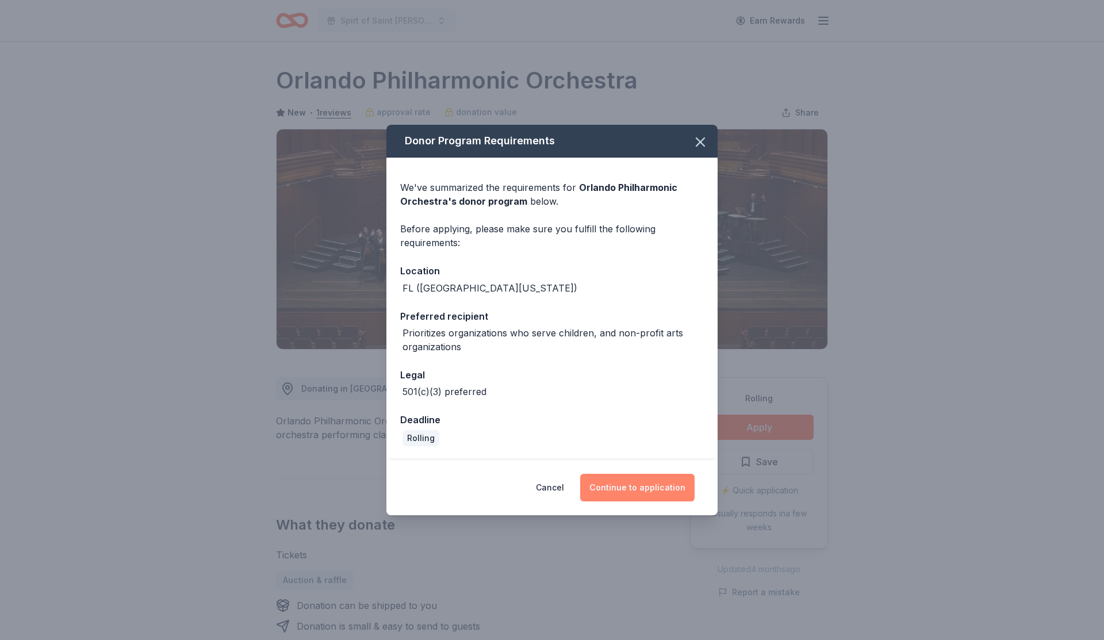
click at [663, 486] on button "Continue to application" at bounding box center [637, 488] width 114 height 28
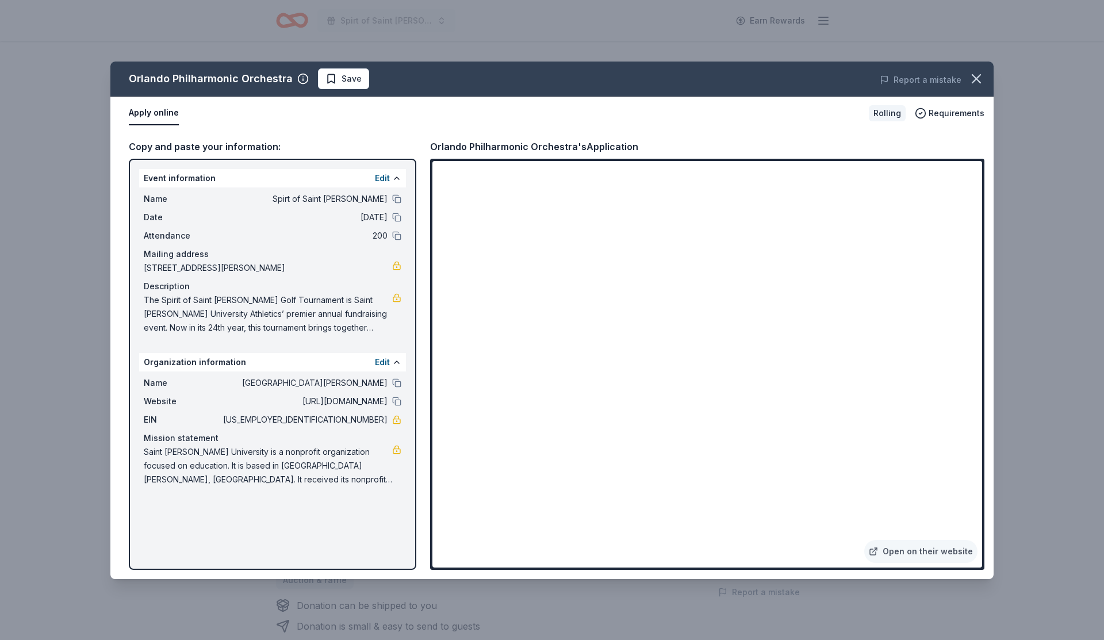
click at [289, 79] on div "Orlando Philharmonic Orchestra" at bounding box center [211, 79] width 164 height 18
drag, startPoint x: 289, startPoint y: 79, endPoint x: 141, endPoint y: 80, distance: 147.8
click at [141, 80] on div "Orlando Philharmonic Orchestra" at bounding box center [211, 79] width 164 height 18
click at [335, 75] on span "Save" at bounding box center [343, 79] width 36 height 14
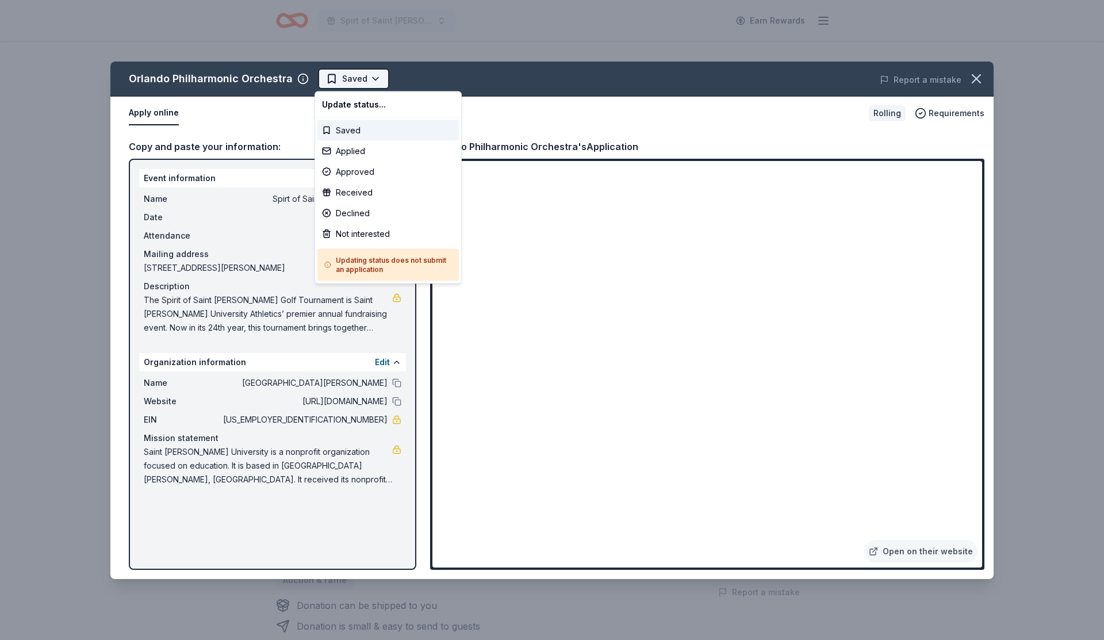
click at [366, 76] on html "Spirt of Saint [PERSON_NAME] Earn Rewards Rolling Share Orlando Philharmonic Or…" at bounding box center [552, 320] width 1104 height 640
click at [361, 145] on div "Applied" at bounding box center [387, 151] width 141 height 21
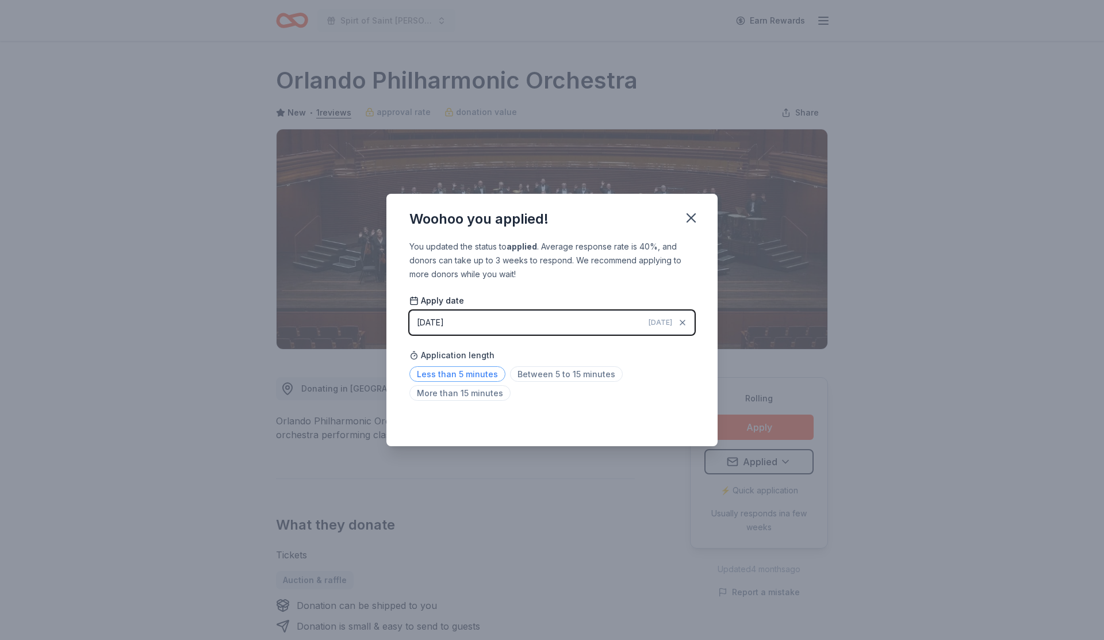
click at [474, 370] on span "Less than 5 minutes" at bounding box center [457, 374] width 96 height 16
click at [538, 353] on div "Application length Less than 5 minutes Between 5 to 15 minutes More than 15 min…" at bounding box center [551, 374] width 285 height 61
click at [691, 215] on icon "button" at bounding box center [691, 218] width 16 height 16
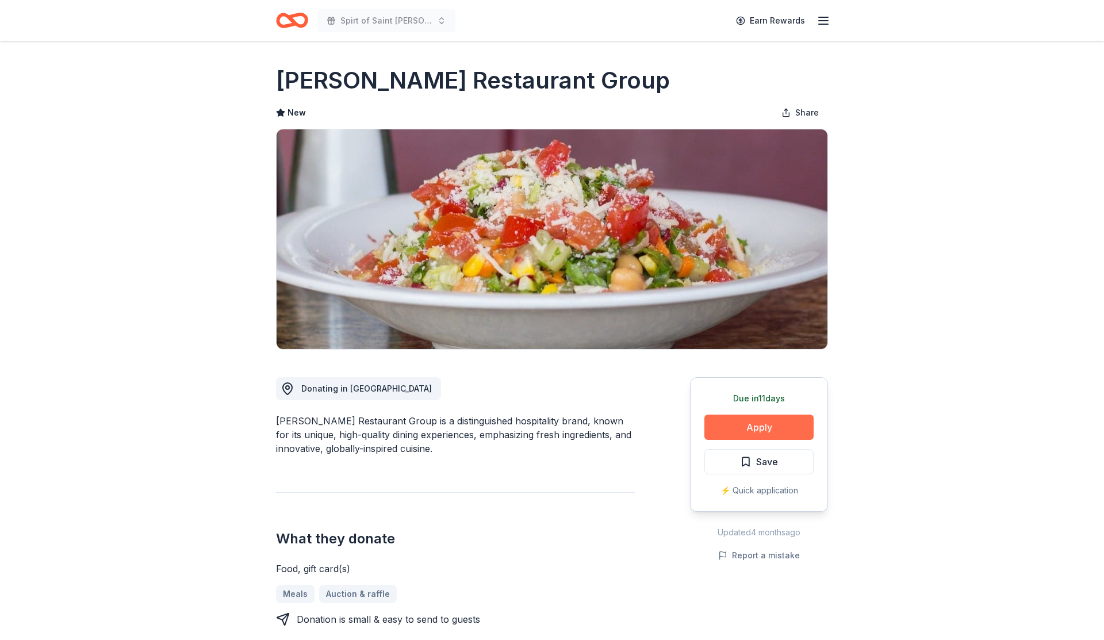
click at [770, 426] on button "Apply" at bounding box center [758, 427] width 109 height 25
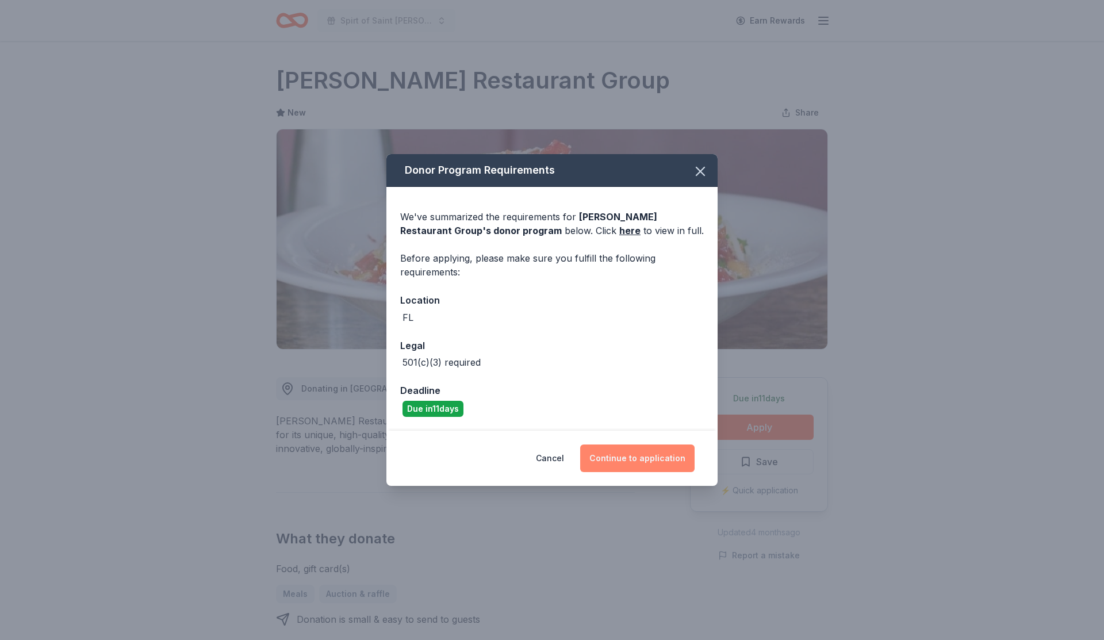
click at [677, 459] on button "Continue to application" at bounding box center [637, 459] width 114 height 28
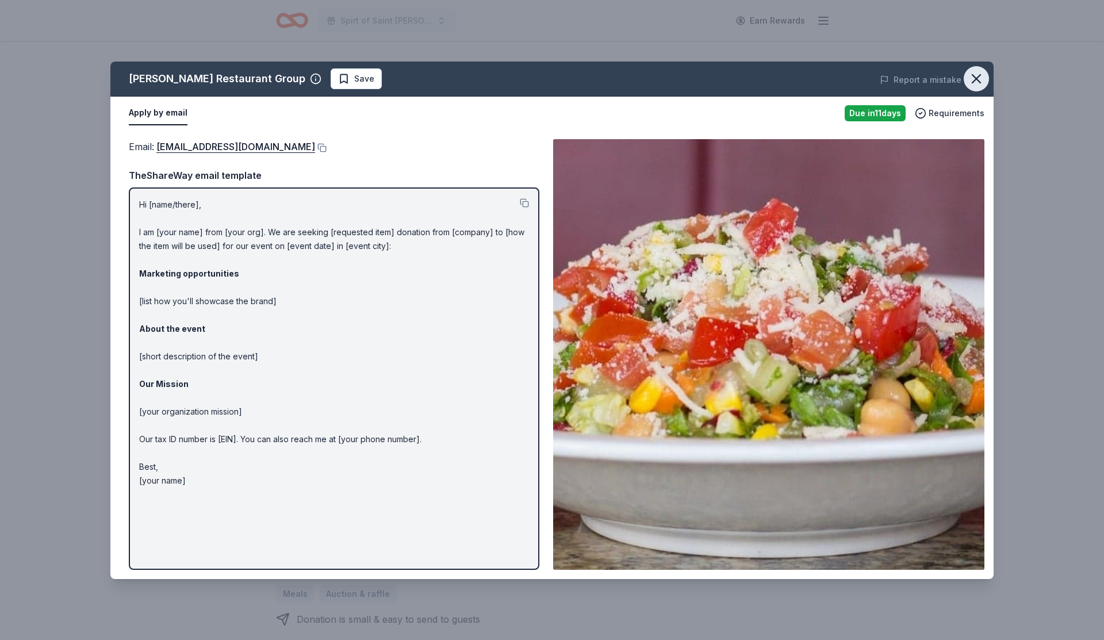
click at [967, 75] on button "button" at bounding box center [976, 78] width 25 height 25
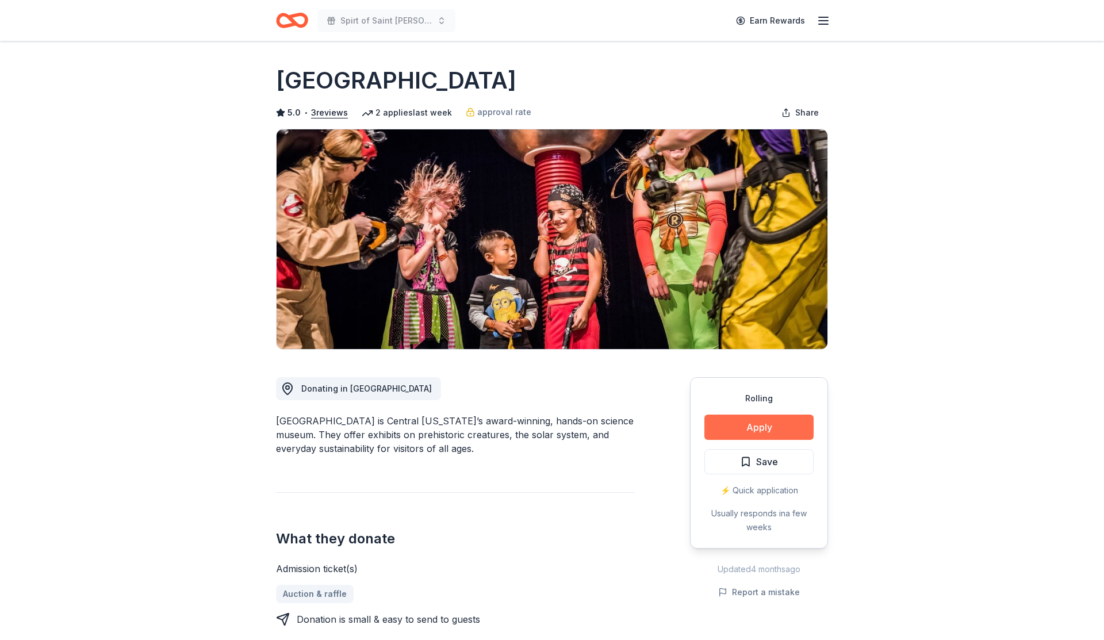
click at [786, 434] on button "Apply" at bounding box center [758, 427] width 109 height 25
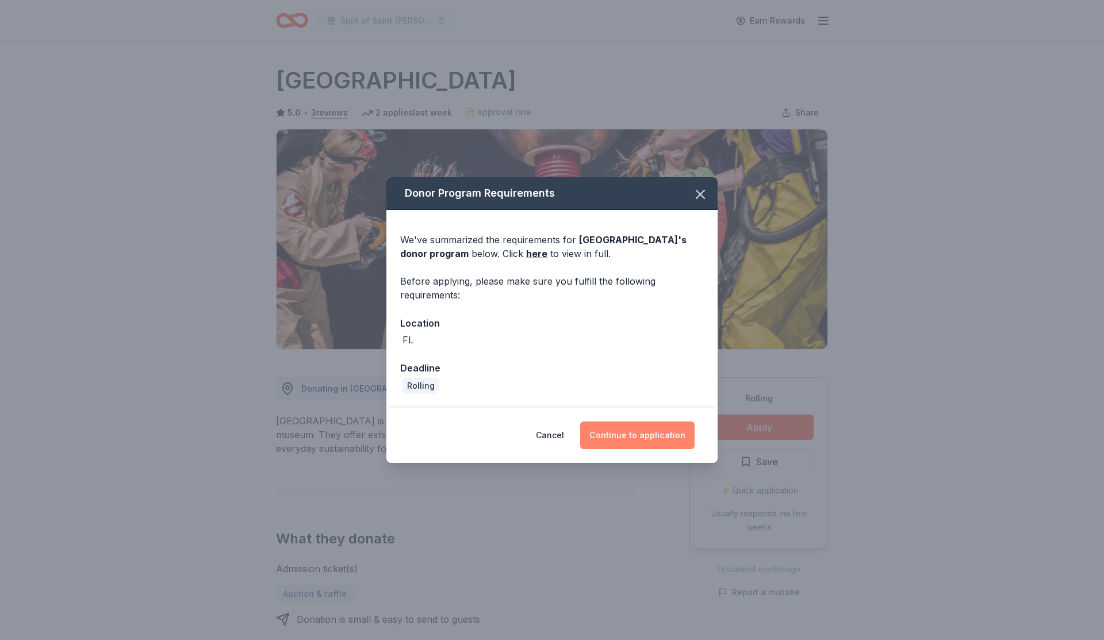
click at [681, 443] on button "Continue to application" at bounding box center [637, 436] width 114 height 28
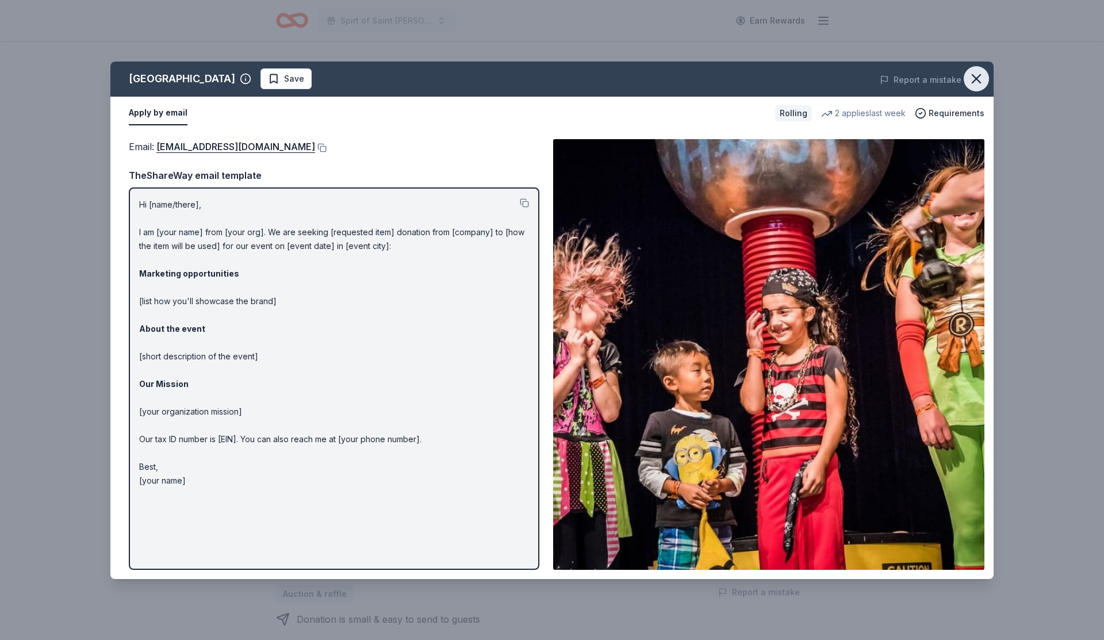
click at [975, 78] on icon "button" at bounding box center [976, 79] width 16 height 16
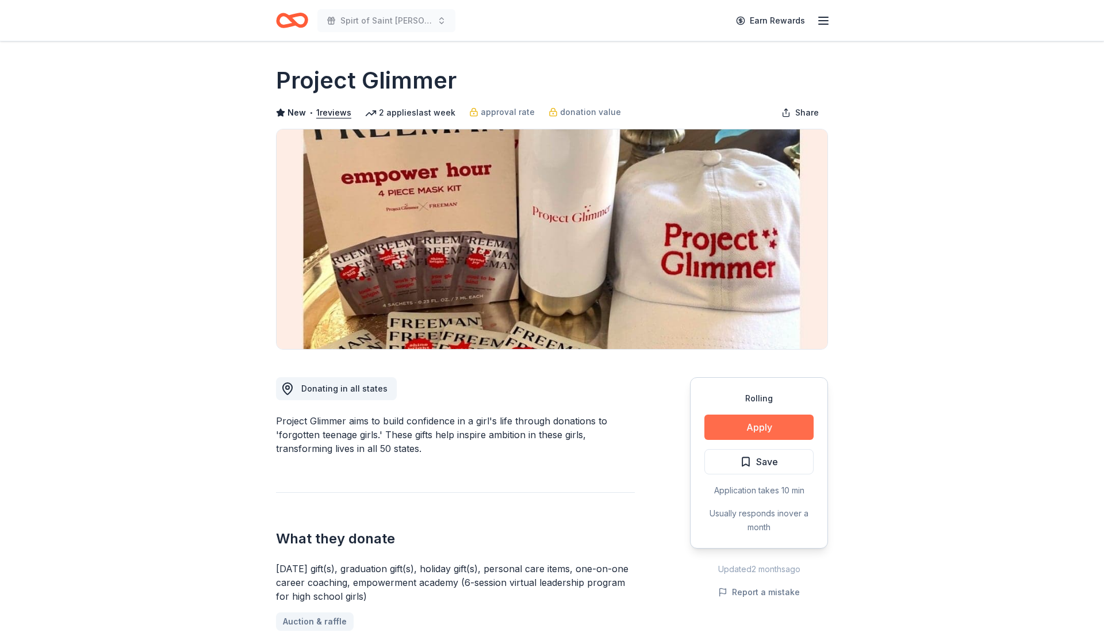
click at [772, 427] on button "Apply" at bounding box center [758, 427] width 109 height 25
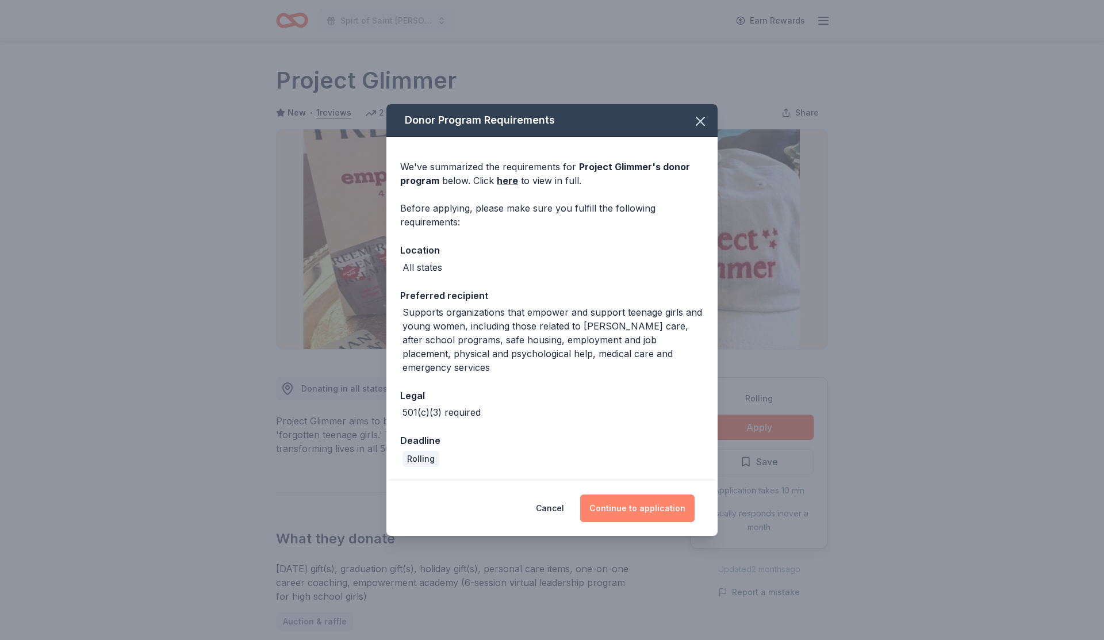
click at [637, 503] on button "Continue to application" at bounding box center [637, 509] width 114 height 28
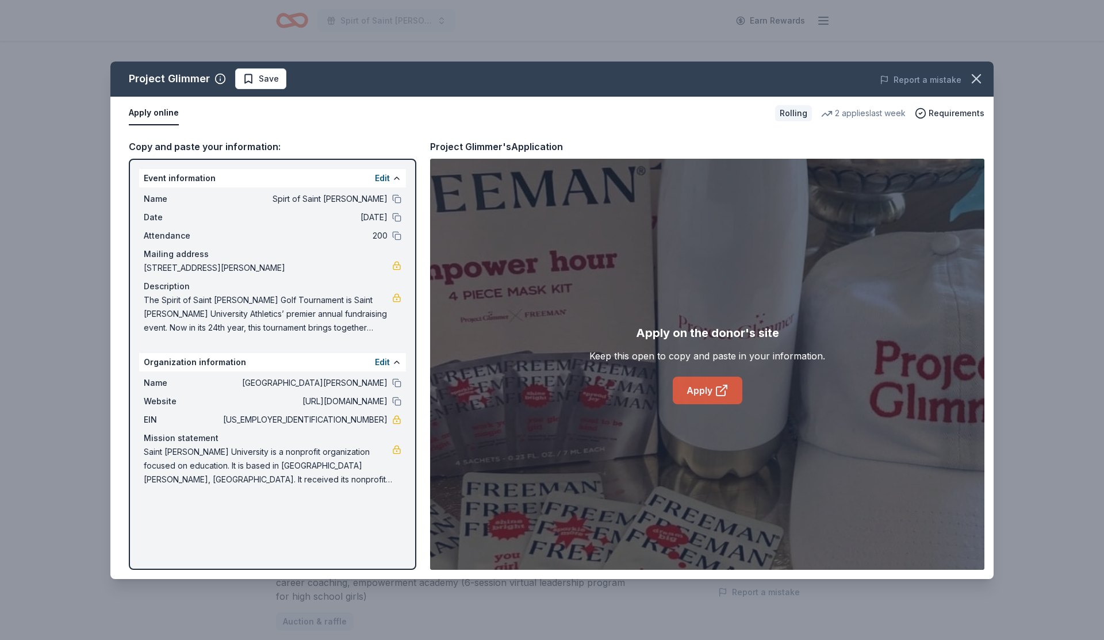
click at [704, 392] on link "Apply" at bounding box center [708, 391] width 70 height 28
click at [974, 80] on icon "button" at bounding box center [976, 79] width 16 height 16
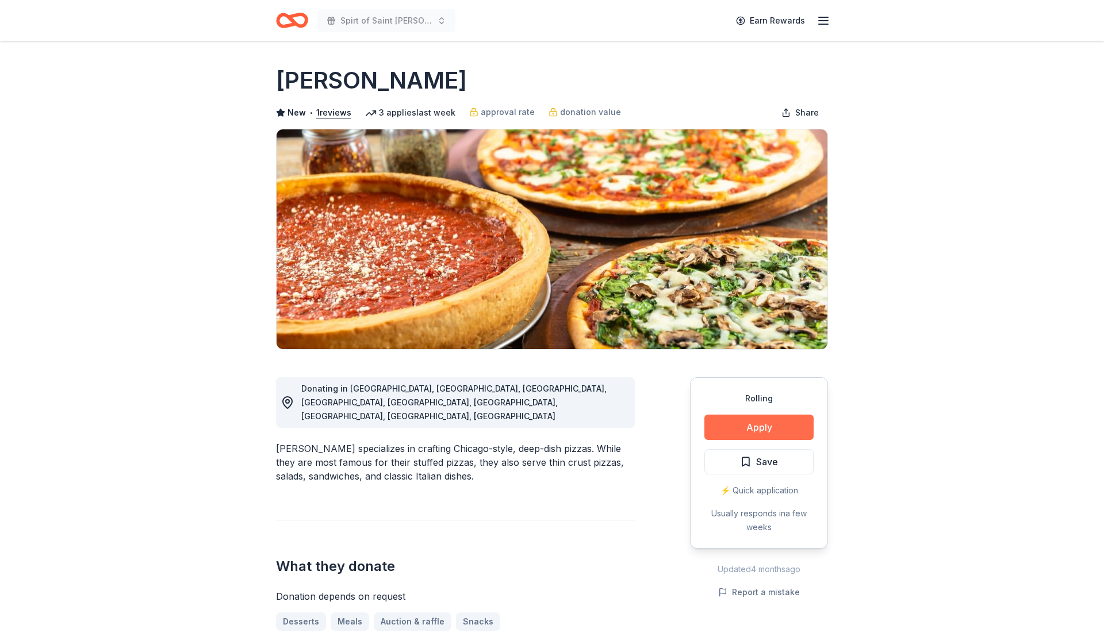
click at [787, 431] on button "Apply" at bounding box center [758, 427] width 109 height 25
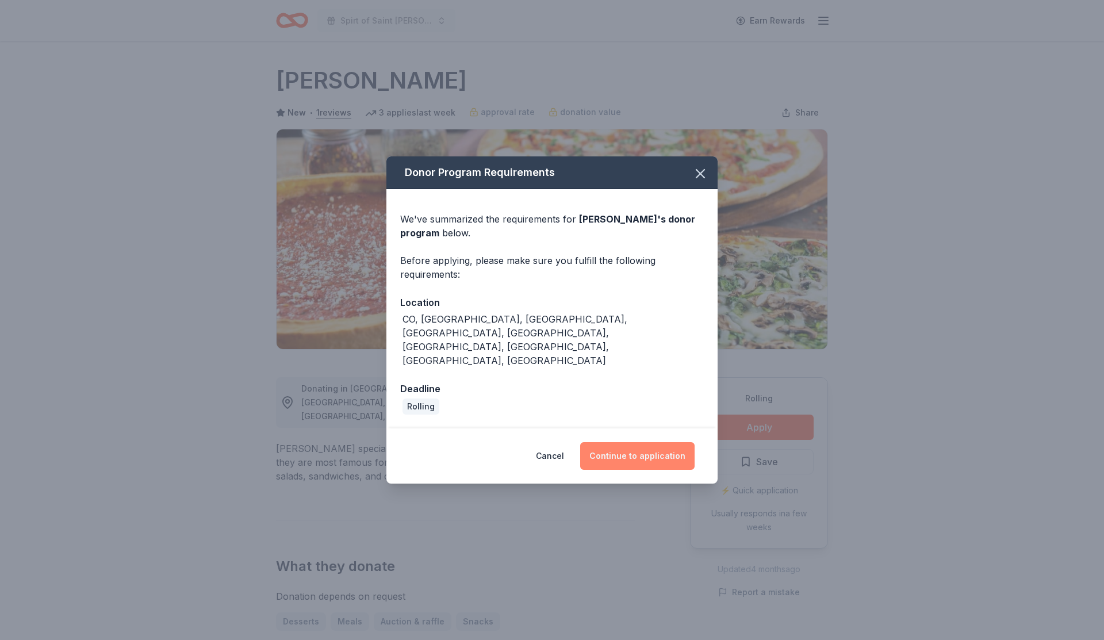
click at [660, 442] on button "Continue to application" at bounding box center [637, 456] width 114 height 28
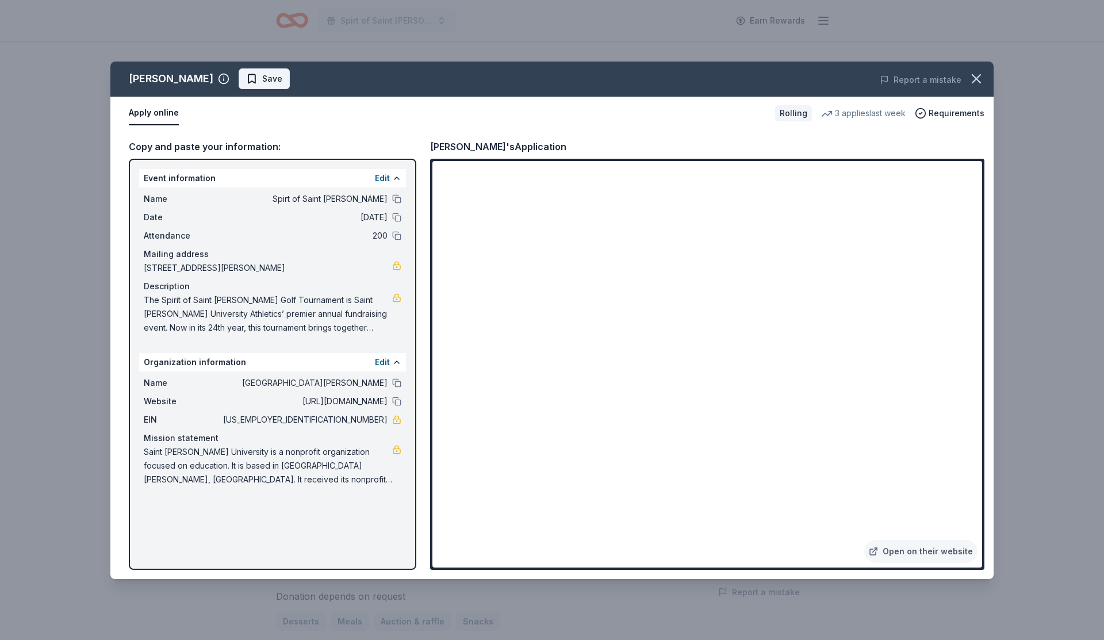
click at [239, 69] on button "Save" at bounding box center [264, 78] width 51 height 21
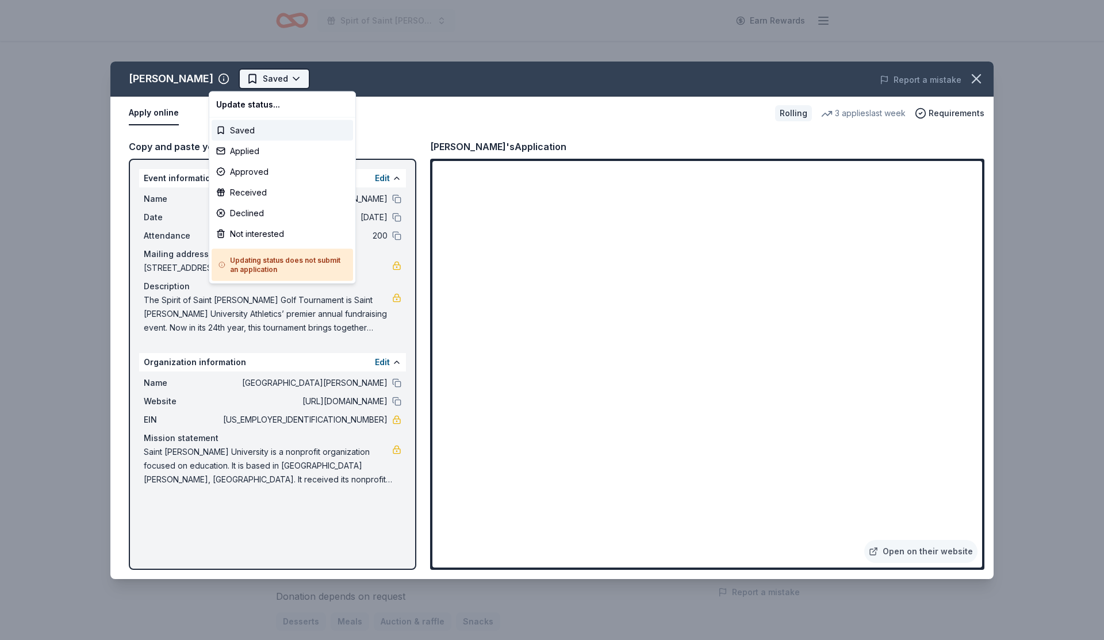
click at [246, 78] on html "Spirt of Saint Leo Earn Rewards Rolling Share Giordano's New • 1 reviews 3 appl…" at bounding box center [552, 320] width 1104 height 640
click at [244, 152] on div "Applied" at bounding box center [282, 151] width 141 height 21
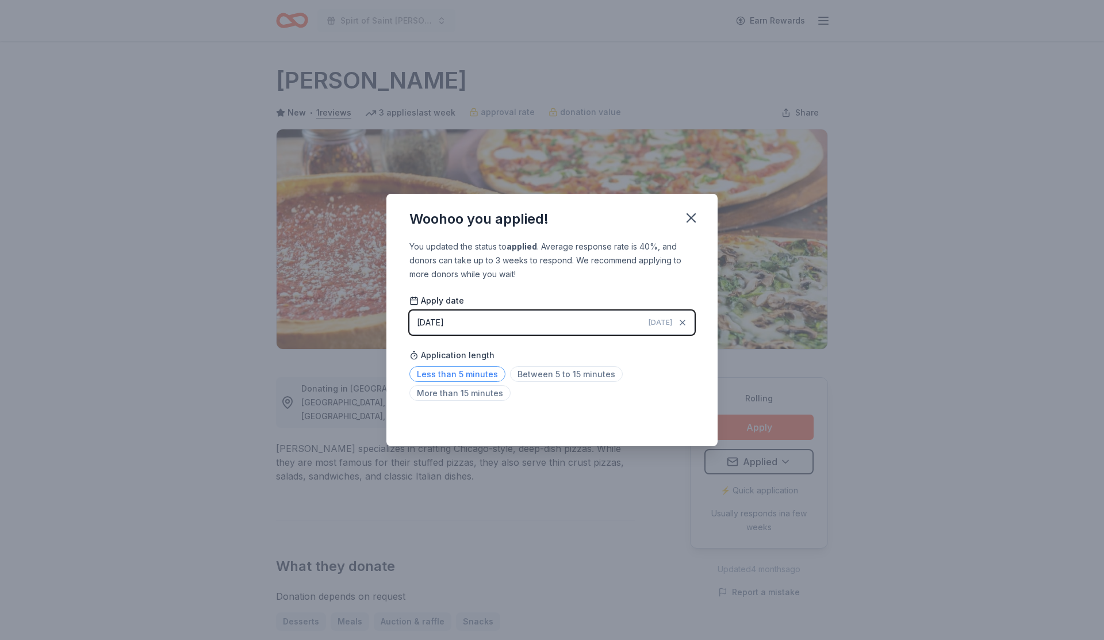
click at [458, 371] on span "Less than 5 minutes" at bounding box center [457, 374] width 96 height 16
click at [690, 221] on icon "button" at bounding box center [691, 218] width 16 height 16
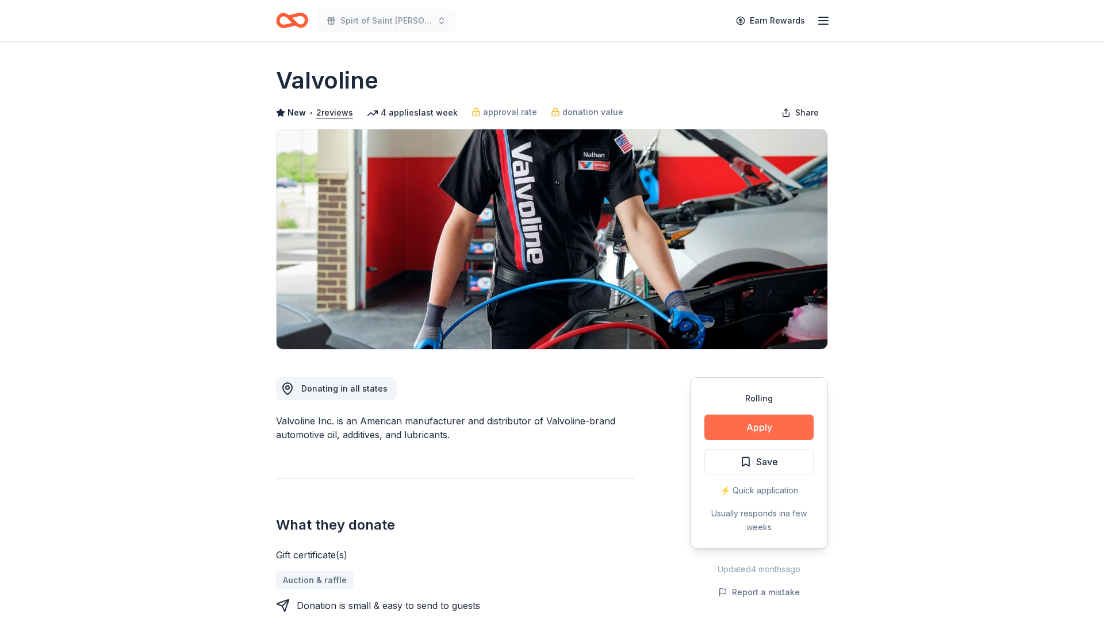
click at [761, 426] on button "Apply" at bounding box center [758, 427] width 109 height 25
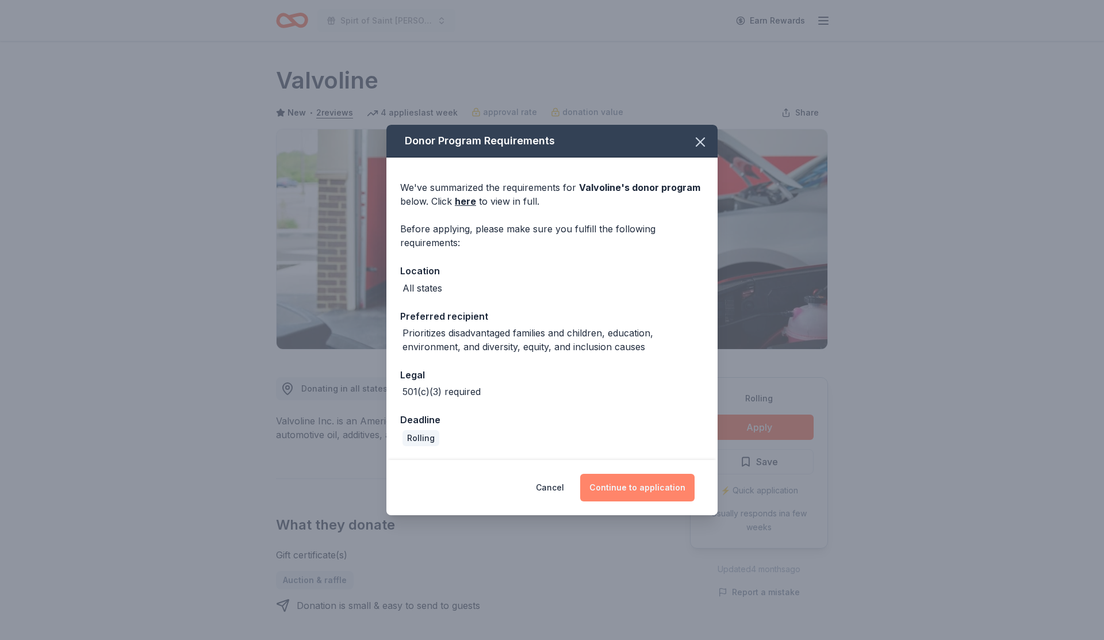
click at [625, 489] on button "Continue to application" at bounding box center [637, 488] width 114 height 28
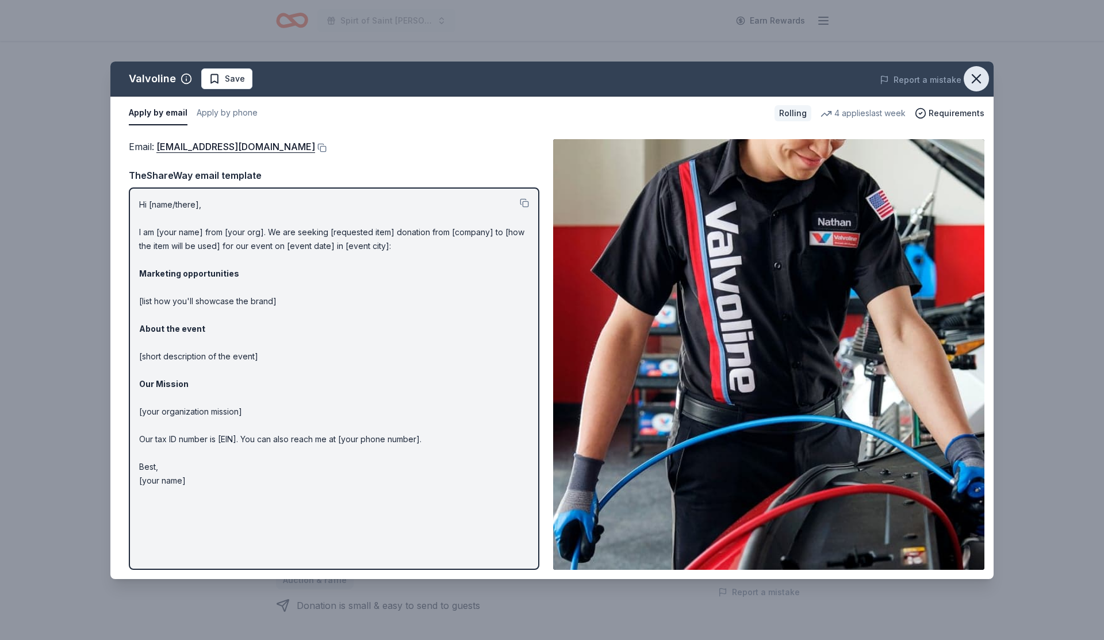
click at [974, 82] on icon "button" at bounding box center [976, 79] width 16 height 16
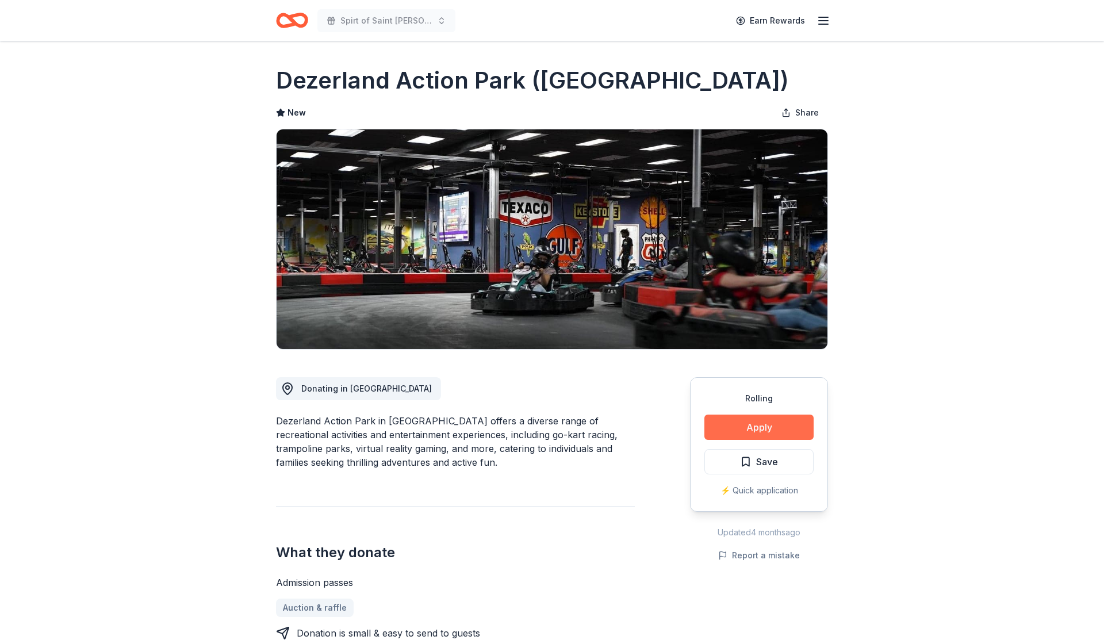
click at [756, 415] on button "Apply" at bounding box center [758, 427] width 109 height 25
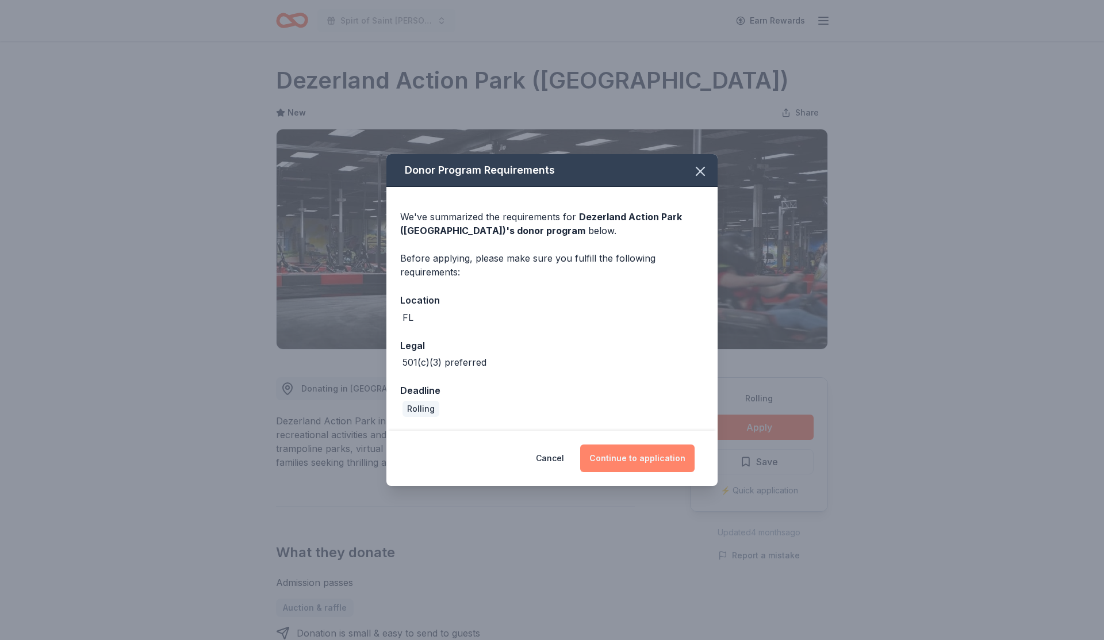
click at [645, 457] on button "Continue to application" at bounding box center [637, 459] width 114 height 28
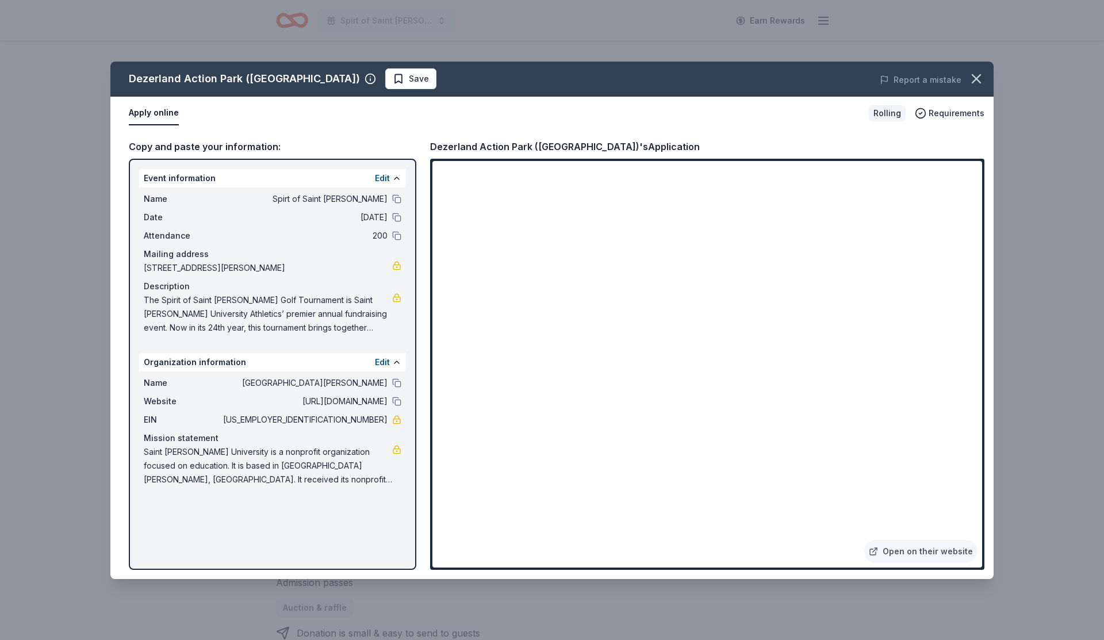
click at [349, 90] on div "Dezerland Action Park ([GEOGRAPHIC_DATA]) Save Report a mistake" at bounding box center [551, 79] width 883 height 35
click at [385, 85] on button "Save" at bounding box center [410, 78] width 51 height 21
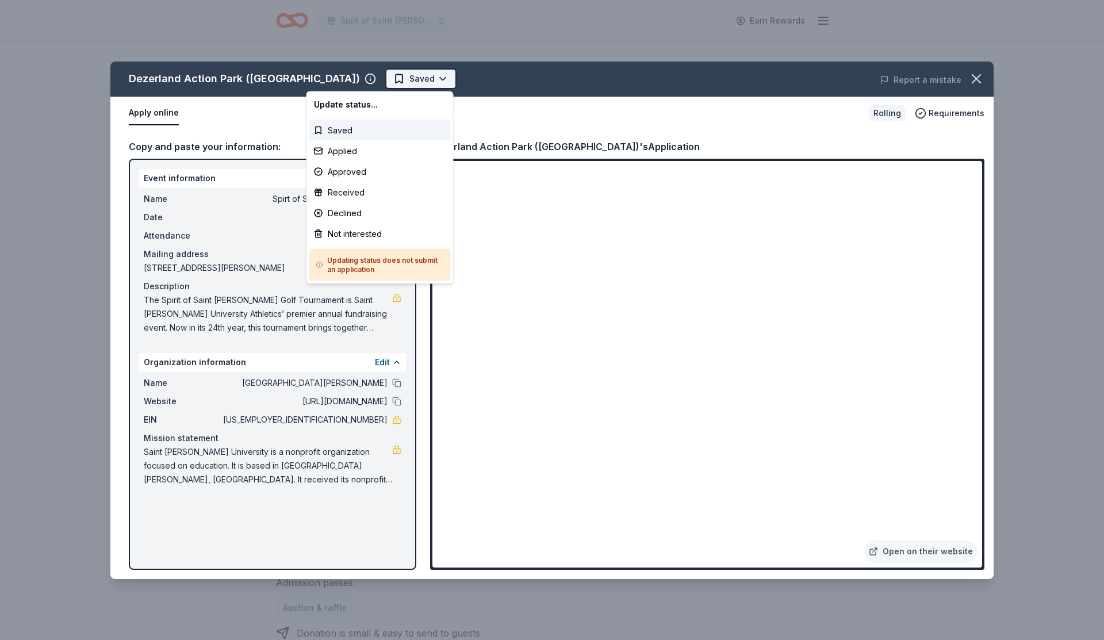
click at [353, 83] on html "Spirt of Saint [PERSON_NAME] Earn Rewards Rolling Share [GEOGRAPHIC_DATA] ([GEO…" at bounding box center [552, 320] width 1104 height 640
click at [337, 151] on div "Applied" at bounding box center [379, 151] width 141 height 21
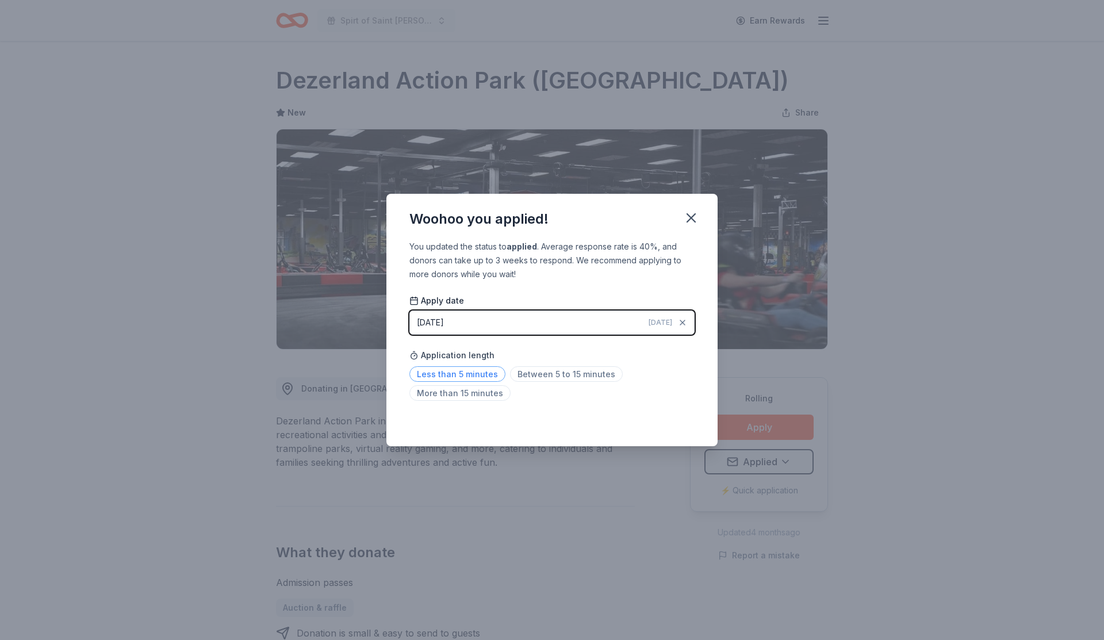
click at [464, 369] on span "Less than 5 minutes" at bounding box center [457, 374] width 96 height 16
click at [699, 220] on icon "button" at bounding box center [691, 218] width 16 height 16
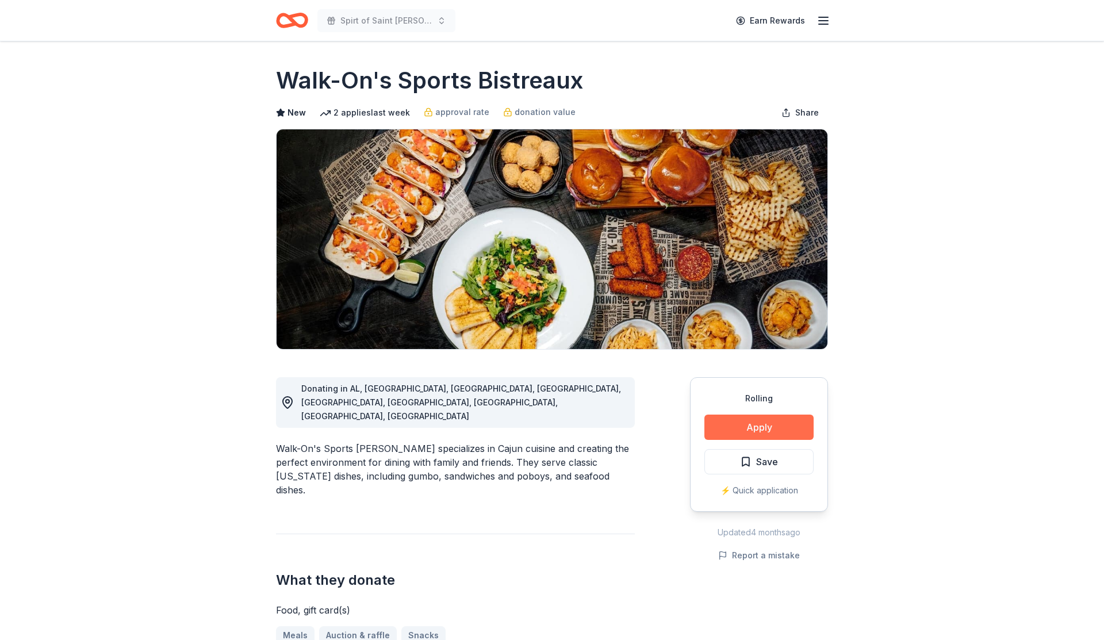
click at [762, 439] on button "Apply" at bounding box center [758, 427] width 109 height 25
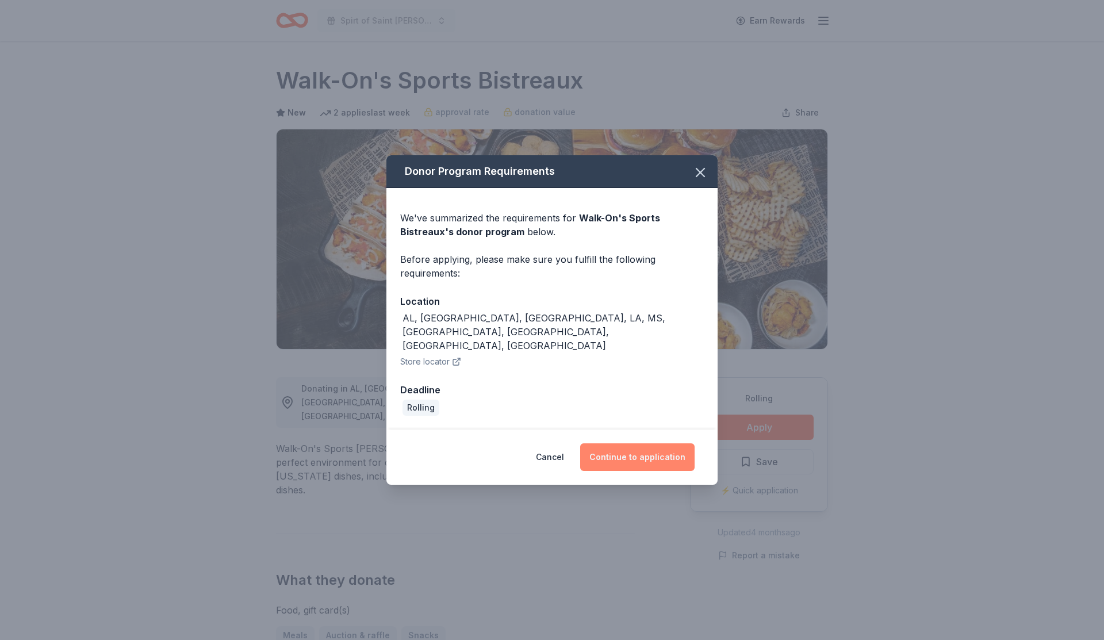
click at [623, 446] on button "Continue to application" at bounding box center [637, 457] width 114 height 28
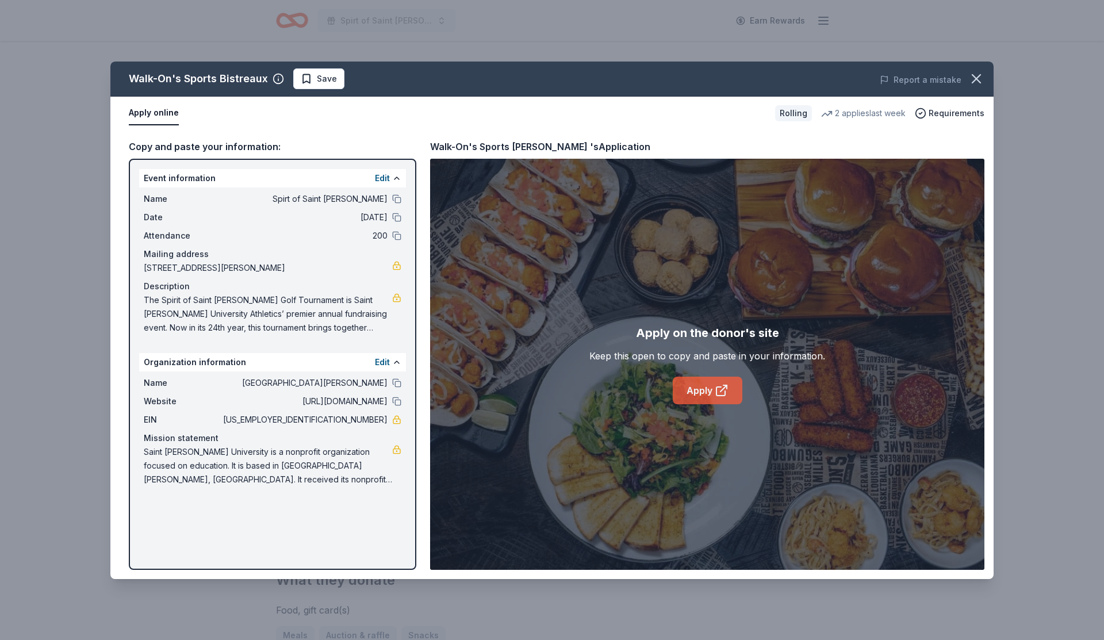
click at [683, 382] on link "Apply" at bounding box center [708, 391] width 70 height 28
click at [379, 179] on button "Edit" at bounding box center [382, 178] width 15 height 14
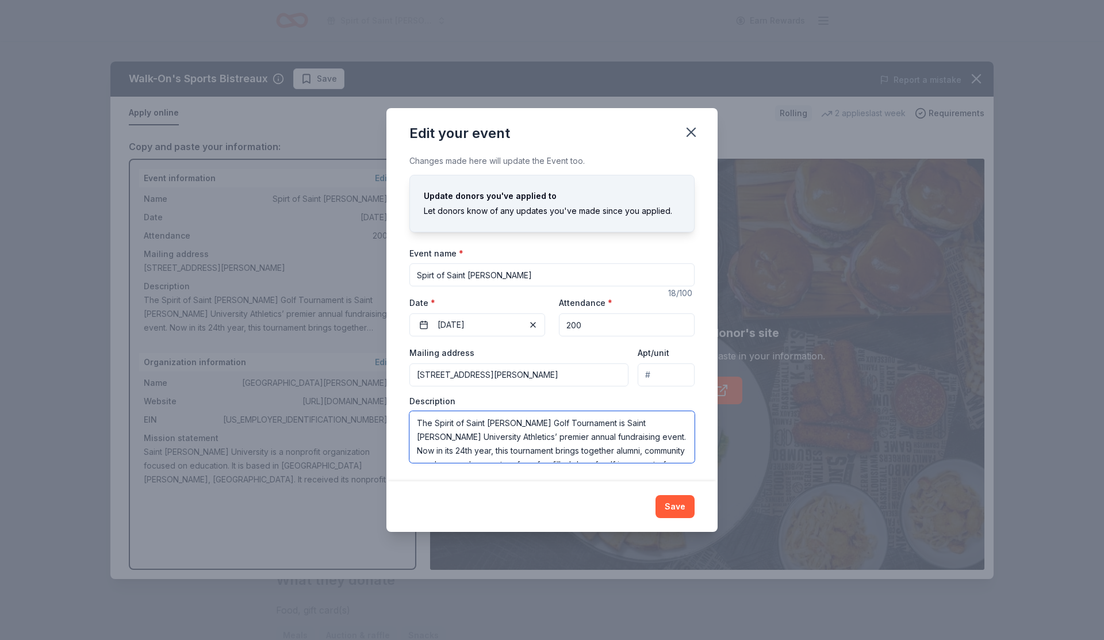
scroll to position [124, 0]
drag, startPoint x: 417, startPoint y: 422, endPoint x: 738, endPoint y: 505, distance: 331.7
click at [738, 505] on div "Edit your event Changes made here will update the Event too. Update donors you'…" at bounding box center [552, 320] width 1104 height 640
click at [694, 137] on icon "button" at bounding box center [691, 132] width 16 height 16
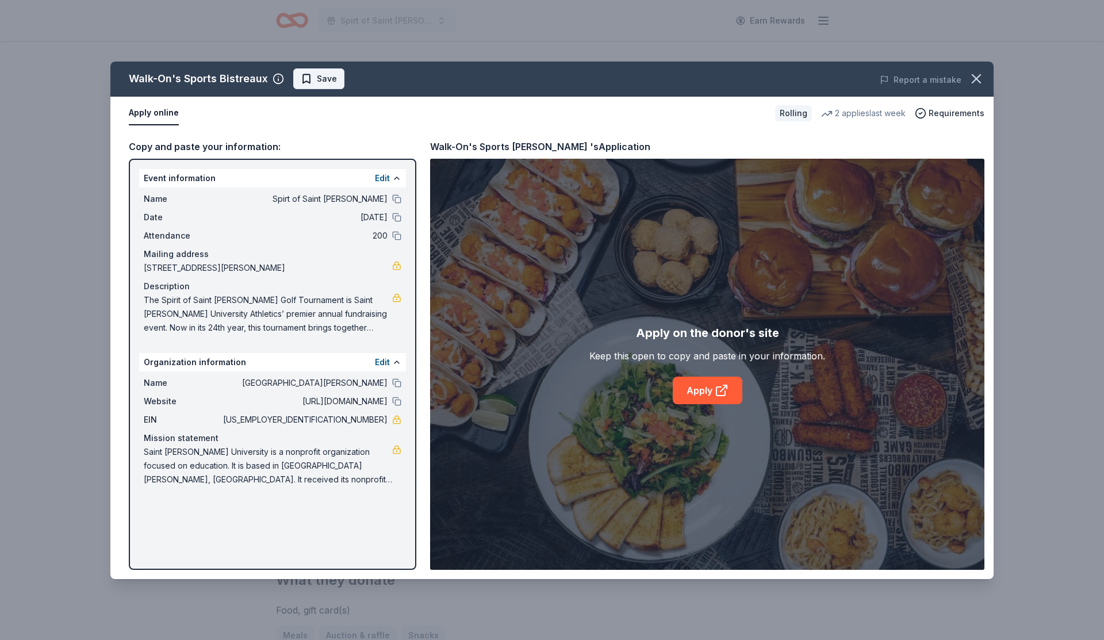
click at [312, 83] on span "Save" at bounding box center [319, 79] width 36 height 14
click at [330, 78] on html "Spirt of Saint [PERSON_NAME] Earn Rewards Rolling Share Walk-On's Sports Bistre…" at bounding box center [552, 320] width 1104 height 640
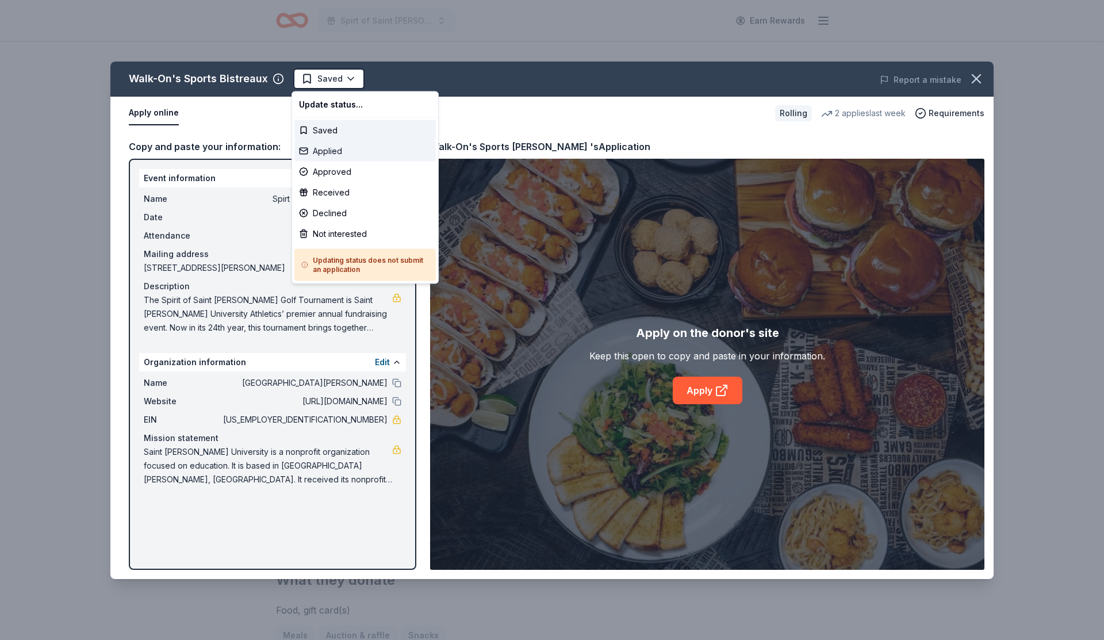
click at [320, 150] on div "Applied" at bounding box center [364, 151] width 141 height 21
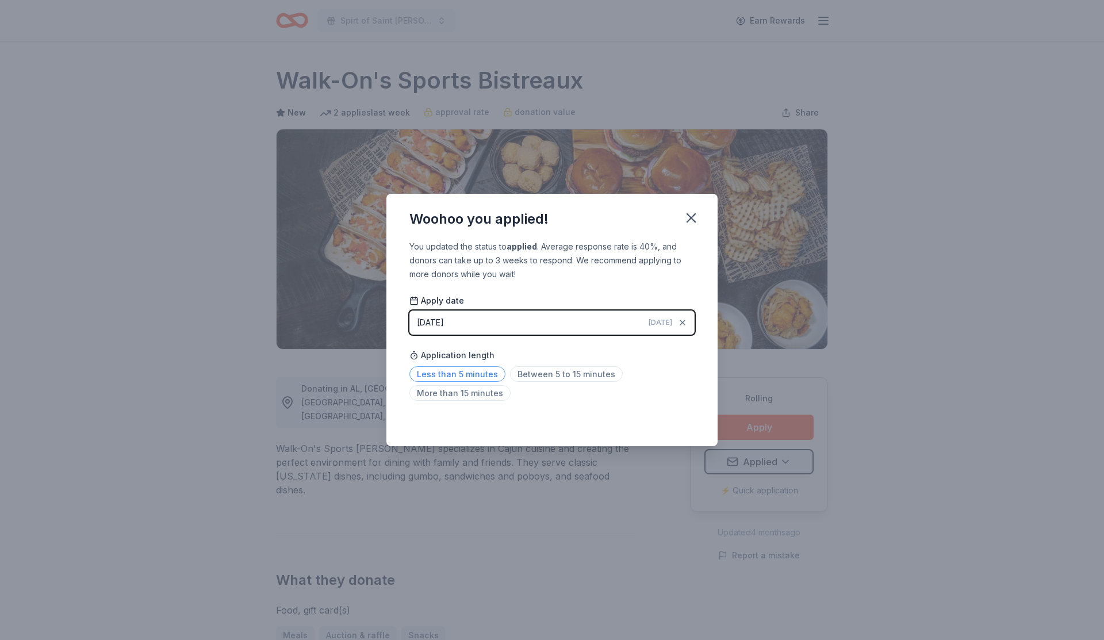
click at [446, 377] on span "Less than 5 minutes" at bounding box center [457, 374] width 96 height 16
click at [694, 217] on icon "button" at bounding box center [691, 218] width 16 height 16
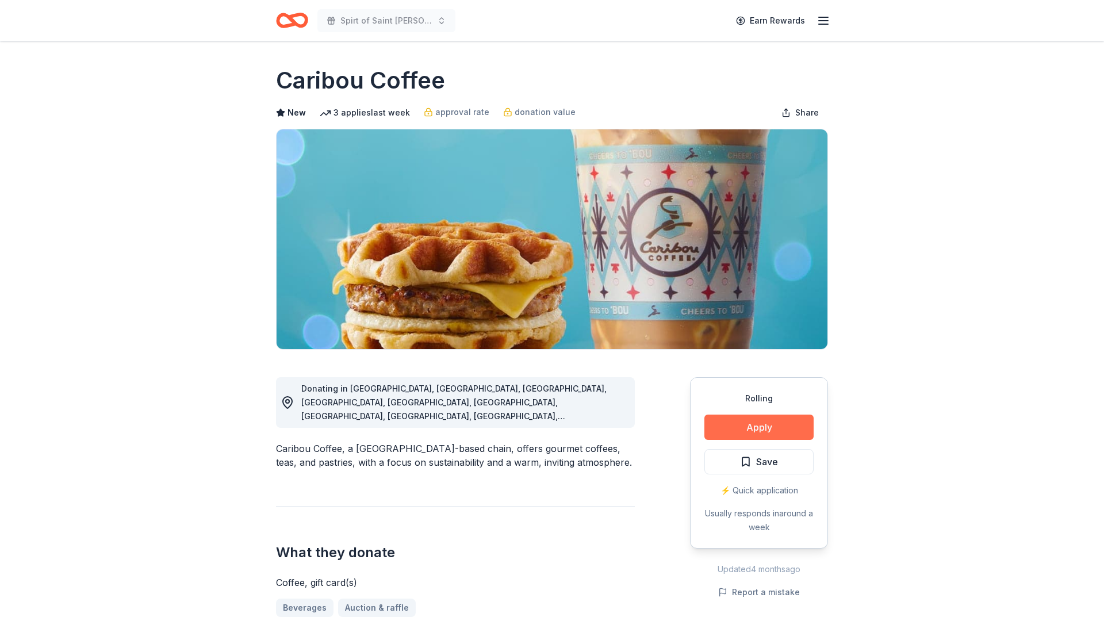
click at [780, 419] on button "Apply" at bounding box center [758, 427] width 109 height 25
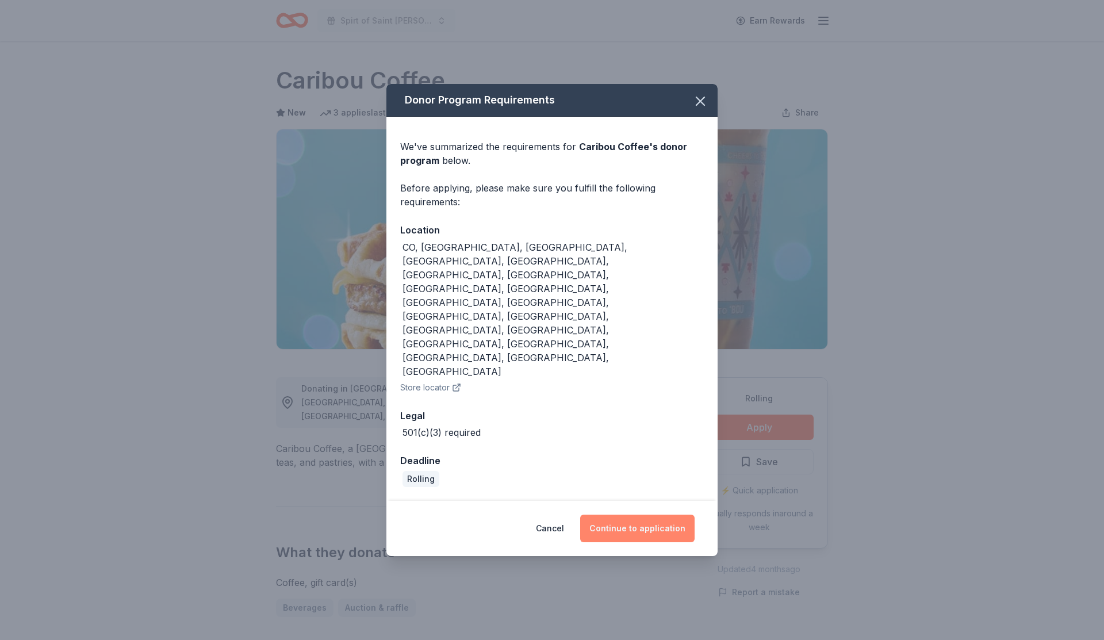
click at [656, 515] on button "Continue to application" at bounding box center [637, 529] width 114 height 28
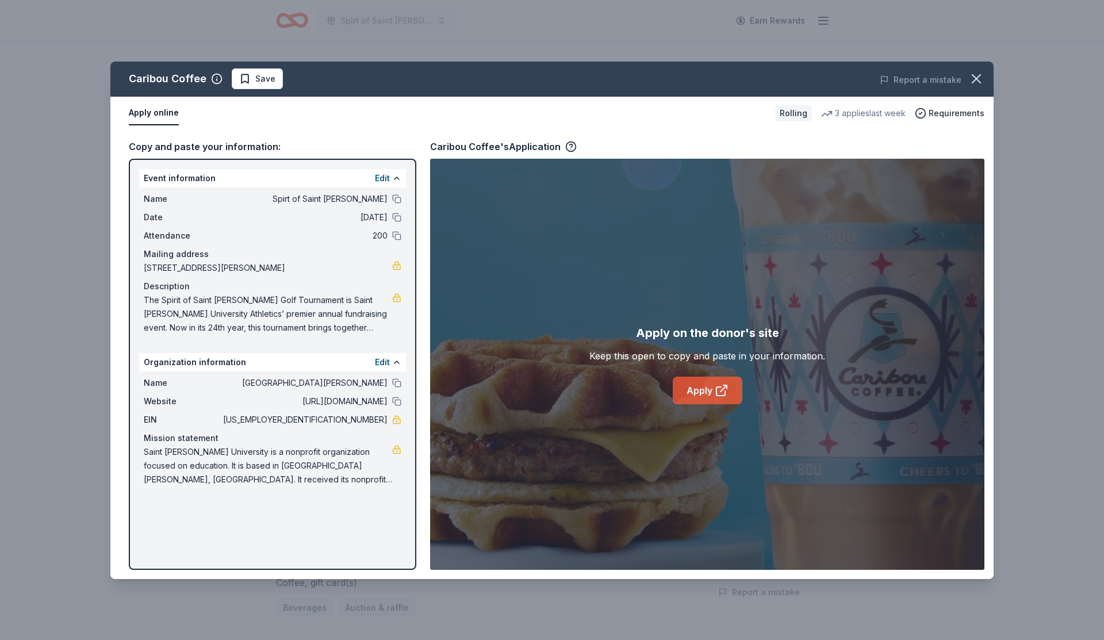
click at [721, 389] on icon at bounding box center [722, 391] width 14 height 14
